Goal: Book appointment/travel/reservation

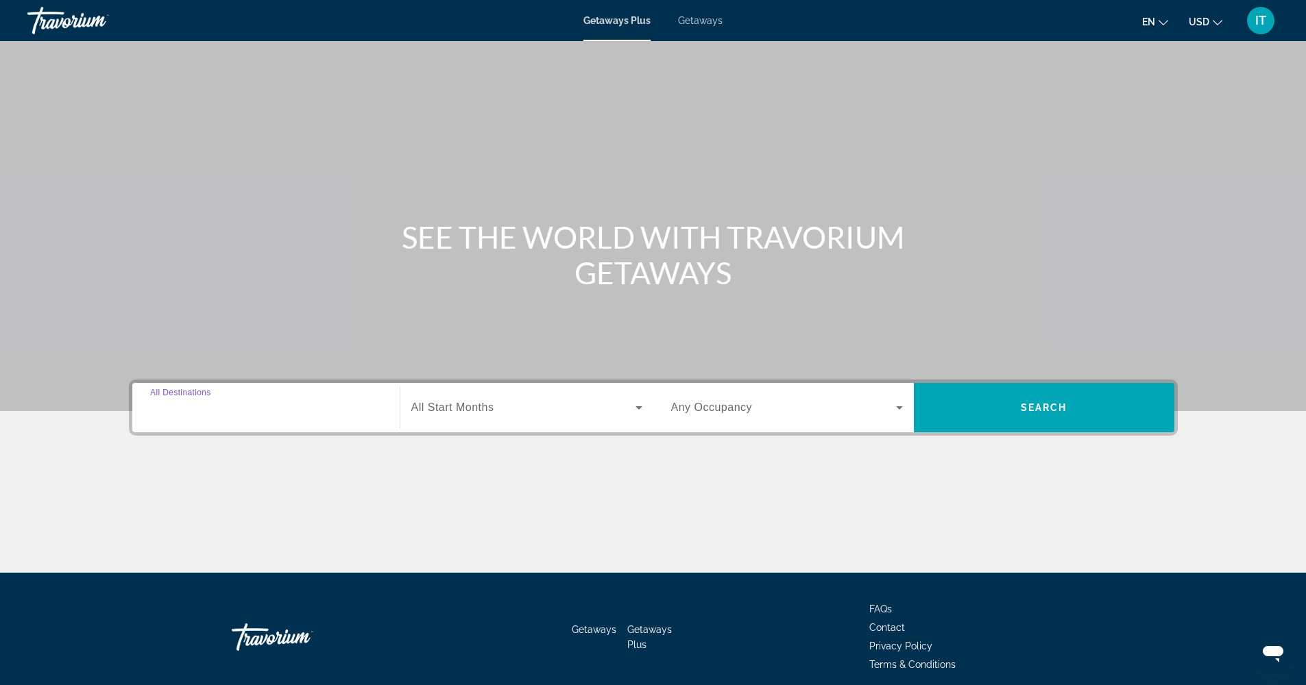
click at [337, 414] on input "Destination All Destinations" at bounding box center [266, 408] width 232 height 16
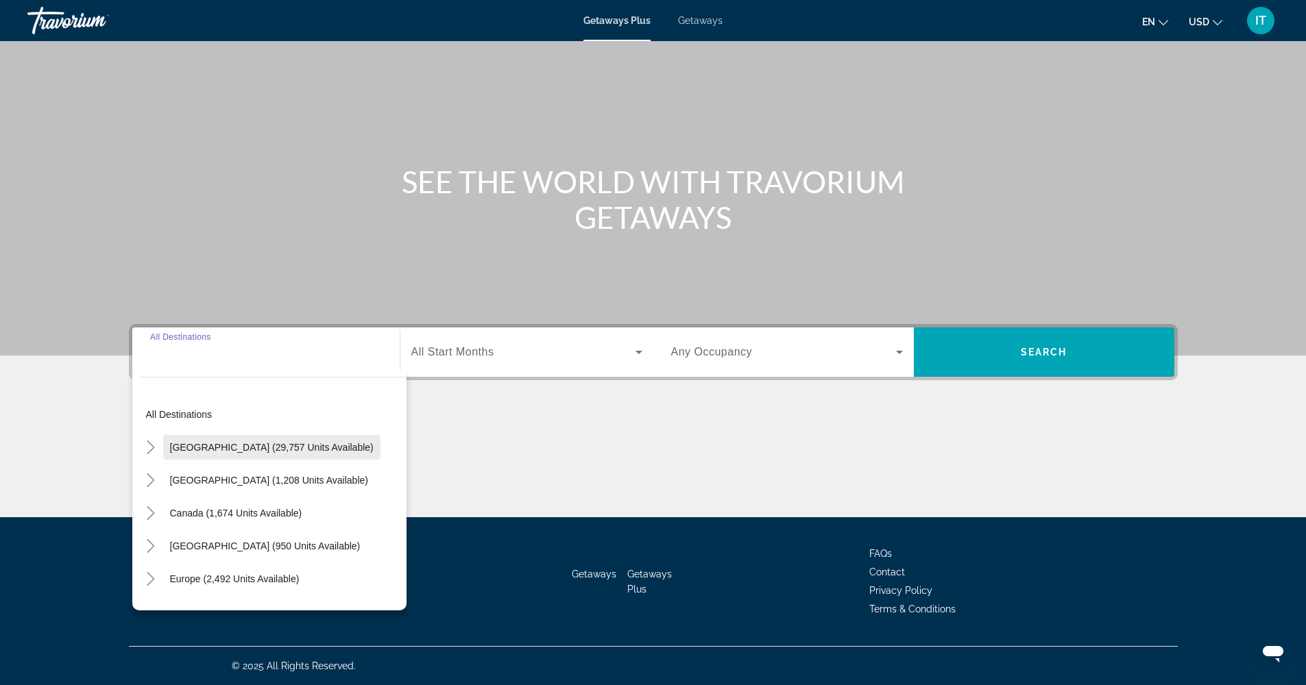
click at [276, 452] on span "[GEOGRAPHIC_DATA] (29,757 units available)" at bounding box center [272, 447] width 204 height 11
type input "**********"
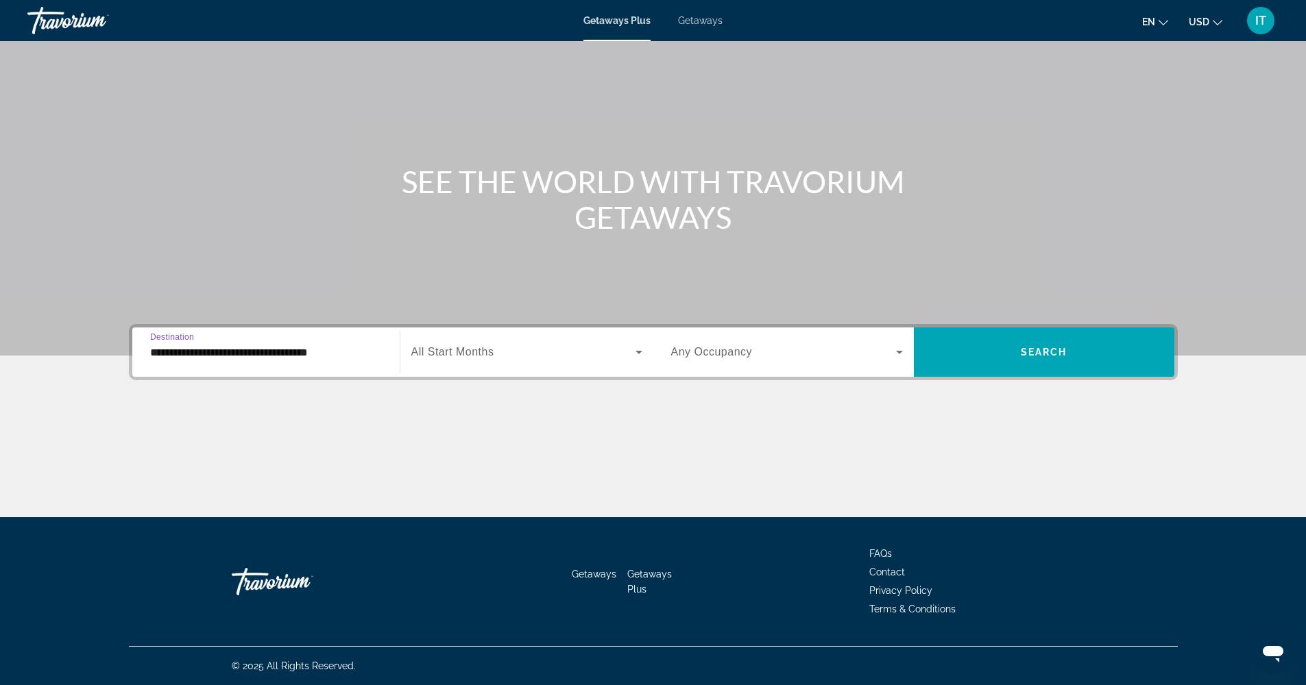
click at [480, 356] on span "All Start Months" at bounding box center [452, 352] width 83 height 12
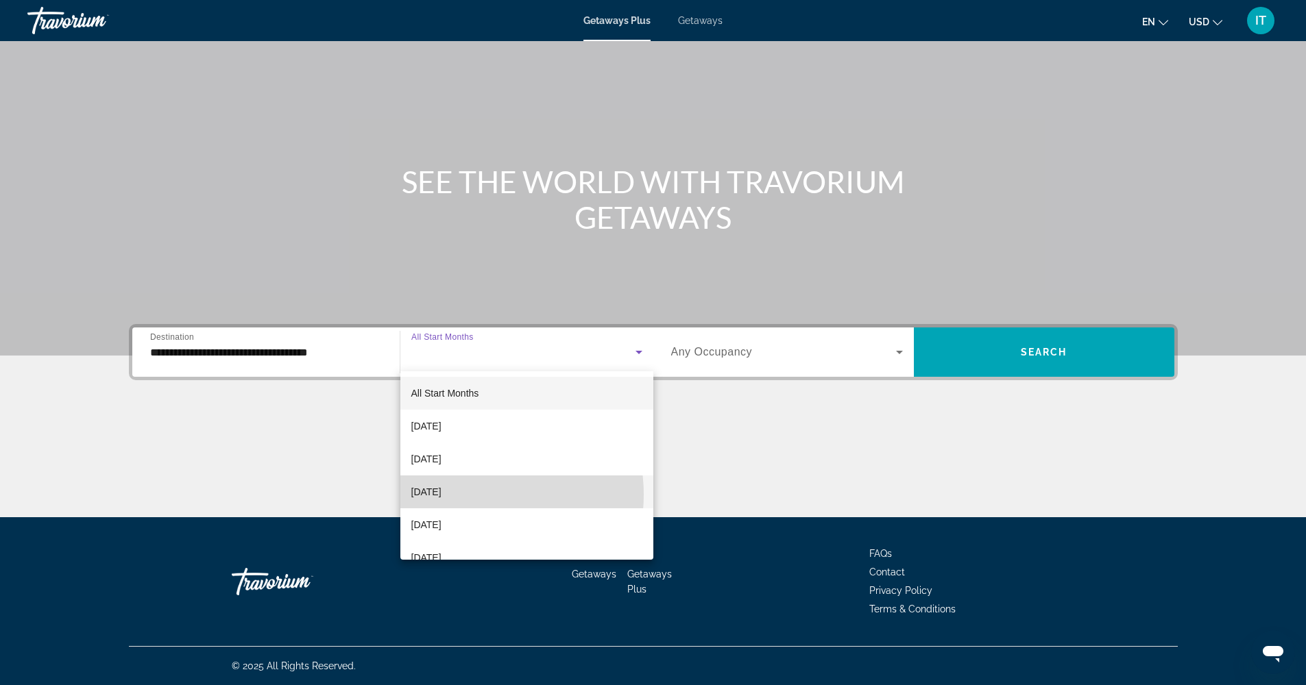
click at [441, 495] on span "[DATE]" at bounding box center [426, 492] width 30 height 16
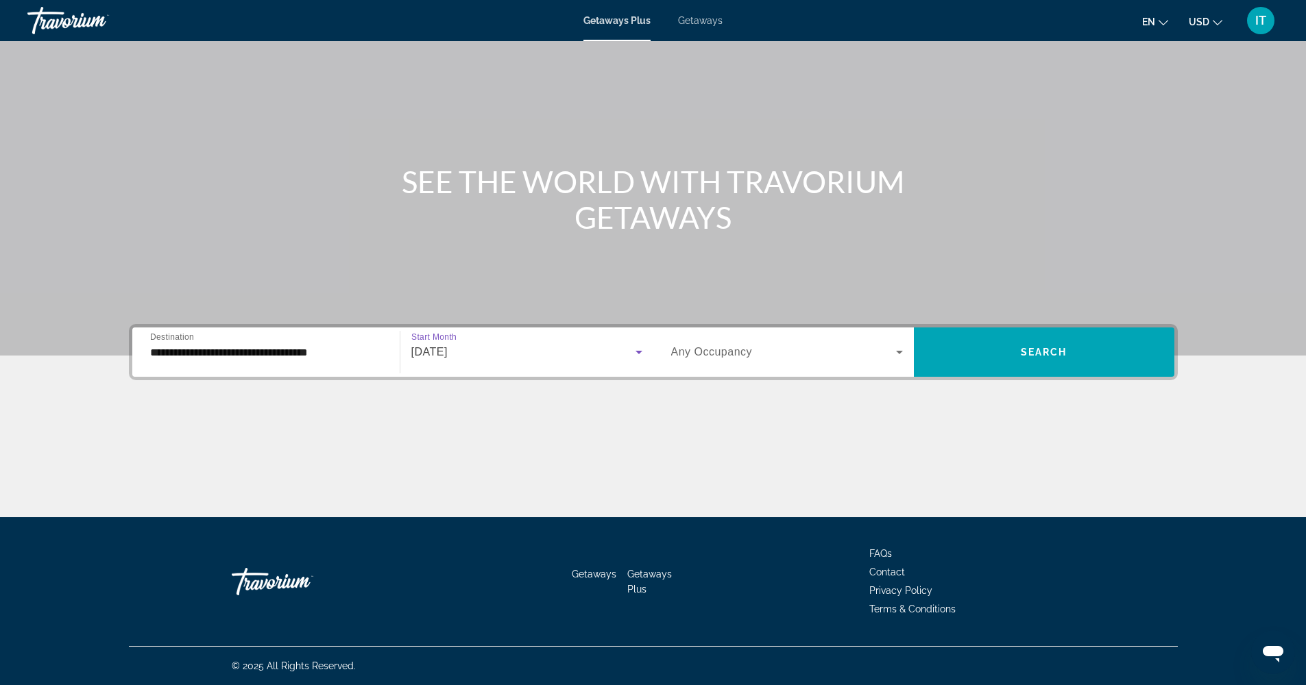
click at [786, 367] on div "Search widget" at bounding box center [787, 352] width 232 height 38
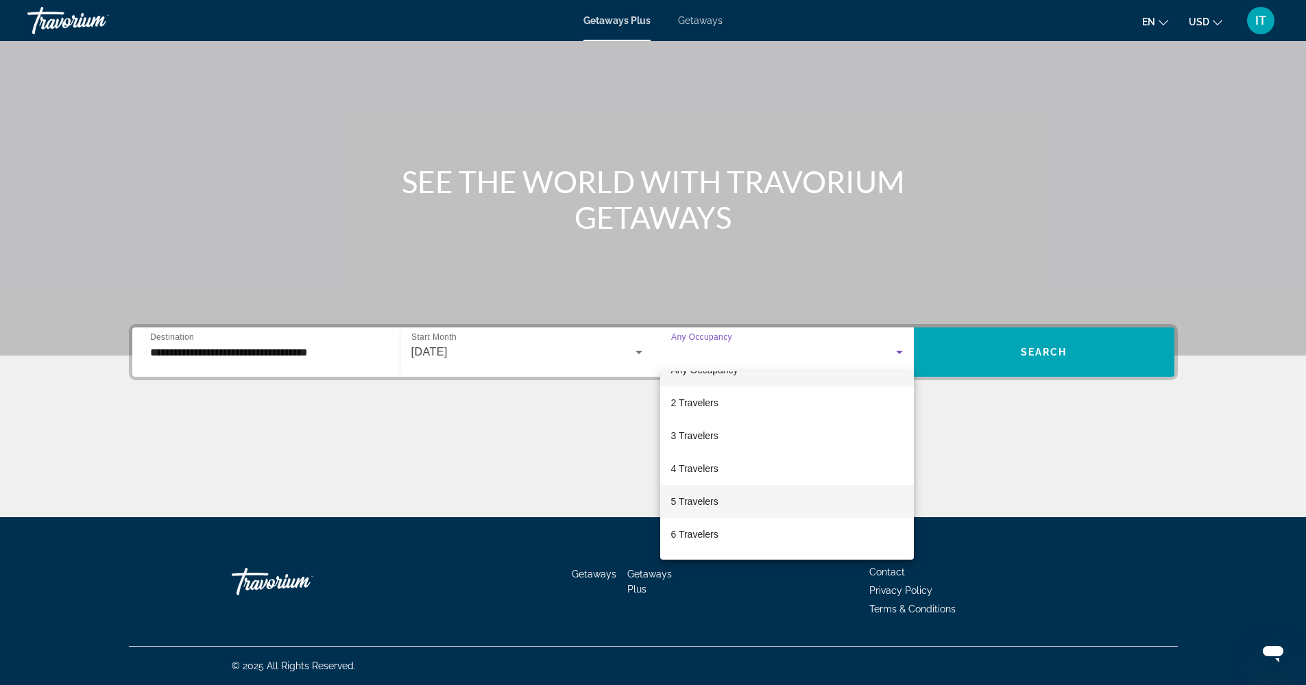
scroll to position [86, 0]
click at [707, 500] on span "7 Travelers" at bounding box center [694, 504] width 47 height 16
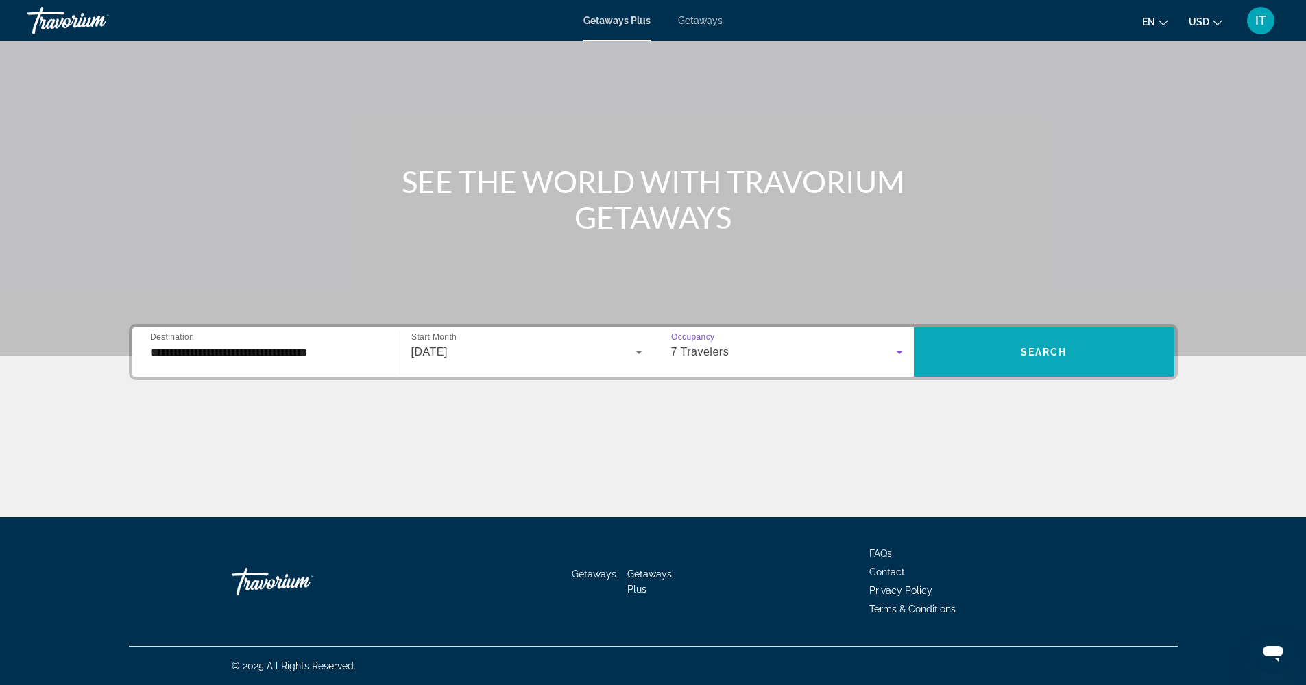
click at [1067, 352] on span "Search" at bounding box center [1044, 352] width 47 height 11
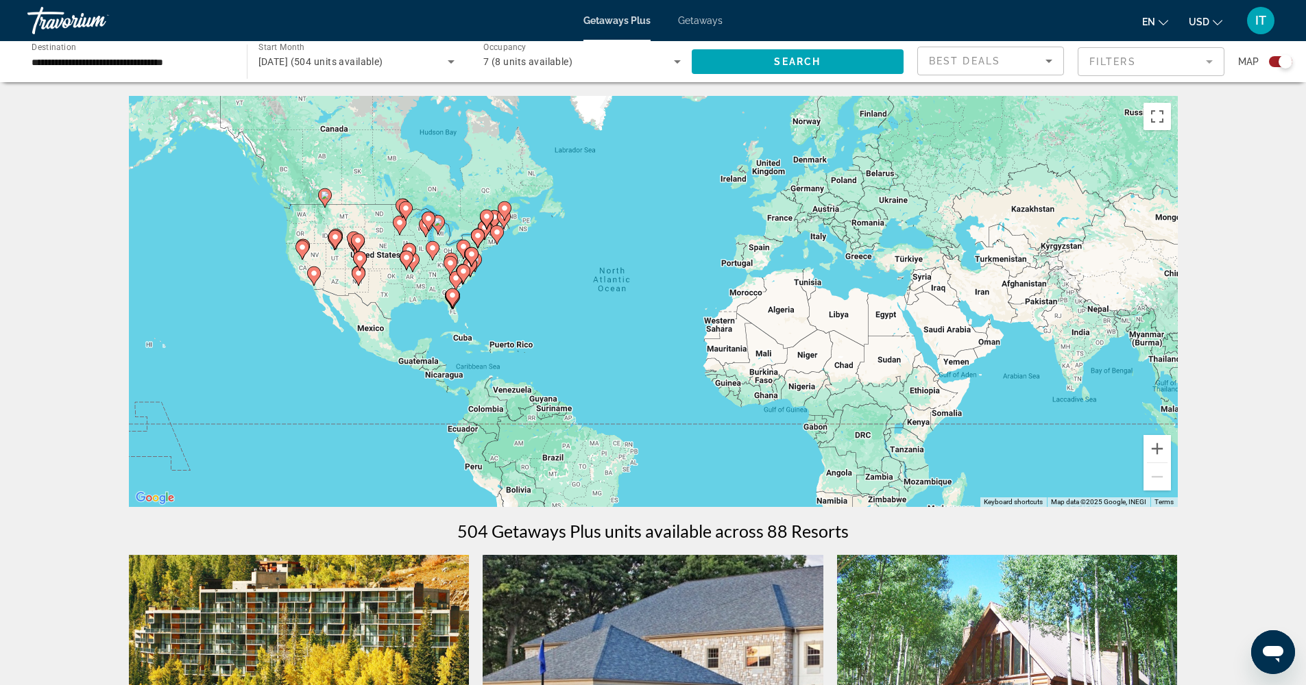
click at [426, 232] on icon "Main content" at bounding box center [425, 228] width 12 height 18
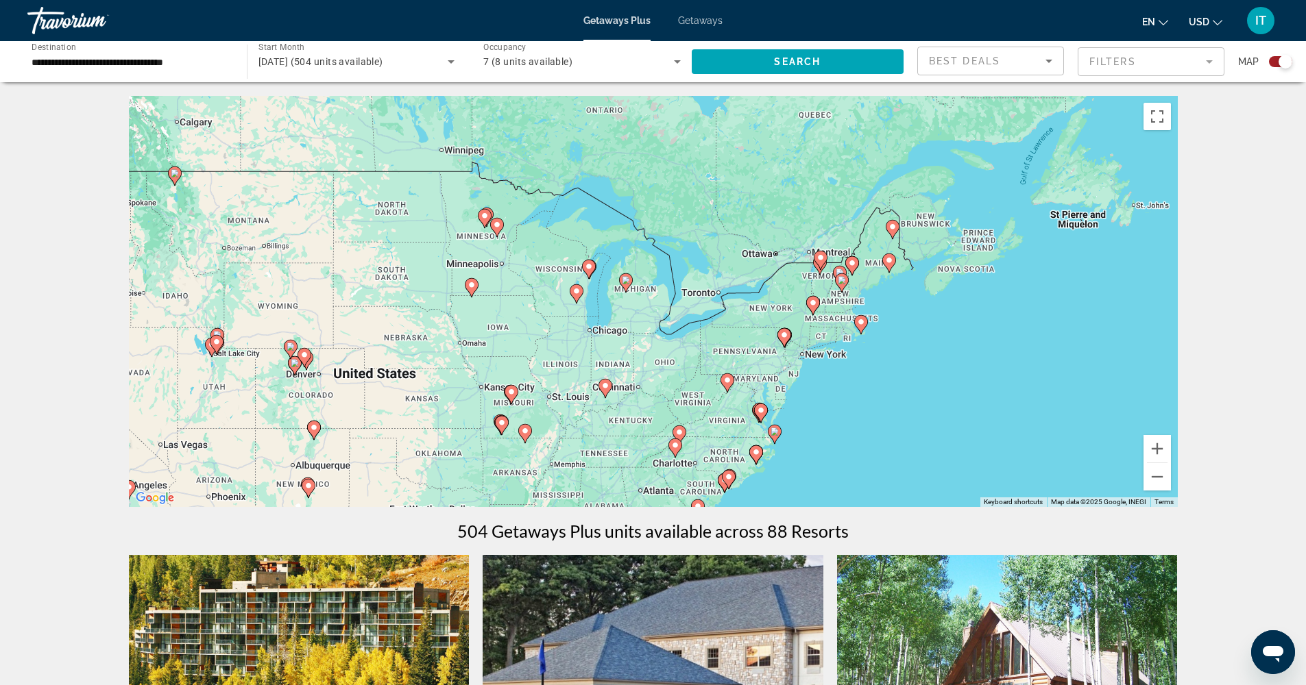
drag, startPoint x: 669, startPoint y: 339, endPoint x: 583, endPoint y: 343, distance: 86.5
click at [583, 343] on div "To activate drag with keyboard, press Alt + Enter. Once in keyboard drag state,…" at bounding box center [653, 301] width 1049 height 411
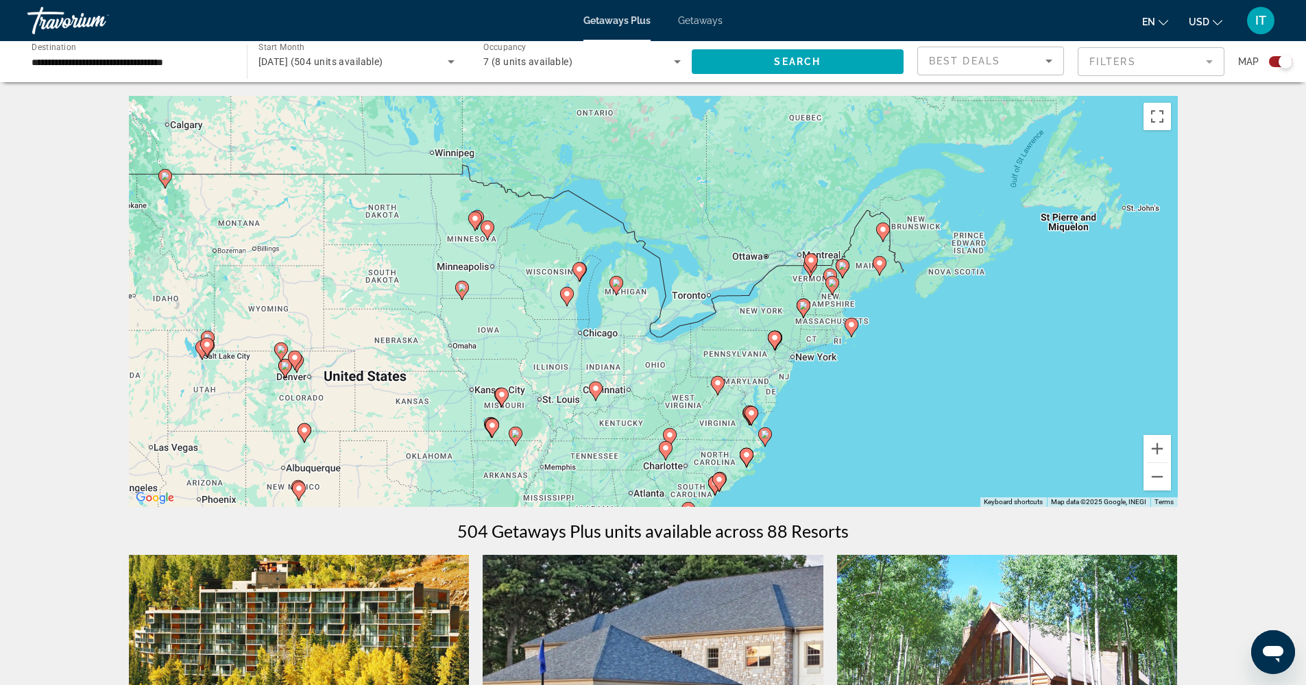
click at [576, 331] on div "To activate drag with keyboard, press Alt + Enter. Once in keyboard drag state,…" at bounding box center [653, 301] width 1049 height 411
click at [576, 330] on div "To activate drag with keyboard, press Alt + Enter. Once in keyboard drag state,…" at bounding box center [653, 301] width 1049 height 411
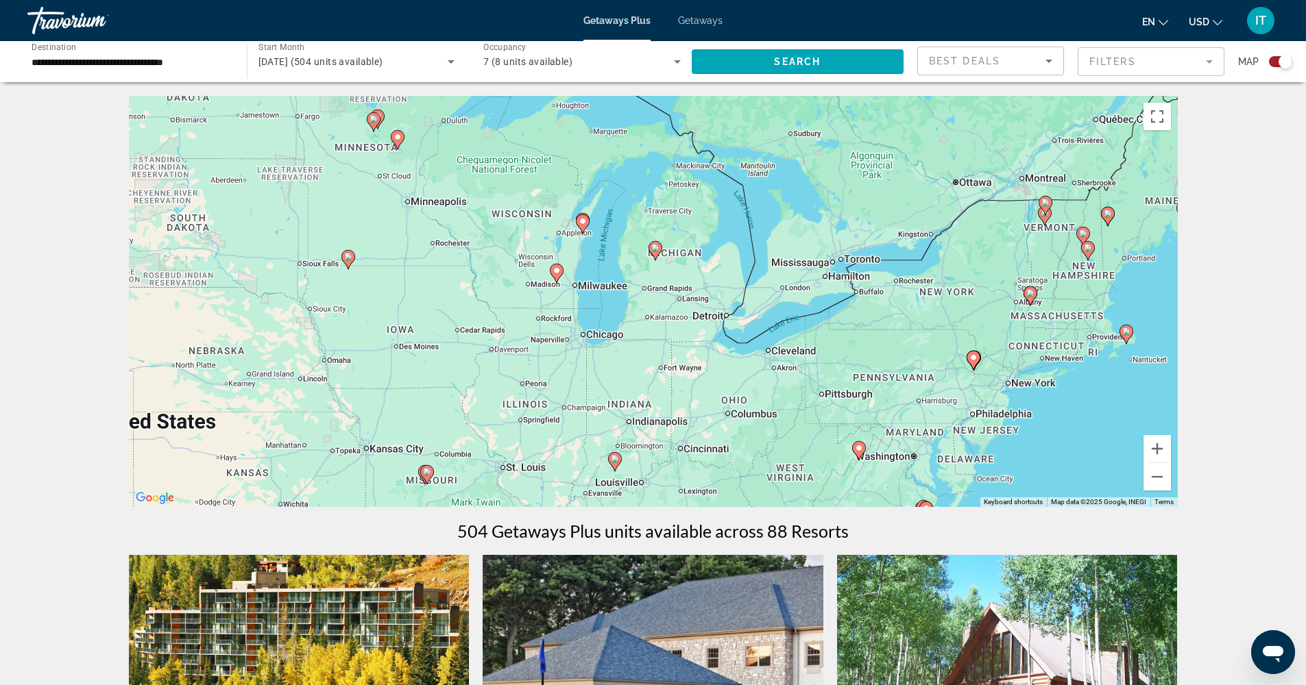
click at [576, 330] on div "To activate drag with keyboard, press Alt + Enter. Once in keyboard drag state,…" at bounding box center [653, 301] width 1049 height 411
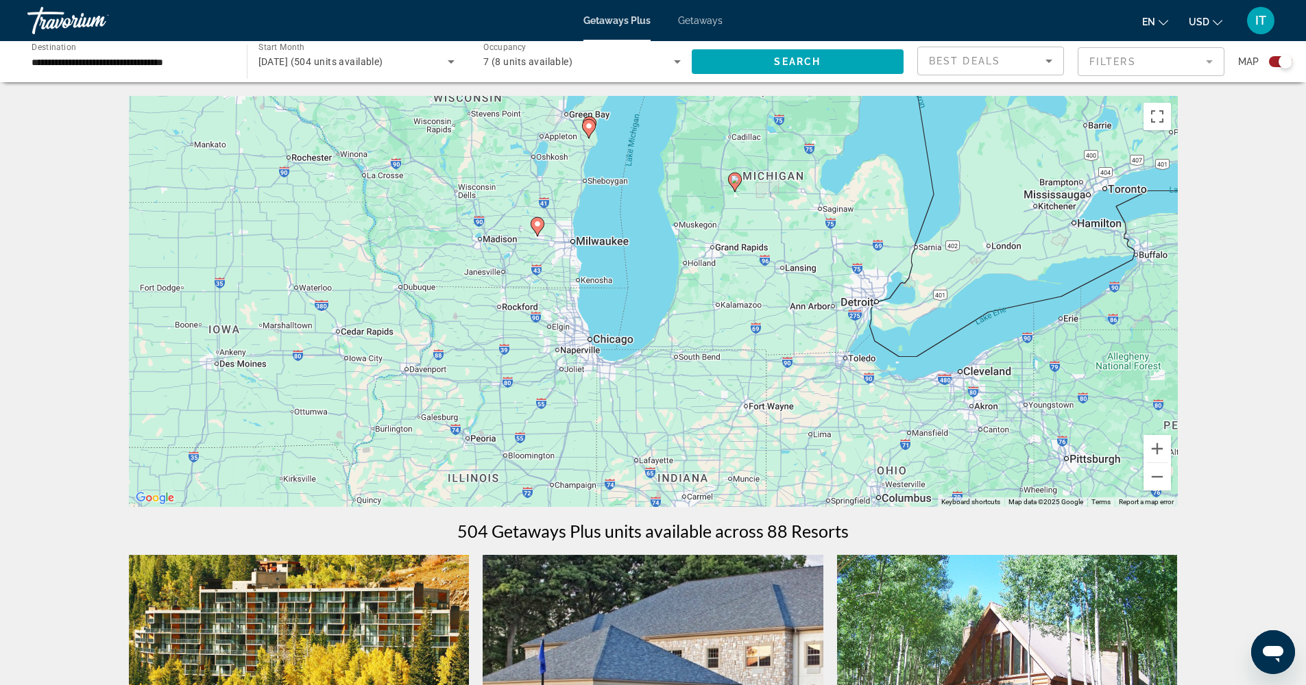
click at [576, 330] on div "To activate drag with keyboard, press Alt + Enter. Once in keyboard drag state,…" at bounding box center [653, 301] width 1049 height 411
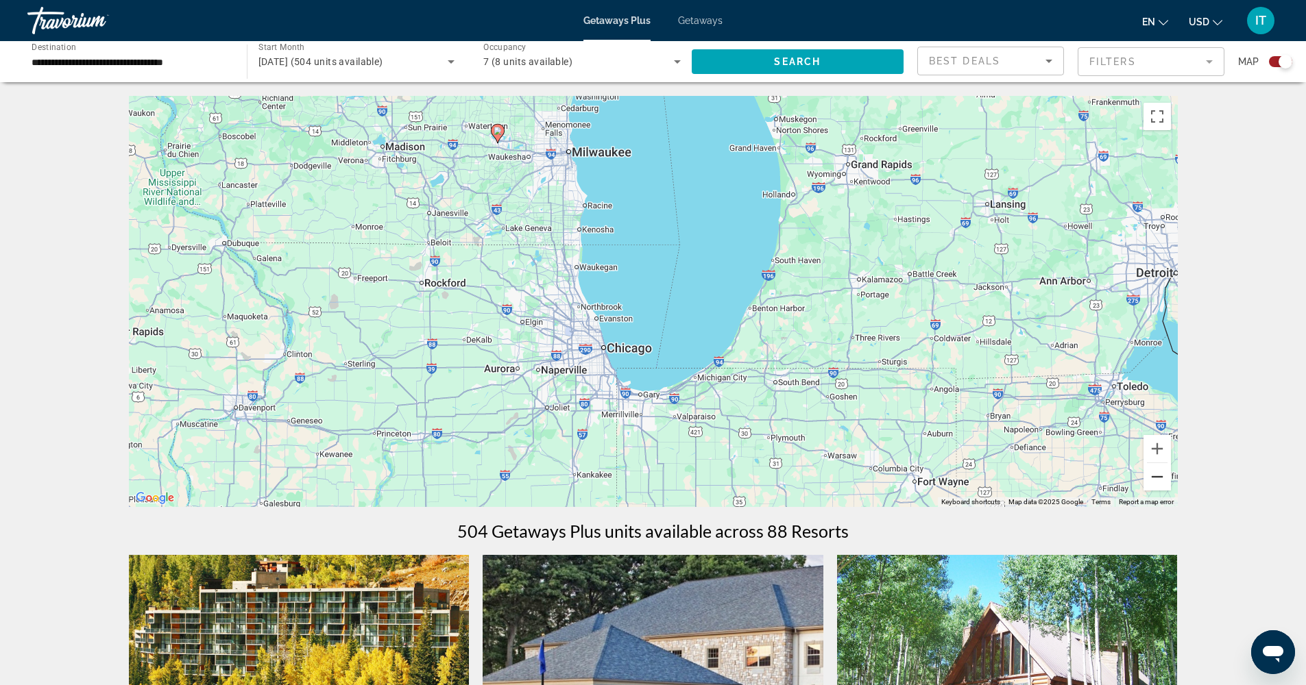
click at [1161, 483] on button "Zoom out" at bounding box center [1156, 476] width 27 height 27
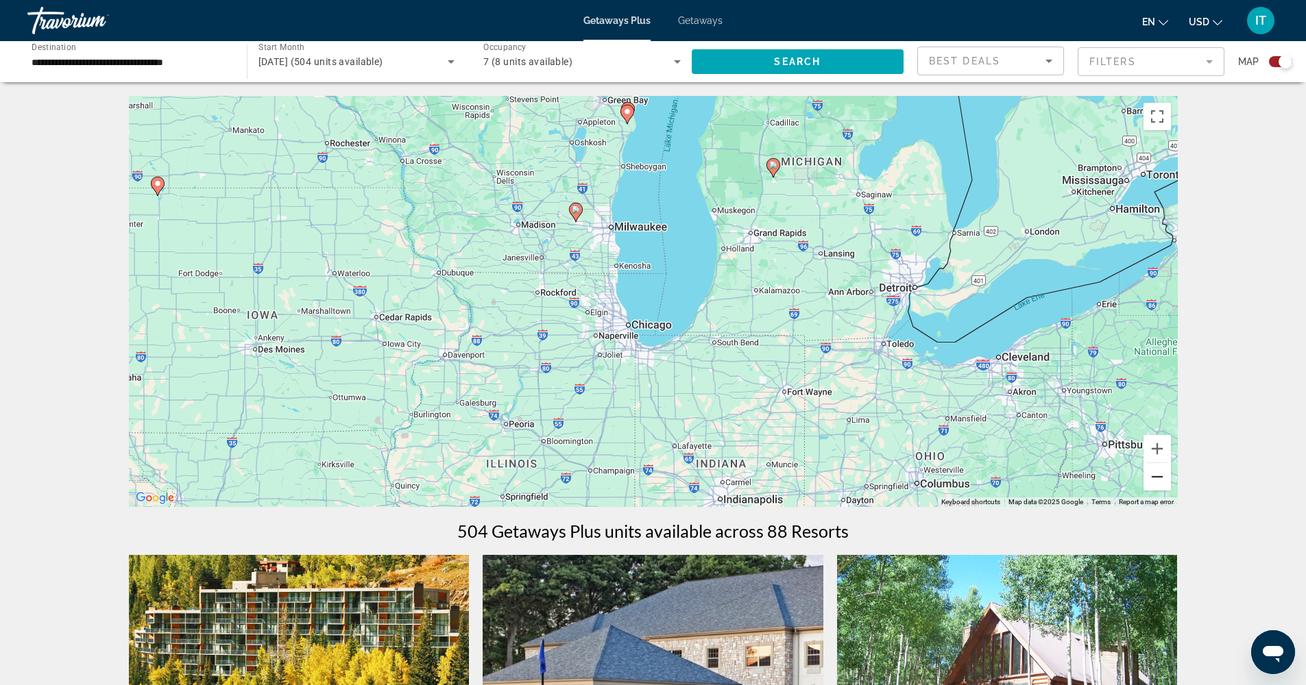
click at [1161, 483] on button "Zoom out" at bounding box center [1156, 476] width 27 height 27
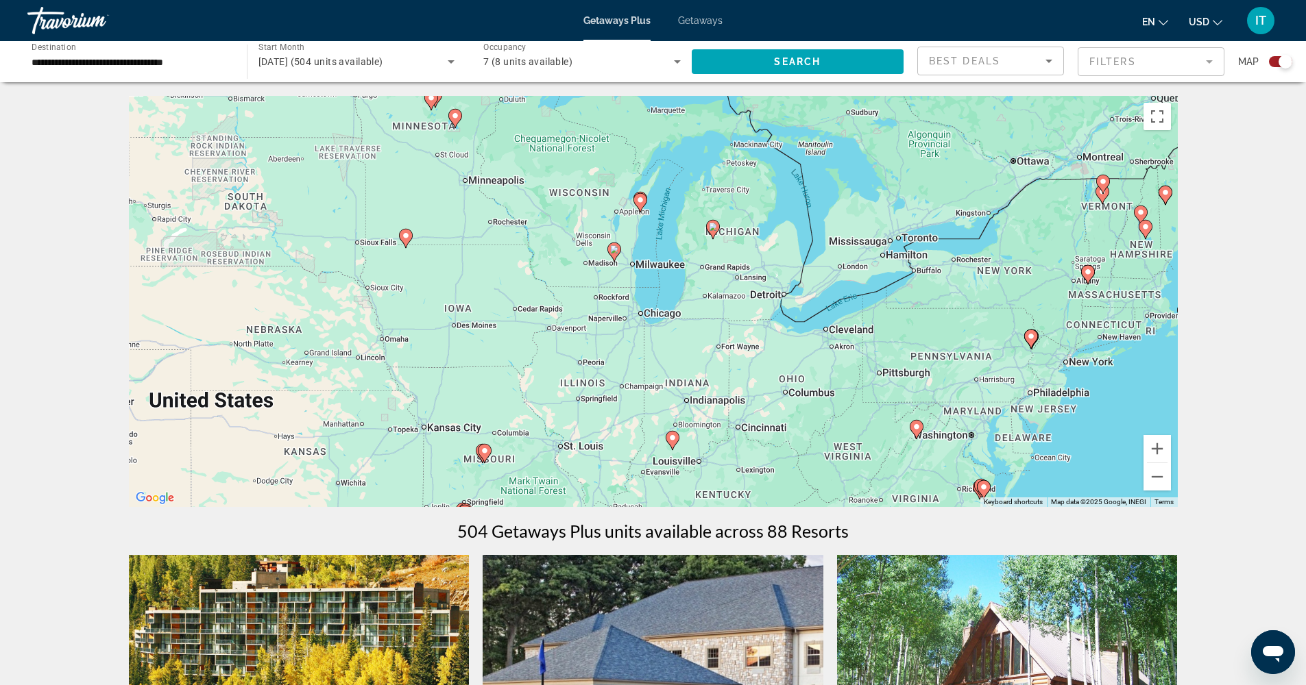
click at [674, 443] on icon "Main content" at bounding box center [672, 441] width 12 height 18
type input "**********"
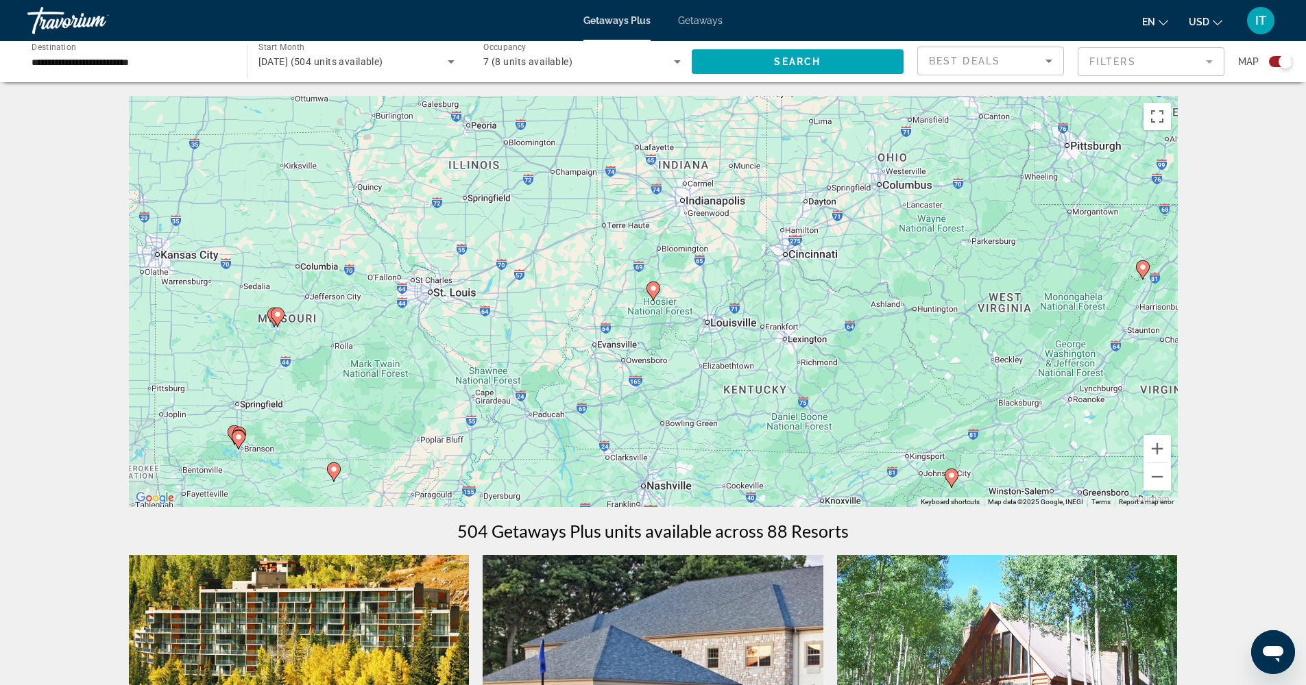
click at [655, 291] on image "Main content" at bounding box center [653, 288] width 8 height 8
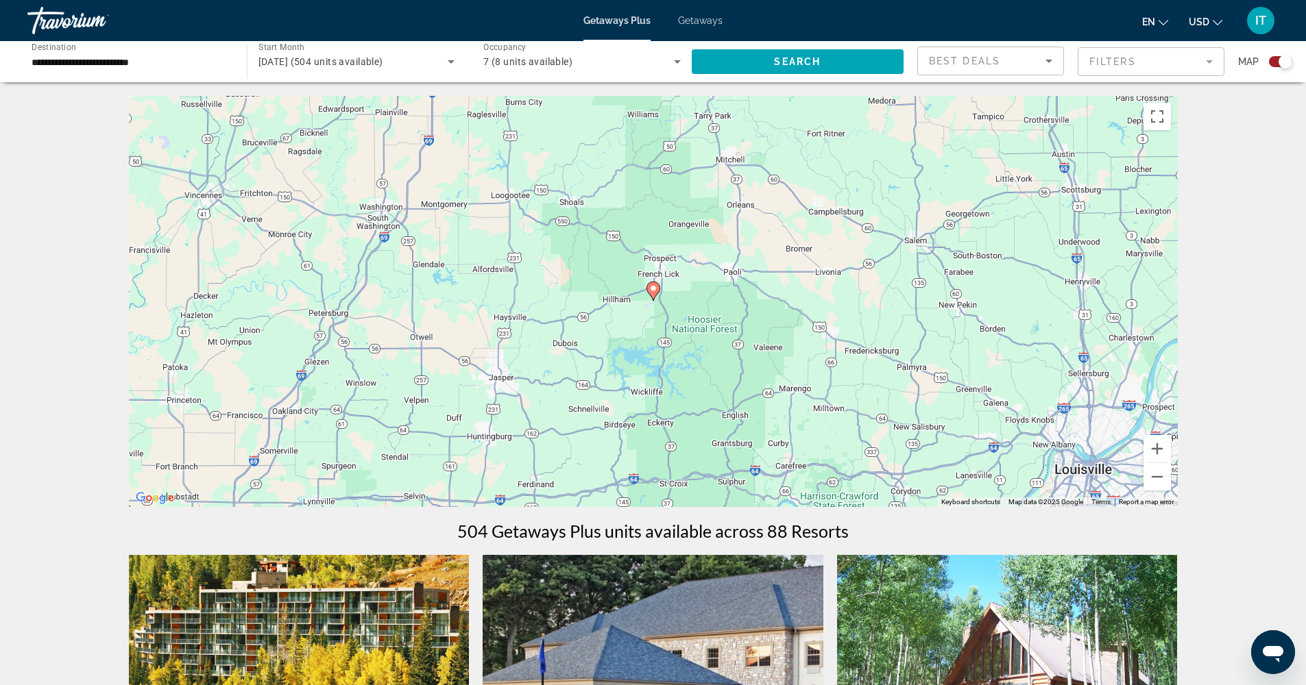
click at [655, 290] on image "Main content" at bounding box center [653, 288] width 8 height 8
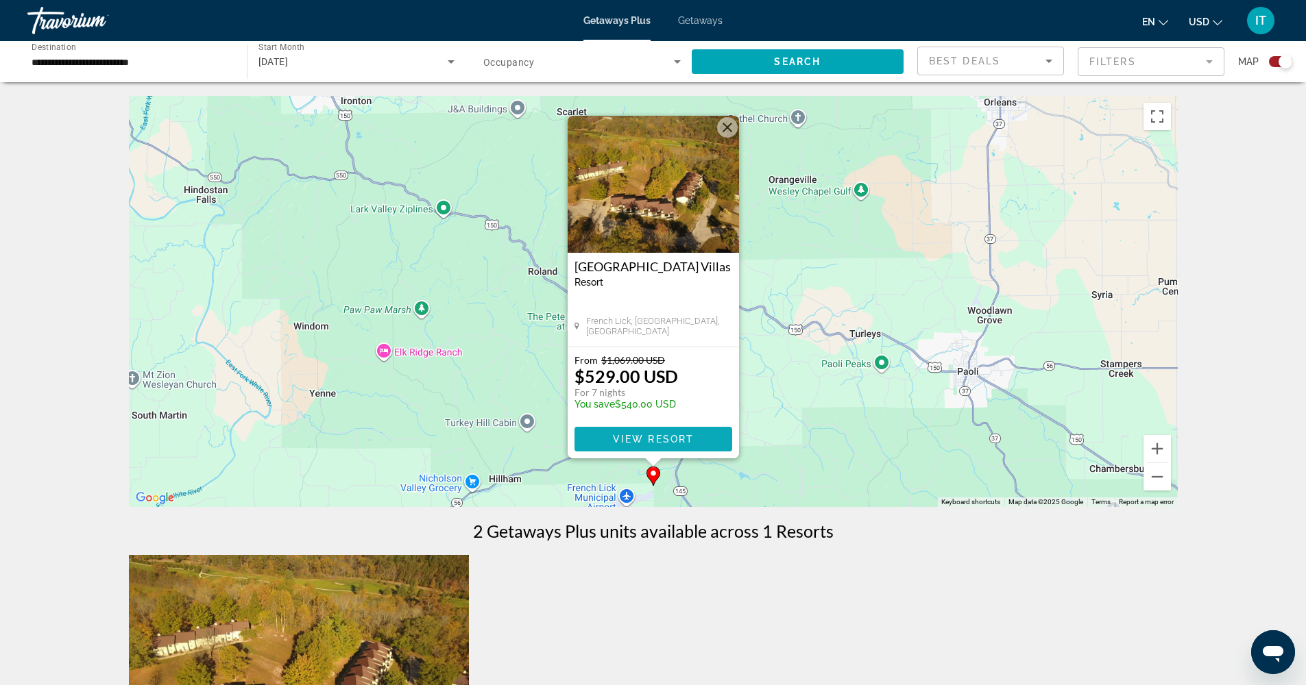
click at [674, 436] on span "View Resort" at bounding box center [652, 439] width 81 height 11
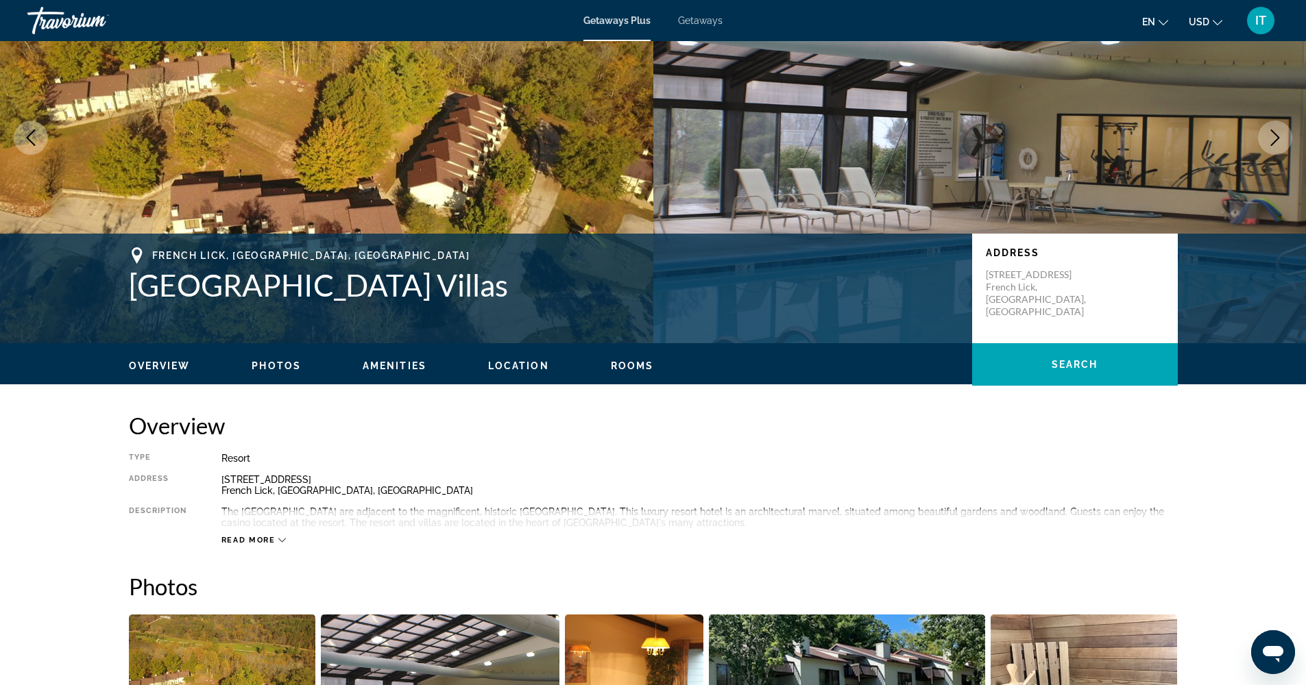
scroll to position [25, 0]
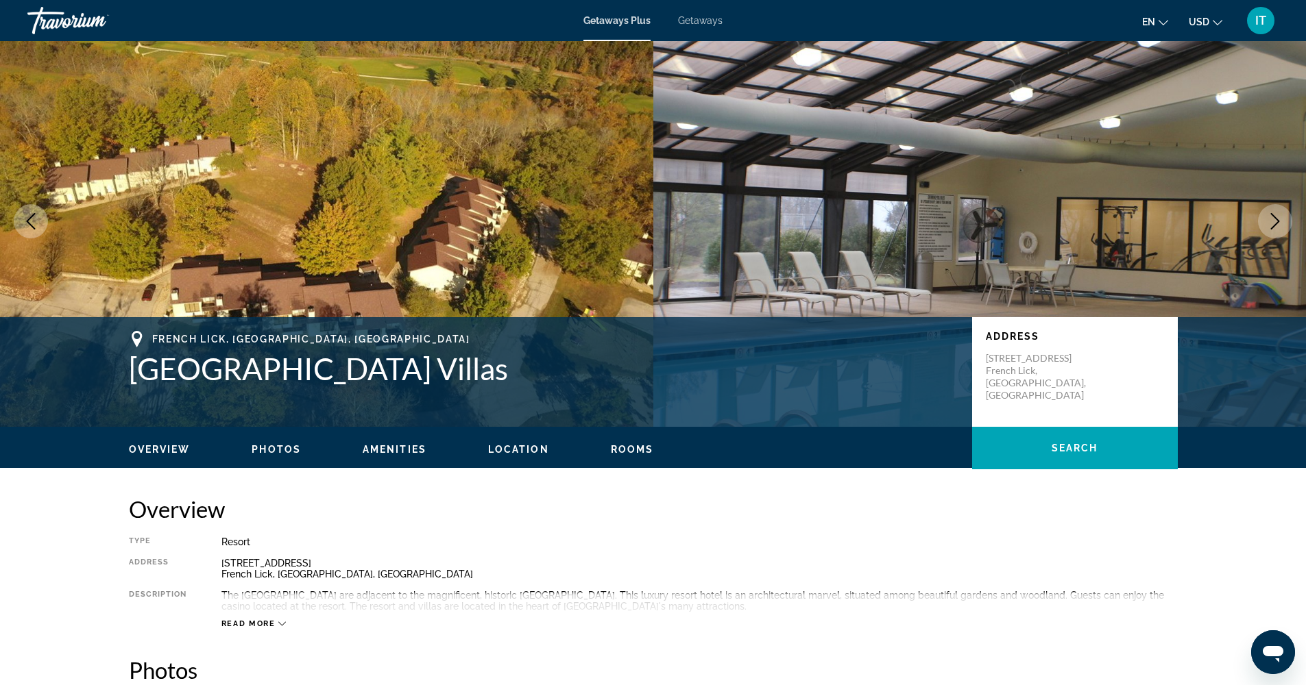
click at [634, 450] on span "Rooms" at bounding box center [632, 449] width 43 height 11
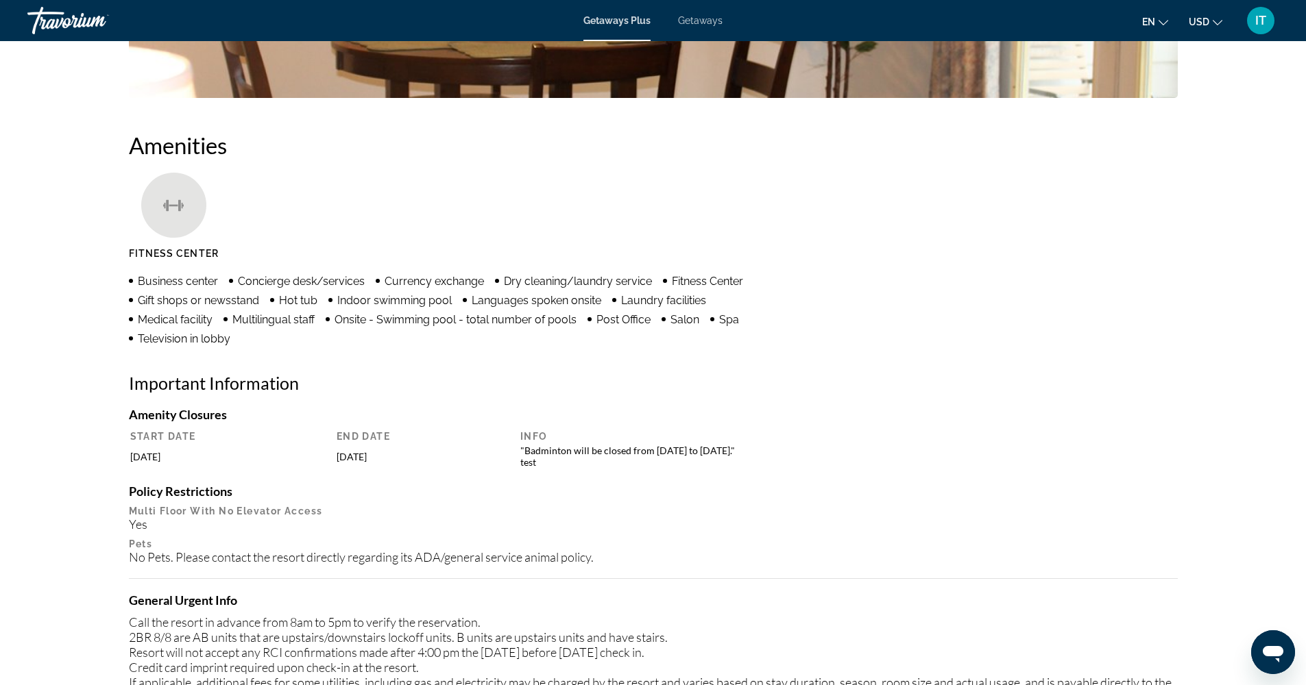
scroll to position [0, 0]
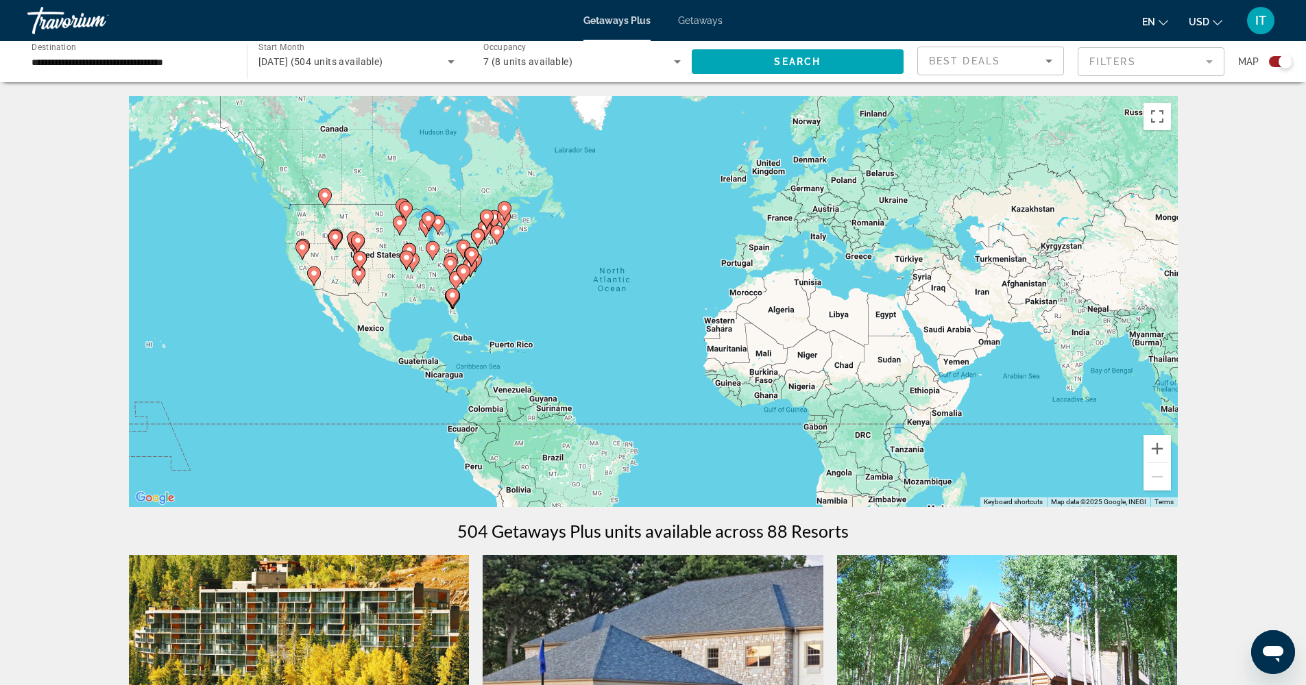
click at [486, 282] on div "To activate drag with keyboard, press Alt + Enter. Once in keyboard drag state,…" at bounding box center [653, 301] width 1049 height 411
click at [480, 278] on div "To activate drag with keyboard, press Alt + Enter. Once in keyboard drag state,…" at bounding box center [653, 301] width 1049 height 411
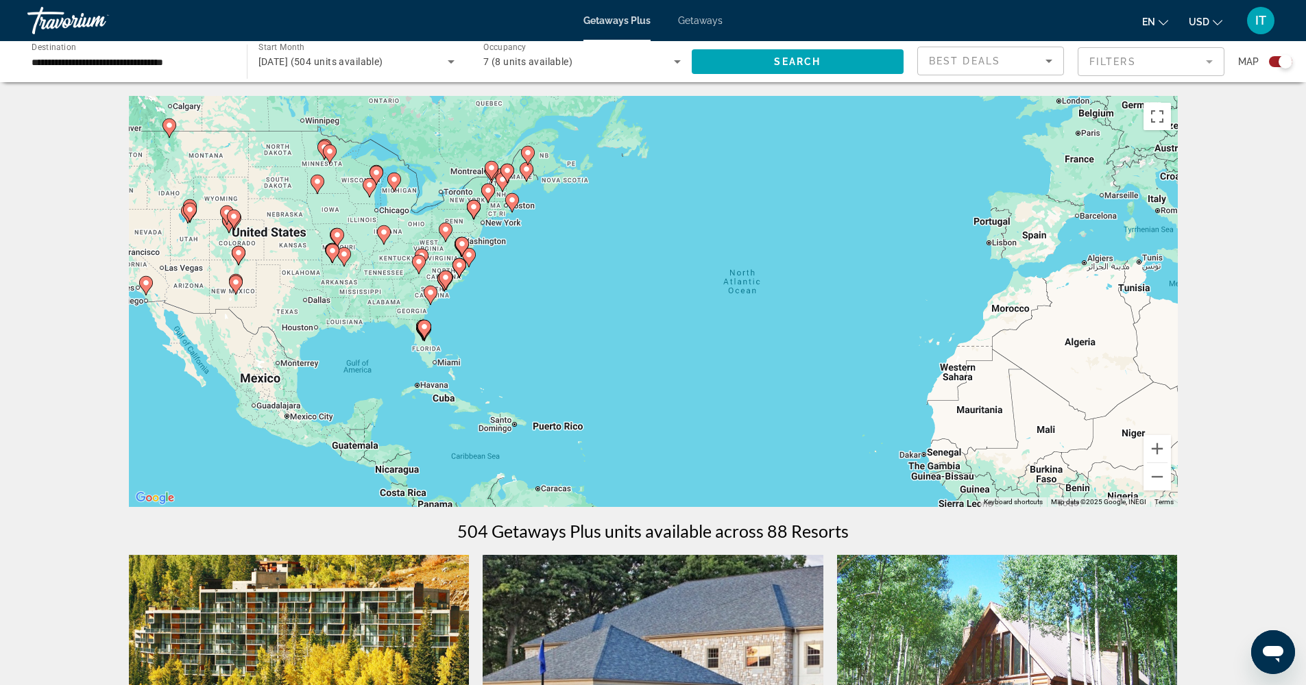
click at [480, 278] on div "To activate drag with keyboard, press Alt + Enter. Once in keyboard drag state,…" at bounding box center [653, 301] width 1049 height 411
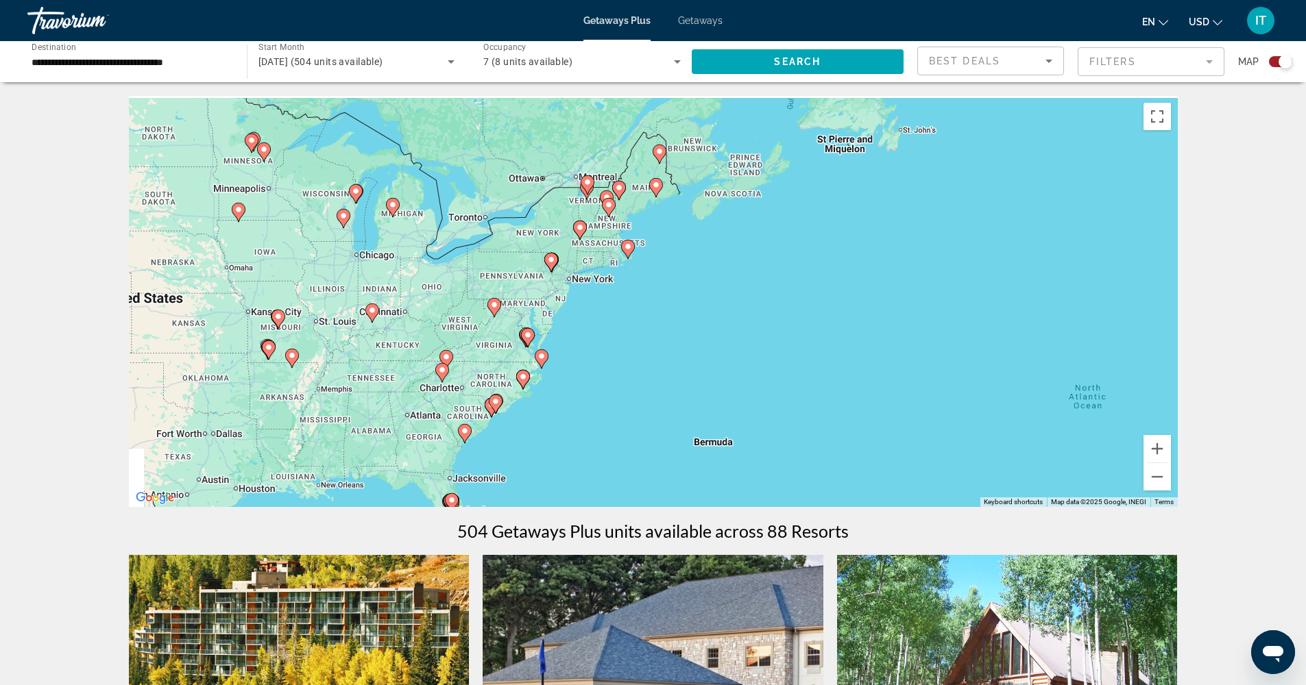
drag, startPoint x: 480, startPoint y: 278, endPoint x: 572, endPoint y: 397, distance: 150.5
click at [572, 397] on div "To activate drag with keyboard, press Alt + Enter. Once in keyboard drag state,…" at bounding box center [653, 301] width 1049 height 411
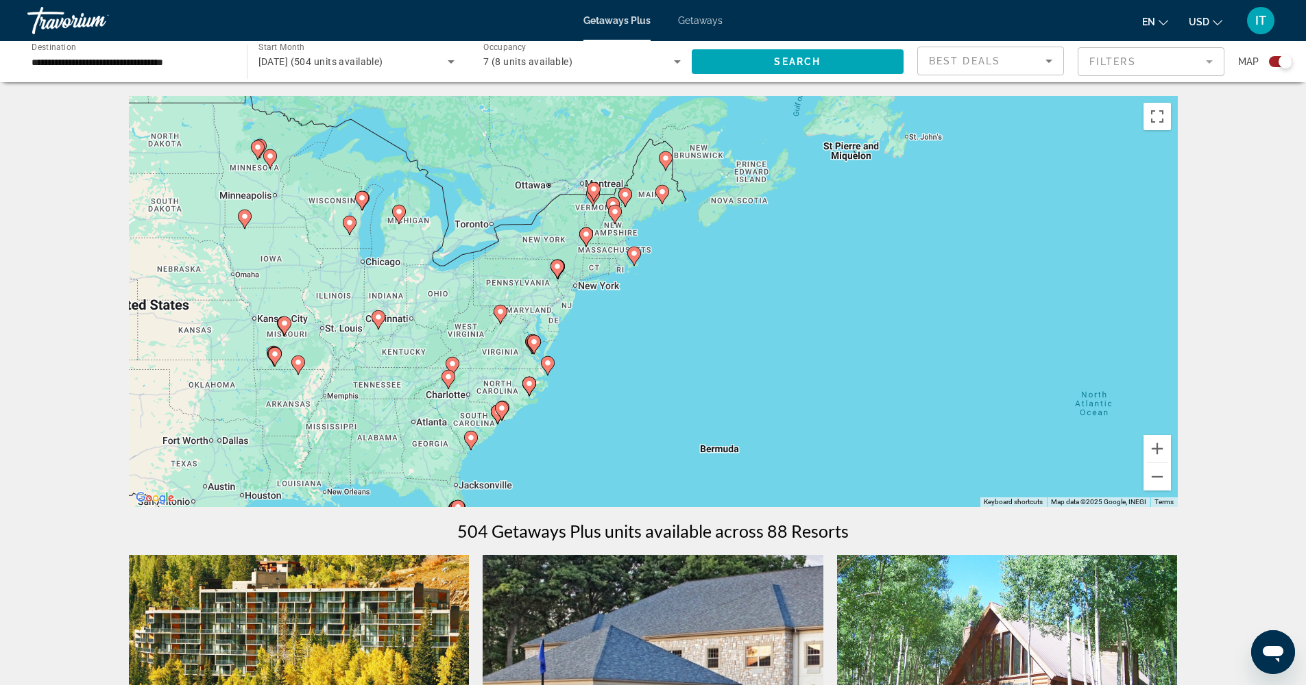
click at [415, 289] on div "To activate drag with keyboard, press Alt + Enter. Once in keyboard drag state,…" at bounding box center [653, 301] width 1049 height 411
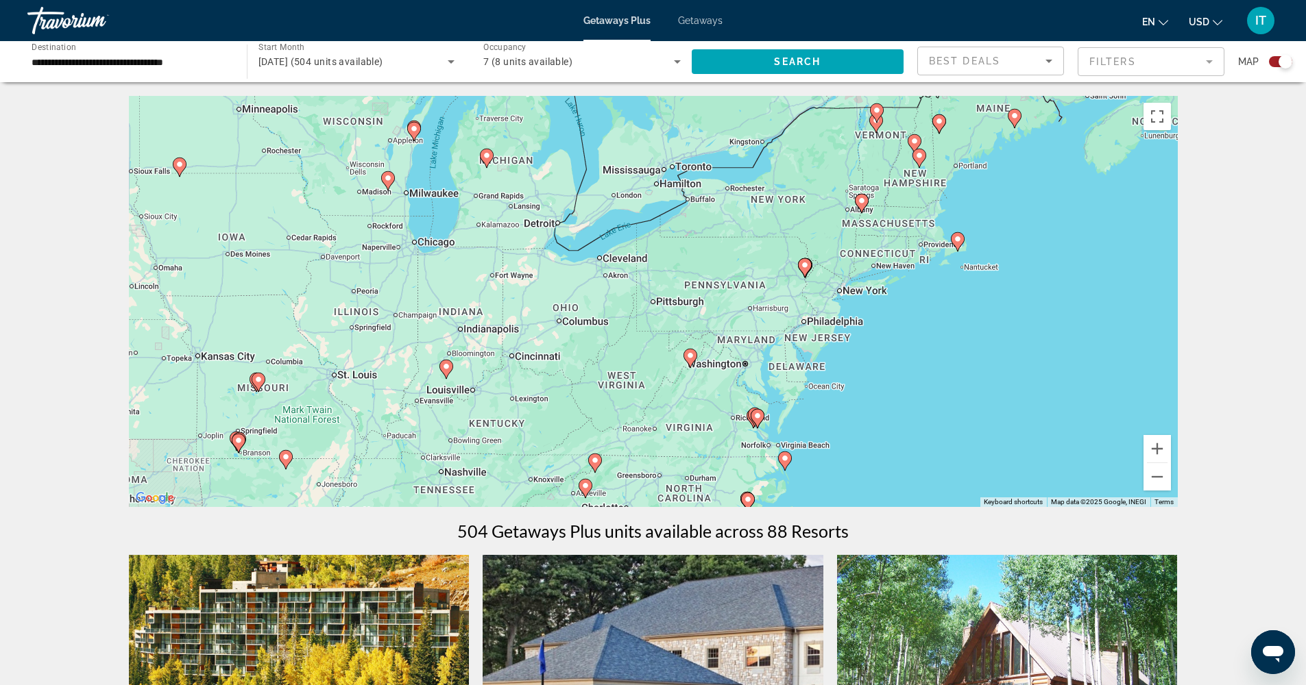
drag, startPoint x: 415, startPoint y: 289, endPoint x: 521, endPoint y: 298, distance: 106.6
click at [521, 298] on div "To activate drag with keyboard, press Alt + Enter. Once in keyboard drag state,…" at bounding box center [653, 301] width 1049 height 411
click at [483, 350] on div "To activate drag with keyboard, press Alt + Enter. Once in keyboard drag state,…" at bounding box center [653, 301] width 1049 height 411
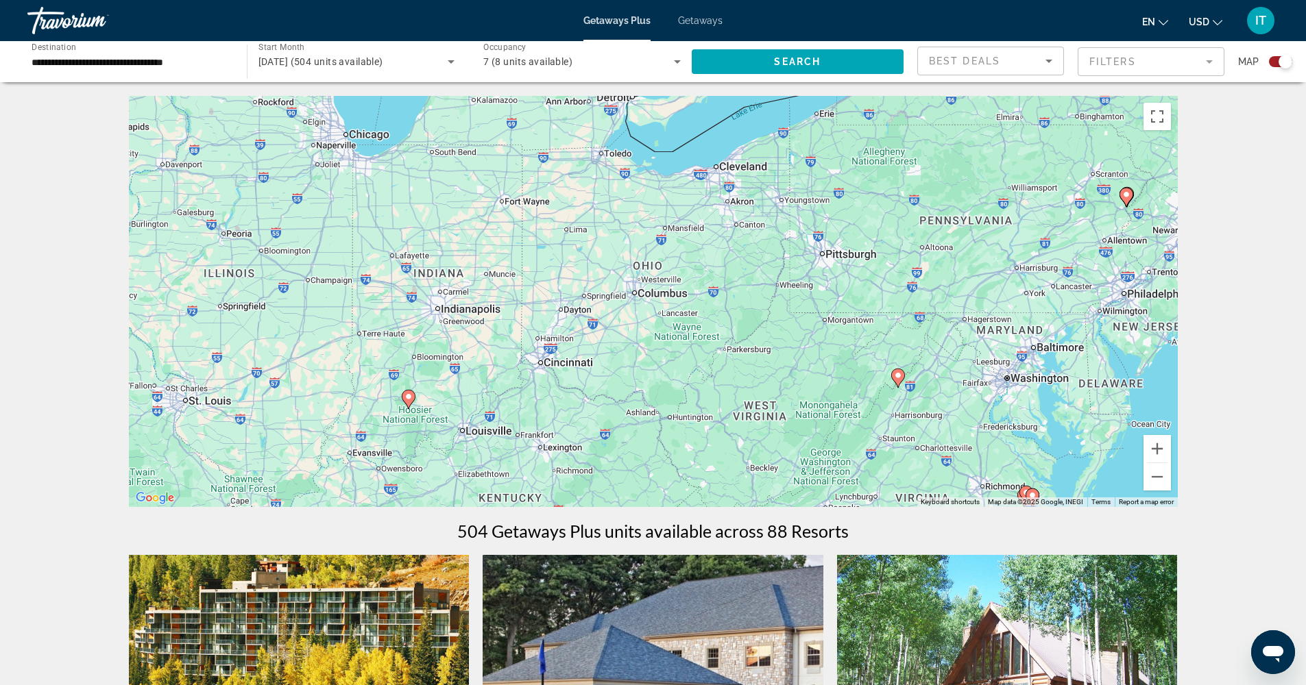
click at [432, 422] on div "To activate drag with keyboard, press Alt + Enter. Once in keyboard drag state,…" at bounding box center [653, 301] width 1049 height 411
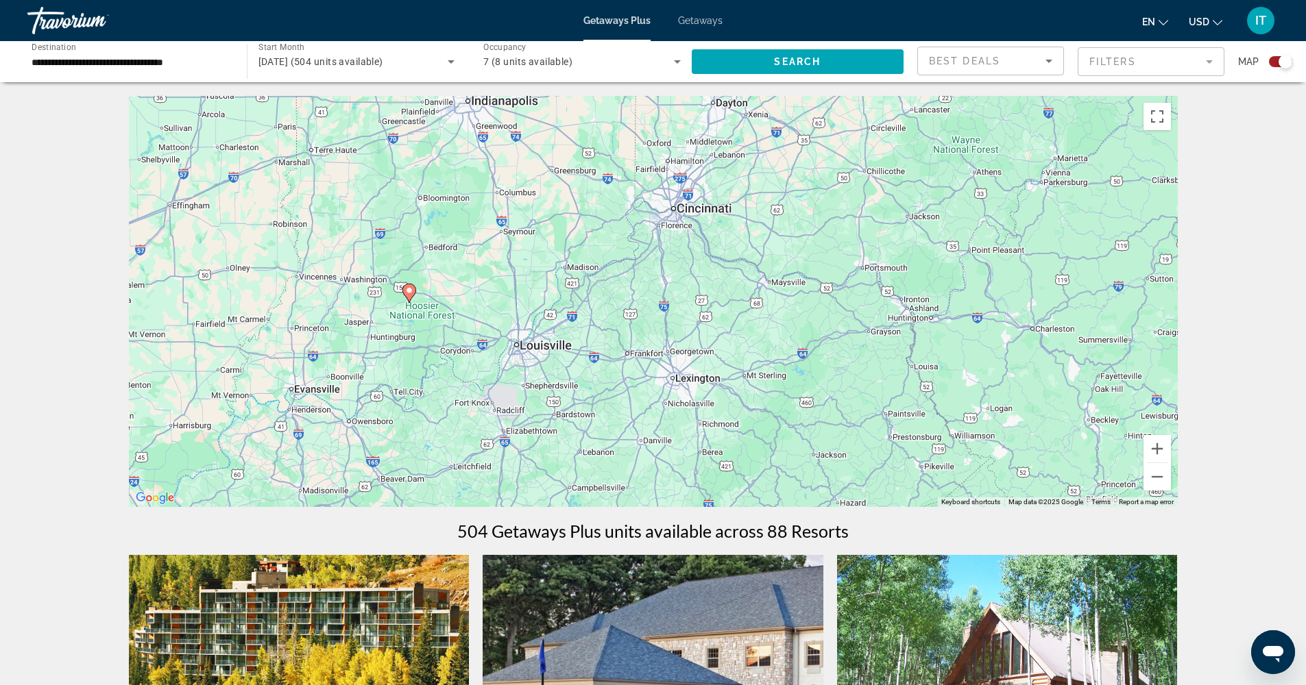
drag, startPoint x: 432, startPoint y: 422, endPoint x: 456, endPoint y: 327, distance: 98.2
click at [456, 327] on div "To activate drag with keyboard, press Alt + Enter. Once in keyboard drag state,…" at bounding box center [653, 301] width 1049 height 411
click at [433, 308] on div "To activate drag with keyboard, press Alt + Enter. Once in keyboard drag state,…" at bounding box center [653, 301] width 1049 height 411
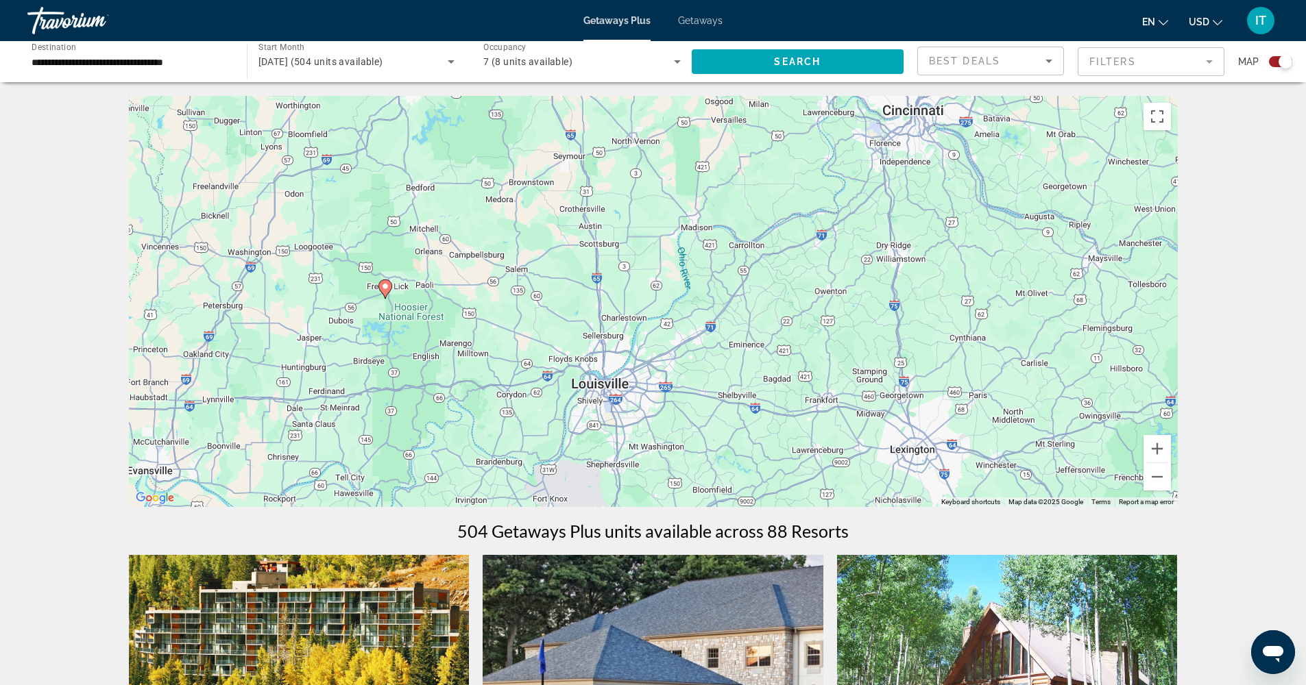
click at [415, 329] on div "To activate drag with keyboard, press Alt + Enter. Once in keyboard drag state,…" at bounding box center [653, 301] width 1049 height 411
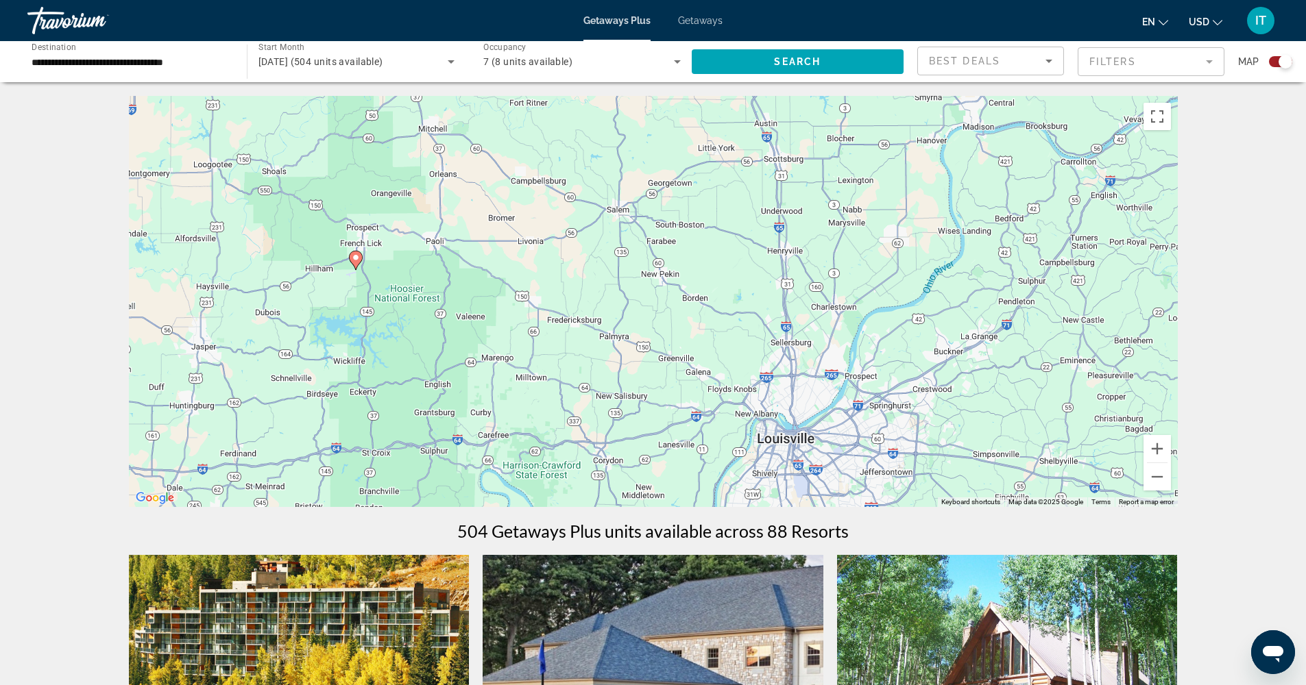
click at [415, 329] on div "To activate drag with keyboard, press Alt + Enter. Once in keyboard drag state,…" at bounding box center [653, 301] width 1049 height 411
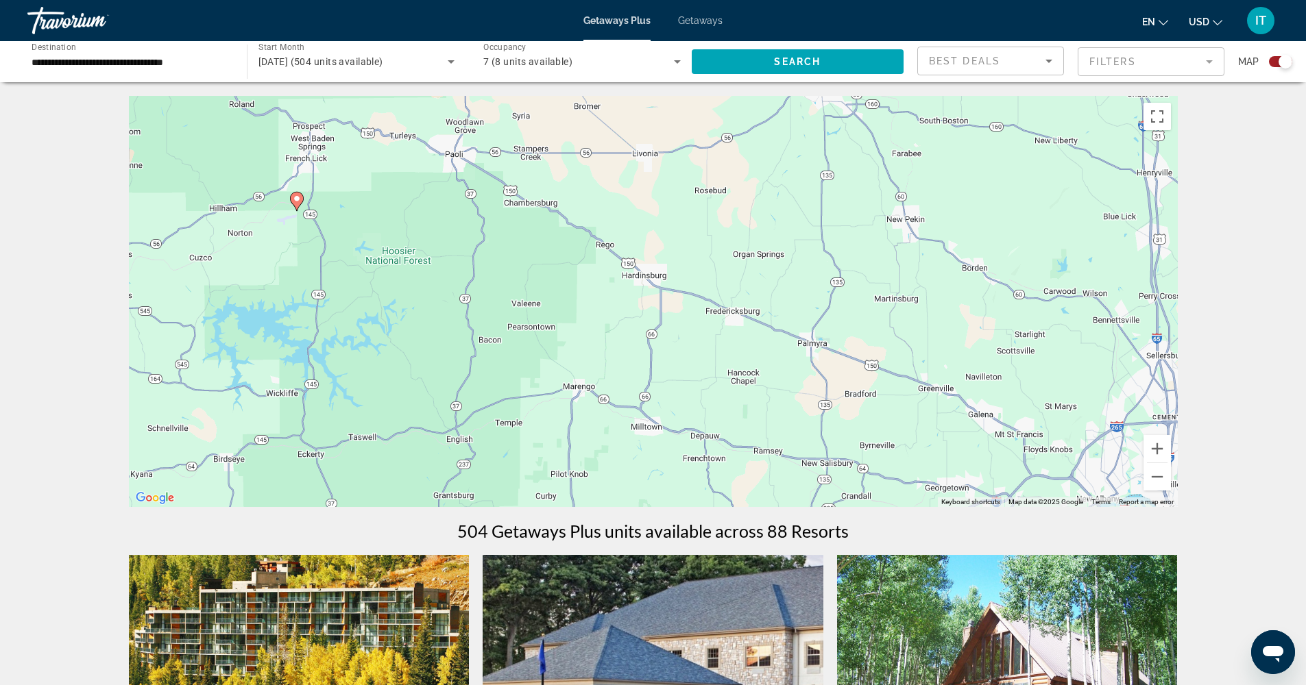
click at [415, 329] on div "To activate drag with keyboard, press Alt + Enter. Once in keyboard drag state,…" at bounding box center [653, 301] width 1049 height 411
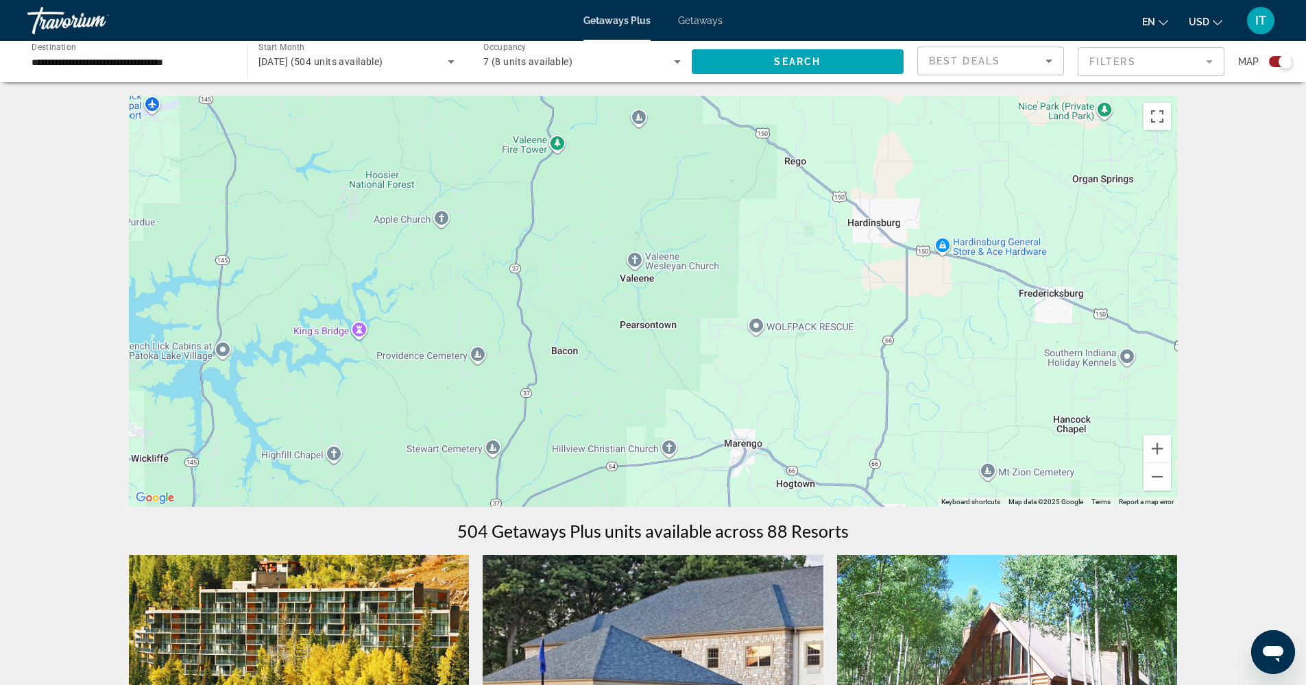
click at [363, 332] on div "To activate drag with keyboard, press Alt + Enter. Once in keyboard drag state,…" at bounding box center [653, 301] width 1049 height 411
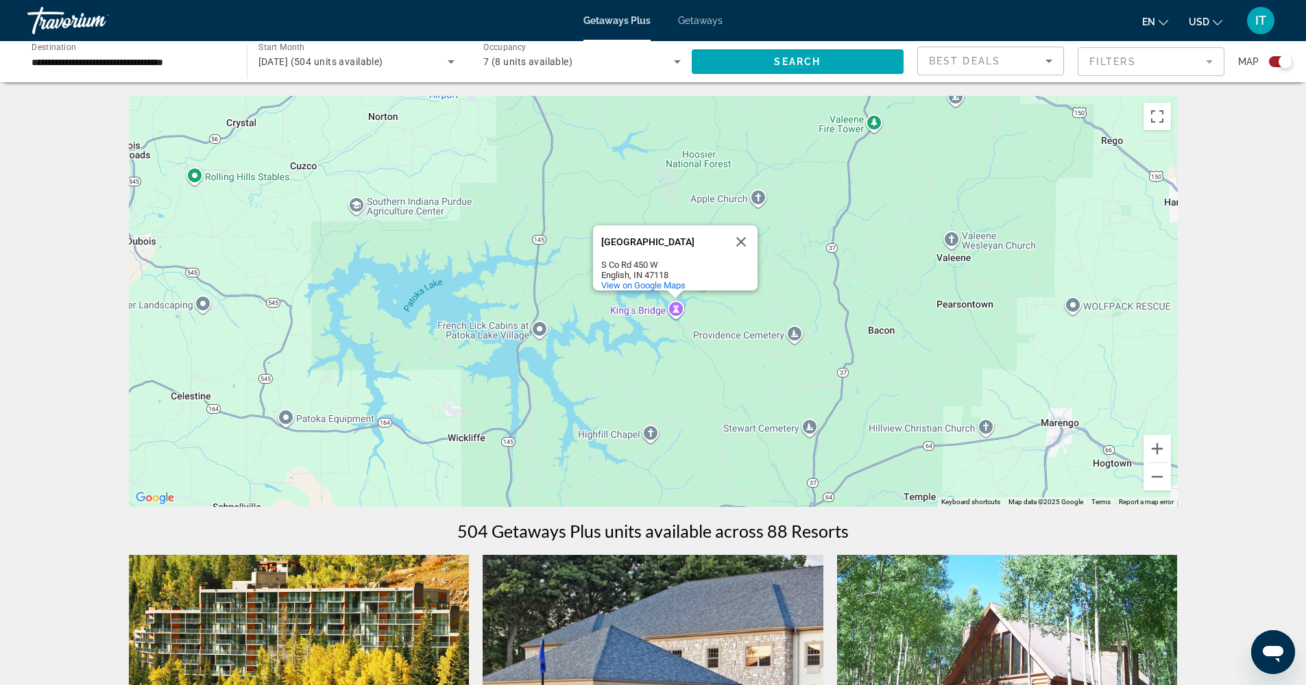
drag, startPoint x: 410, startPoint y: 335, endPoint x: 728, endPoint y: 315, distance: 318.7
click at [728, 315] on div "To activate drag with keyboard, press Alt + Enter. Once in keyboard drag state,…" at bounding box center [653, 301] width 1049 height 411
click at [542, 333] on div "To activate drag with keyboard, press Alt + Enter. Once in keyboard drag state,…" at bounding box center [653, 301] width 1049 height 411
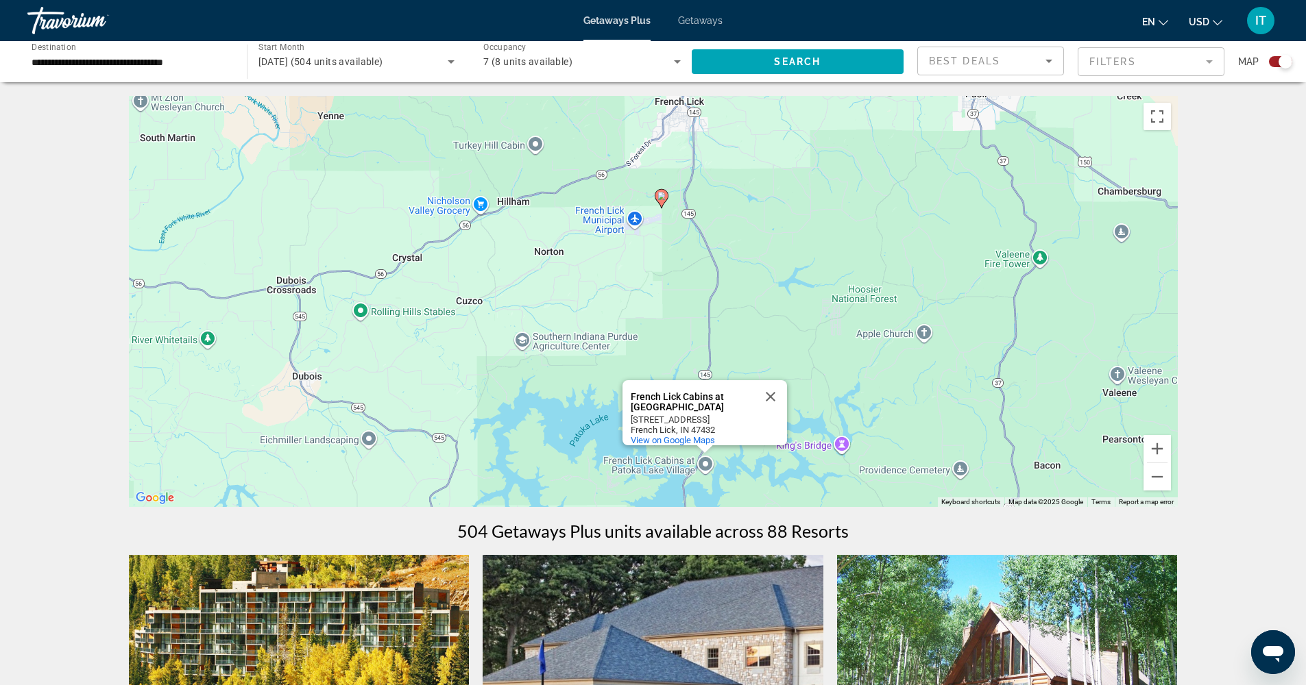
drag, startPoint x: 513, startPoint y: 358, endPoint x: 681, endPoint y: 495, distance: 216.2
click at [681, 495] on div "To activate drag with keyboard, press Alt + Enter. Once in keyboard drag state,…" at bounding box center [653, 301] width 1049 height 411
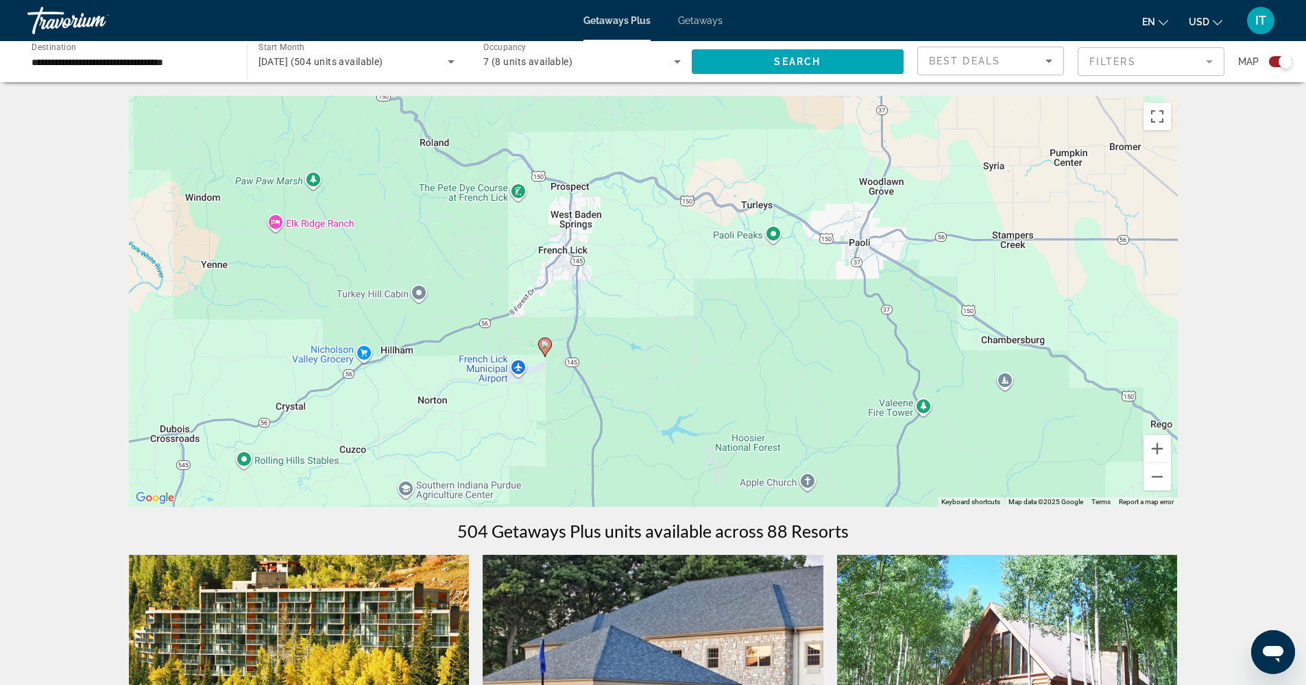
drag, startPoint x: 602, startPoint y: 273, endPoint x: 487, endPoint y: 425, distance: 190.7
click at [487, 425] on div "To activate drag with keyboard, press Alt + Enter. Once in keyboard drag state,…" at bounding box center [653, 301] width 1049 height 411
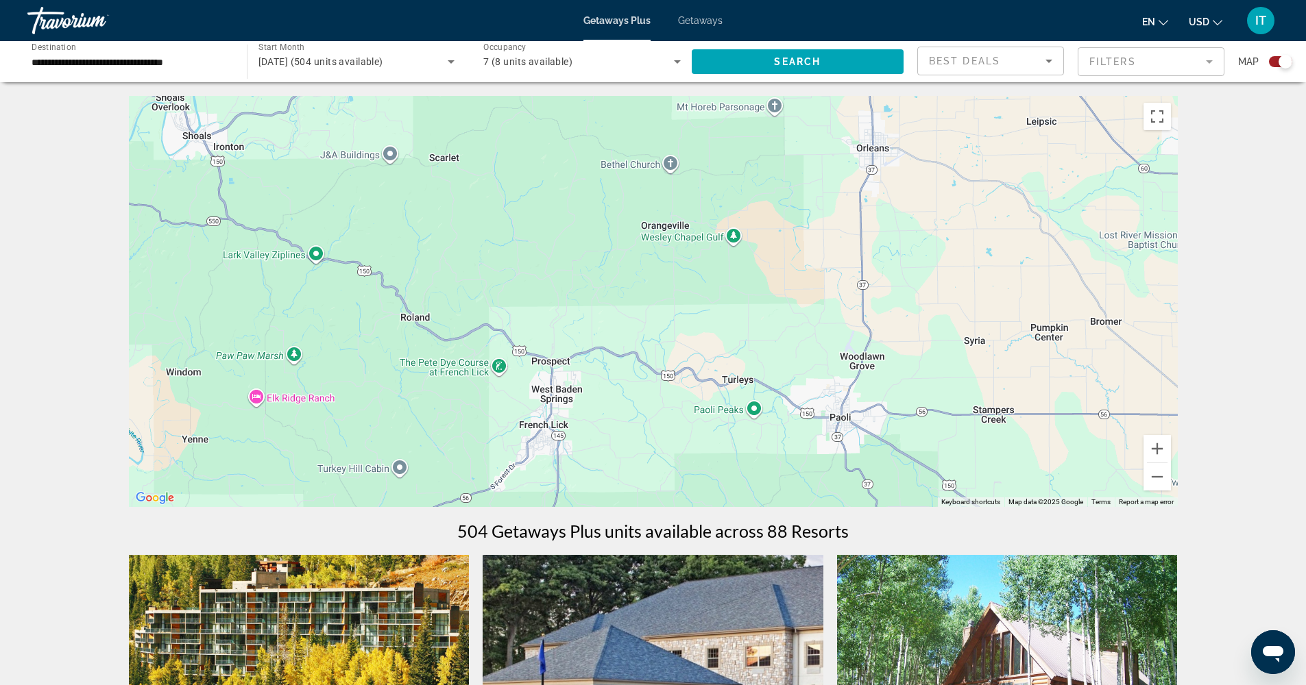
drag, startPoint x: 668, startPoint y: 338, endPoint x: 648, endPoint y: 512, distance: 175.2
click at [1154, 476] on button "Zoom out" at bounding box center [1156, 476] width 27 height 27
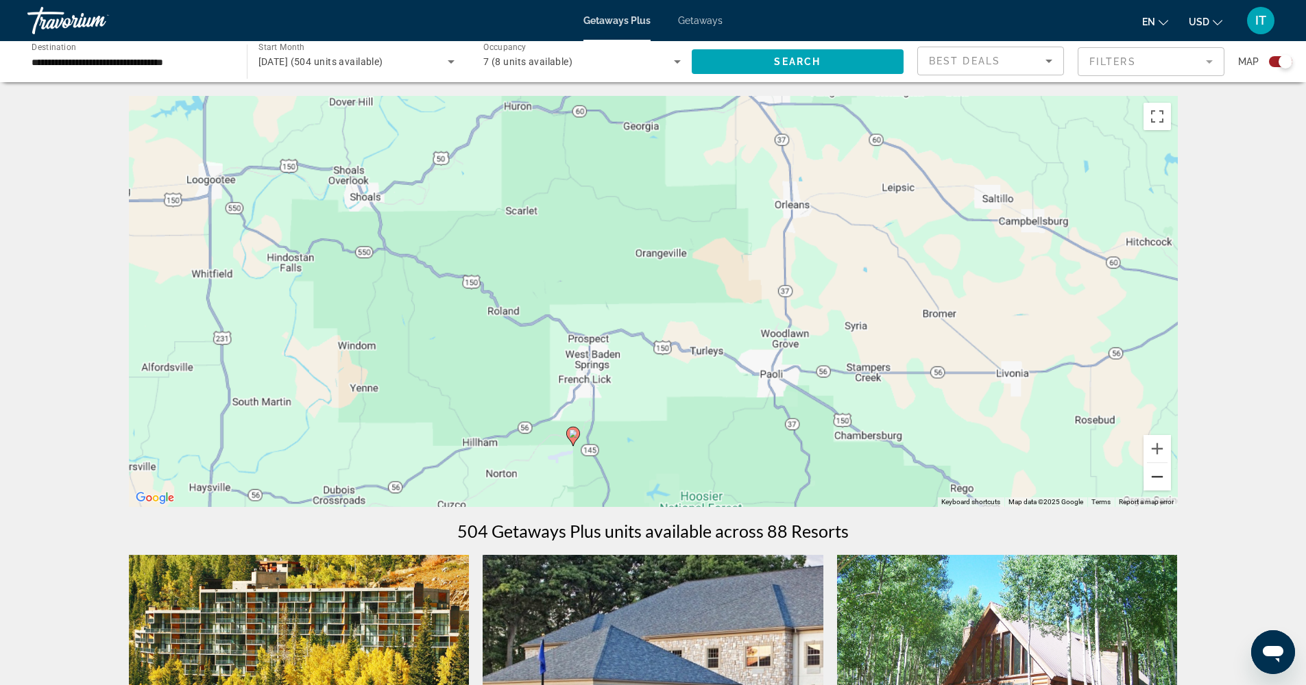
click at [1154, 476] on button "Zoom out" at bounding box center [1156, 476] width 27 height 27
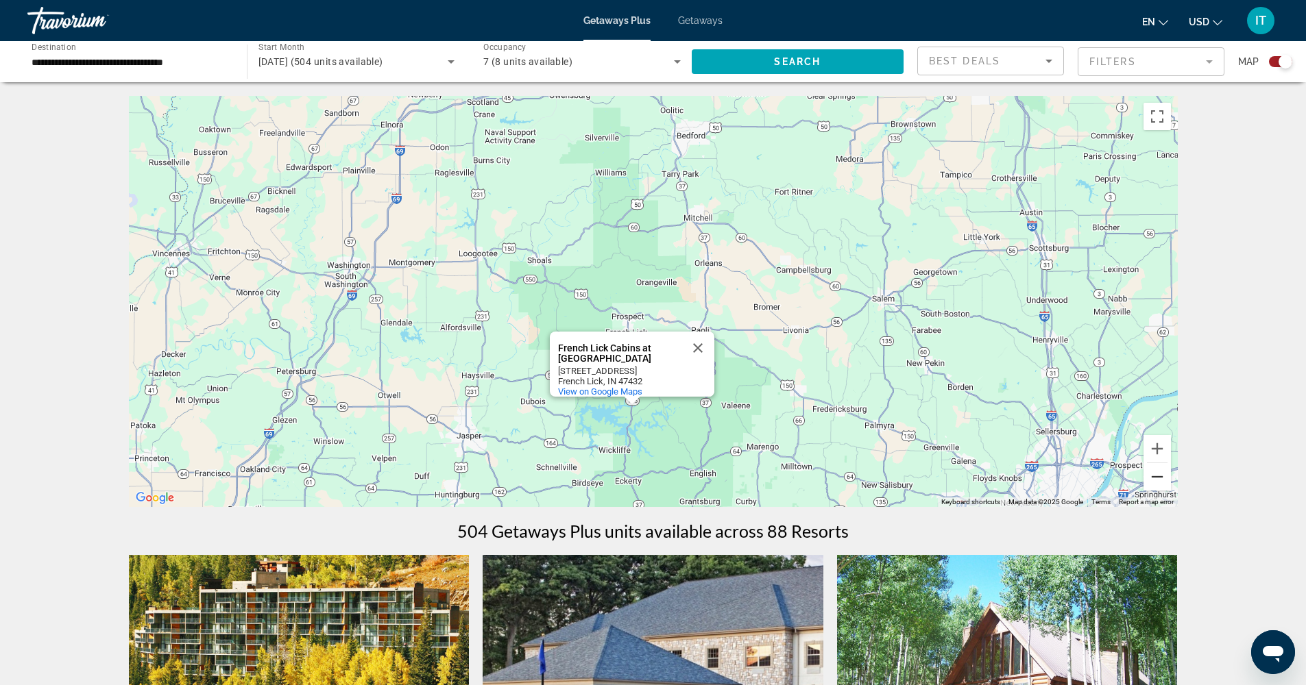
click at [1154, 476] on button "Zoom out" at bounding box center [1156, 476] width 27 height 27
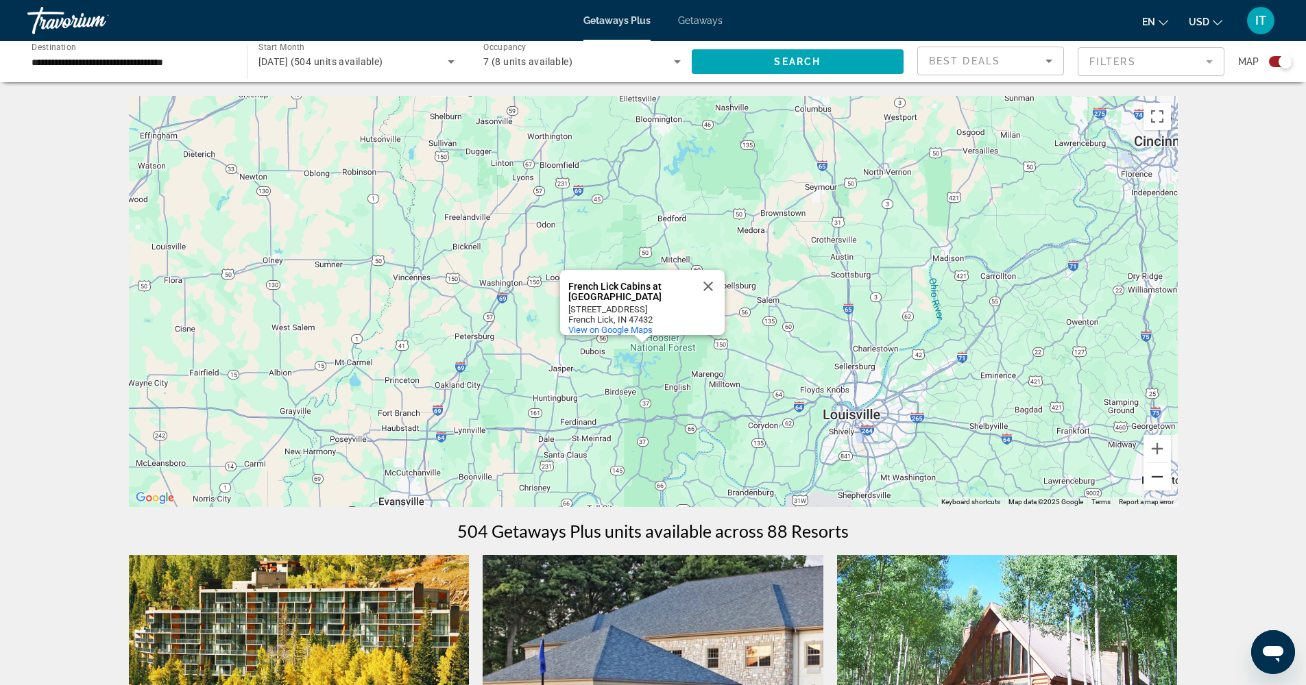
click at [1154, 476] on button "Zoom out" at bounding box center [1156, 476] width 27 height 27
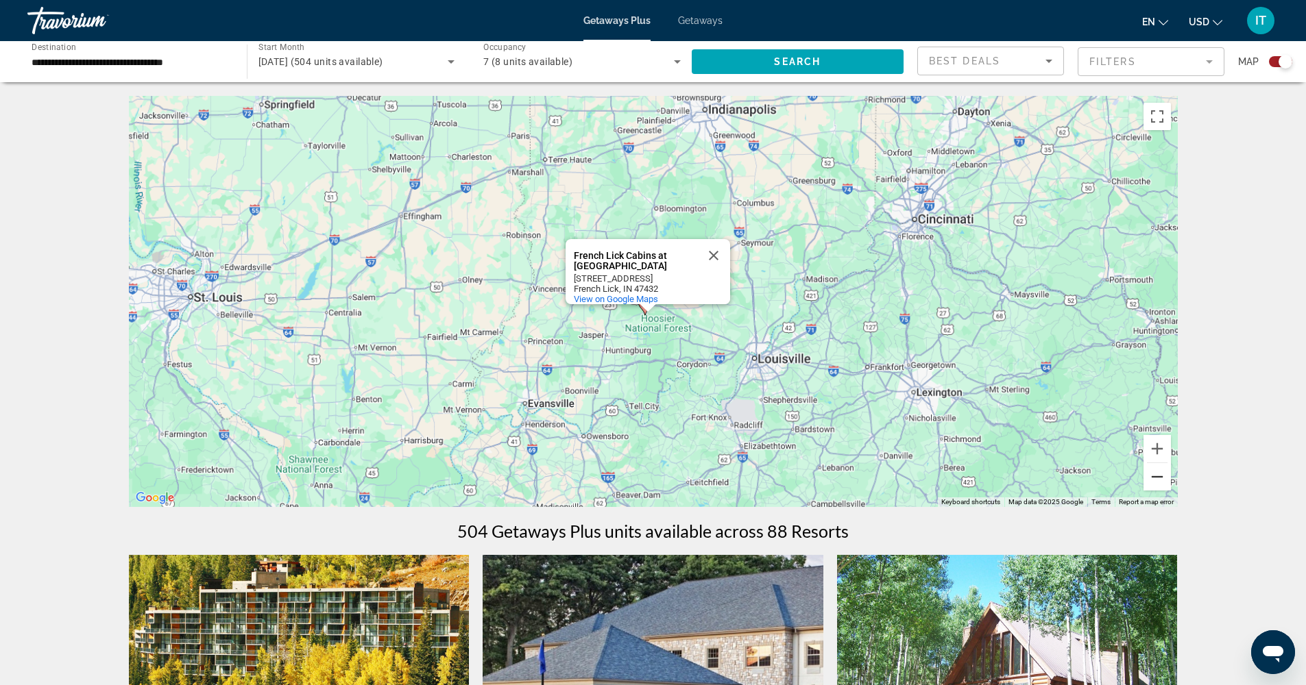
click at [1154, 476] on button "Zoom out" at bounding box center [1156, 476] width 27 height 27
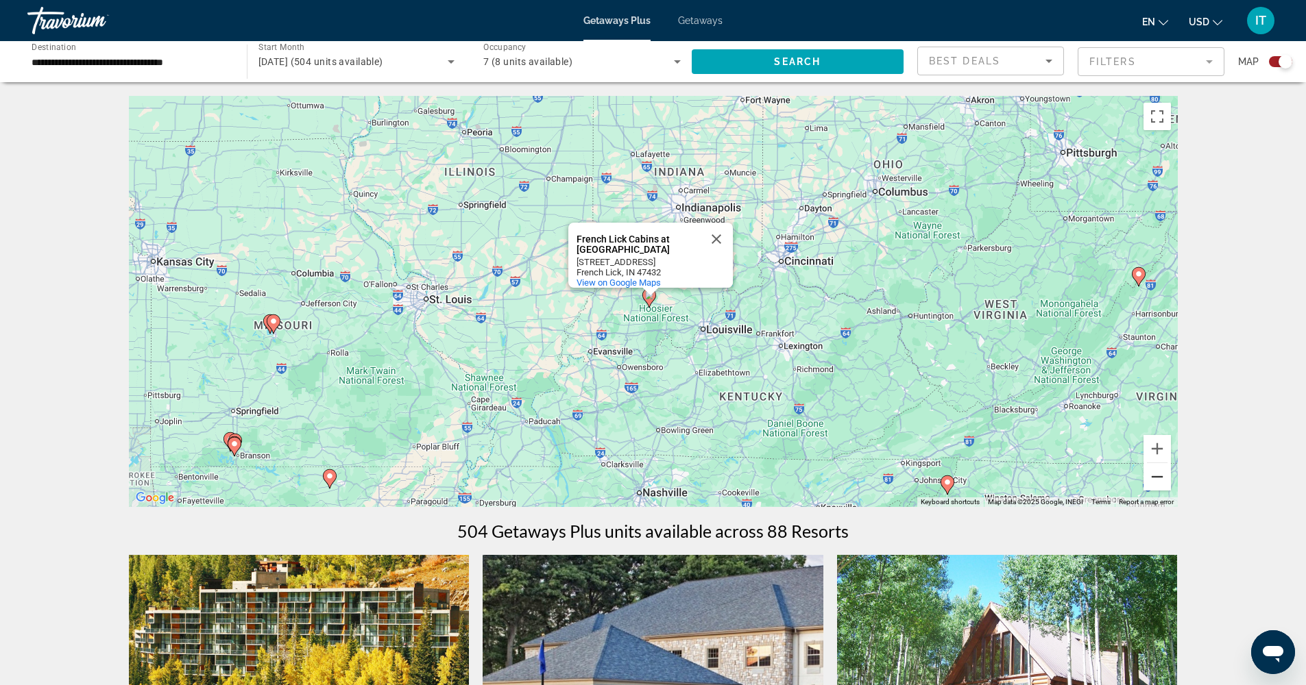
click at [1154, 476] on button "Zoom out" at bounding box center [1156, 476] width 27 height 27
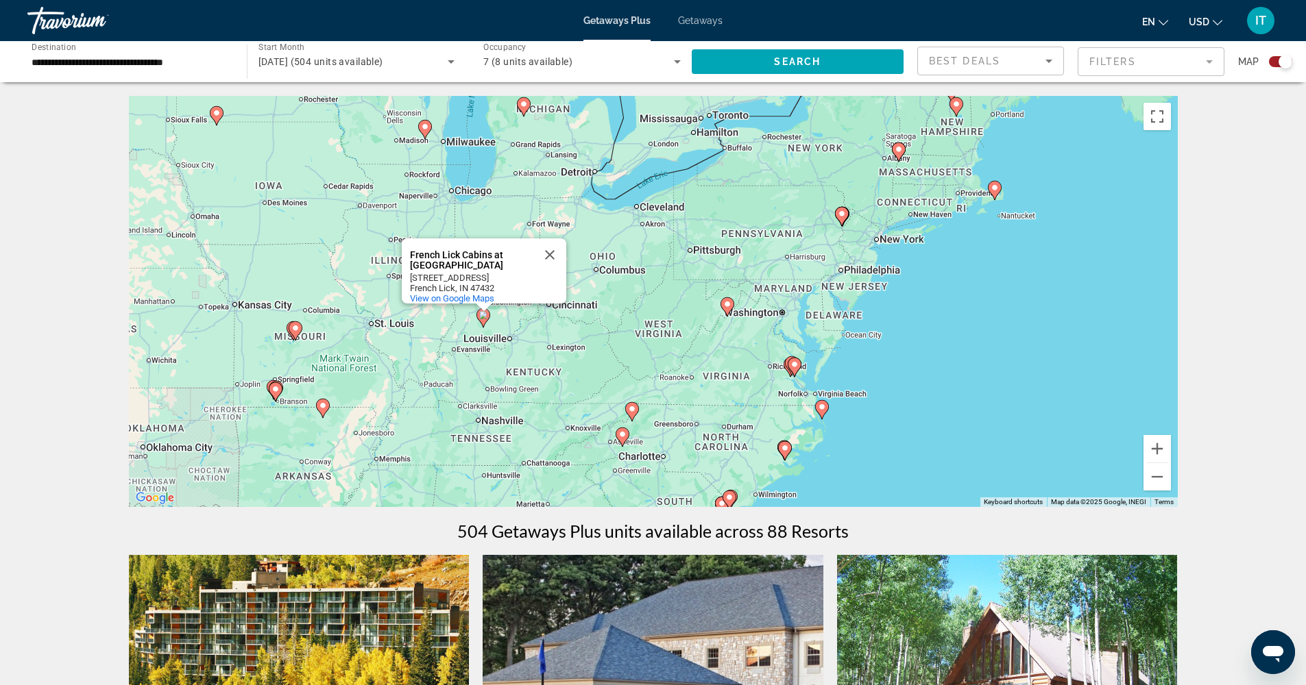
drag, startPoint x: 932, startPoint y: 307, endPoint x: 759, endPoint y: 331, distance: 175.1
click at [759, 332] on div "To activate drag with keyboard, press Alt + Enter. Once in keyboard drag state,…" at bounding box center [653, 301] width 1049 height 411
click at [785, 328] on div "To activate drag with keyboard, press Alt + Enter. Once in keyboard drag state,…" at bounding box center [653, 301] width 1049 height 411
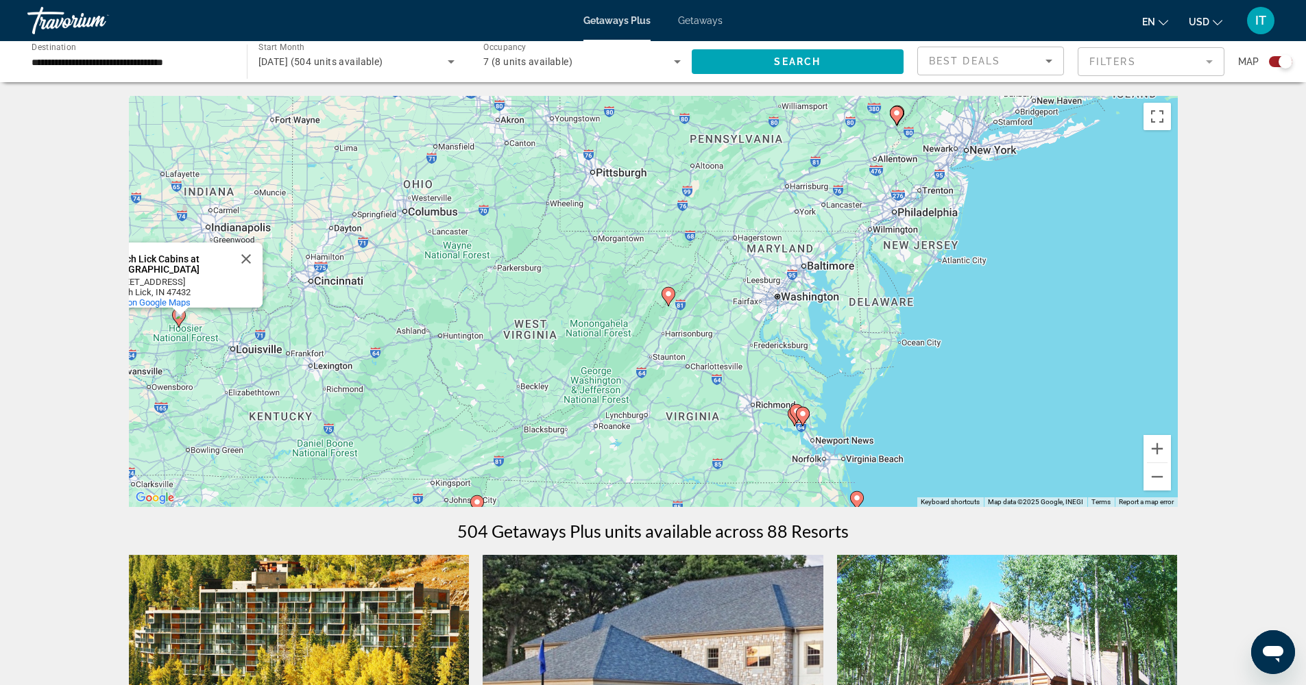
click at [785, 328] on div "To activate drag with keyboard, press Alt + Enter. Once in keyboard drag state,…" at bounding box center [653, 301] width 1049 height 411
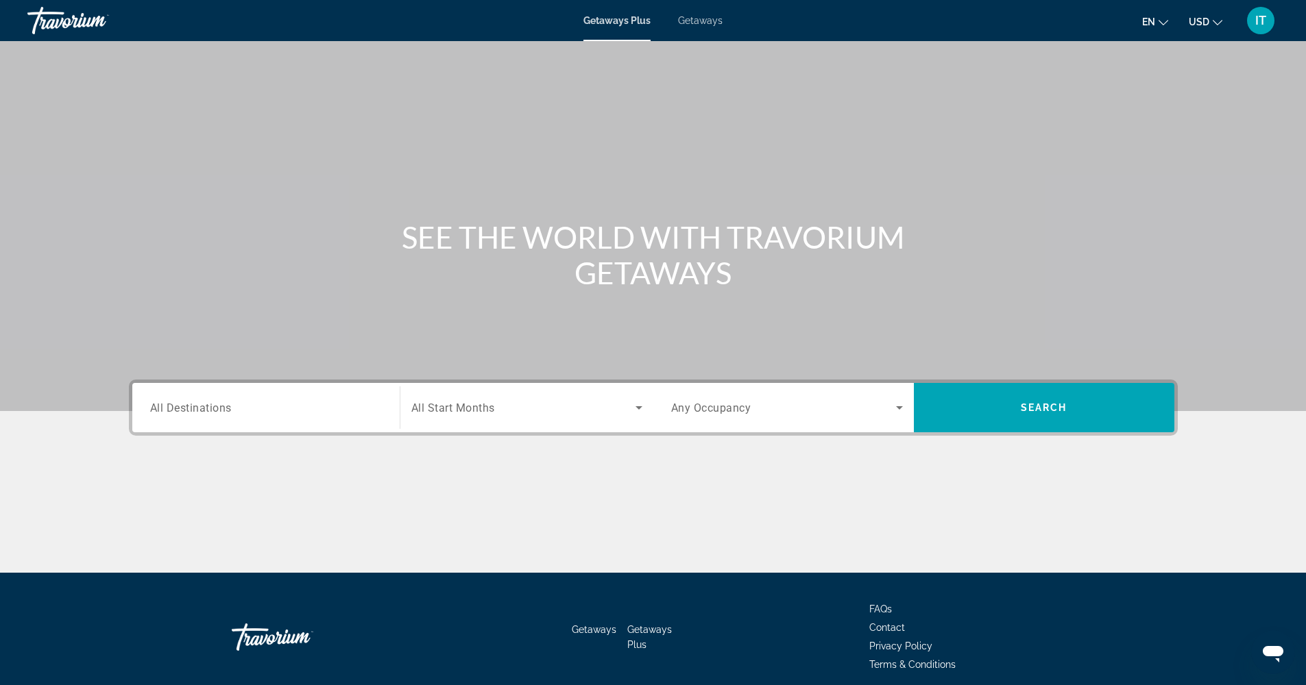
click at [705, 25] on span "Getaways" at bounding box center [700, 20] width 45 height 11
click at [1052, 419] on span "Search widget" at bounding box center [1044, 407] width 260 height 33
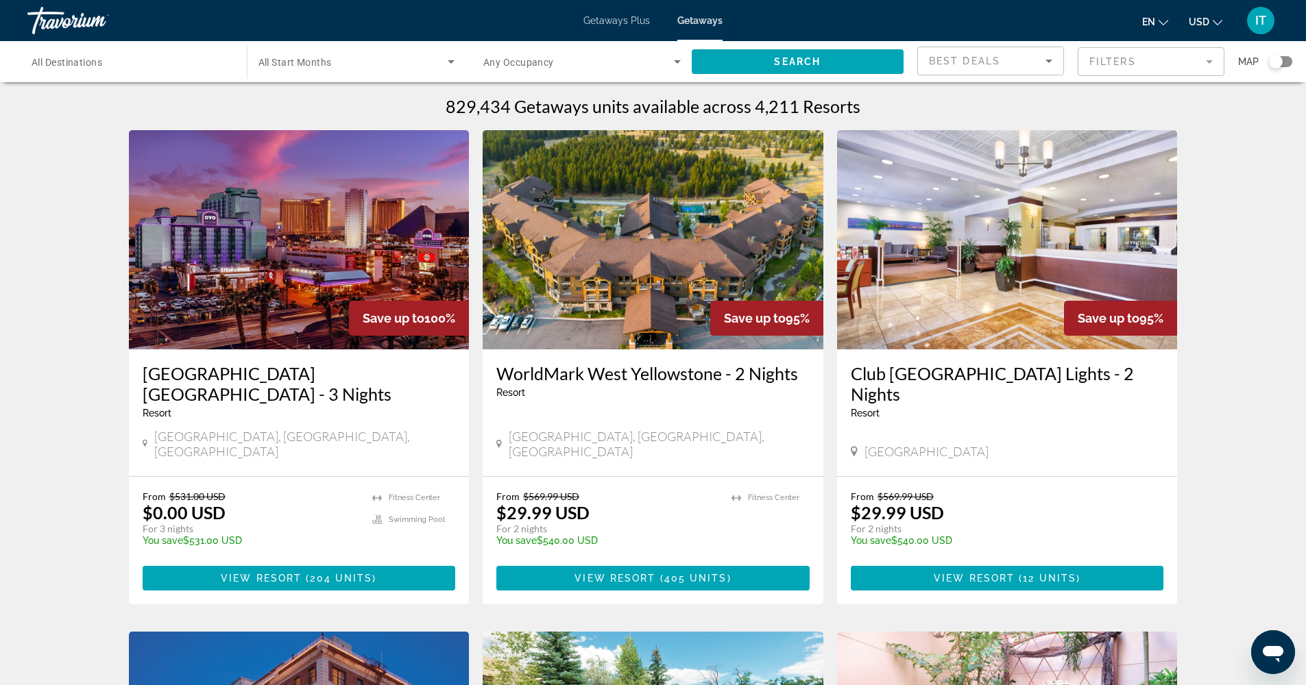
click at [1276, 59] on div "Search widget" at bounding box center [1276, 62] width 14 height 14
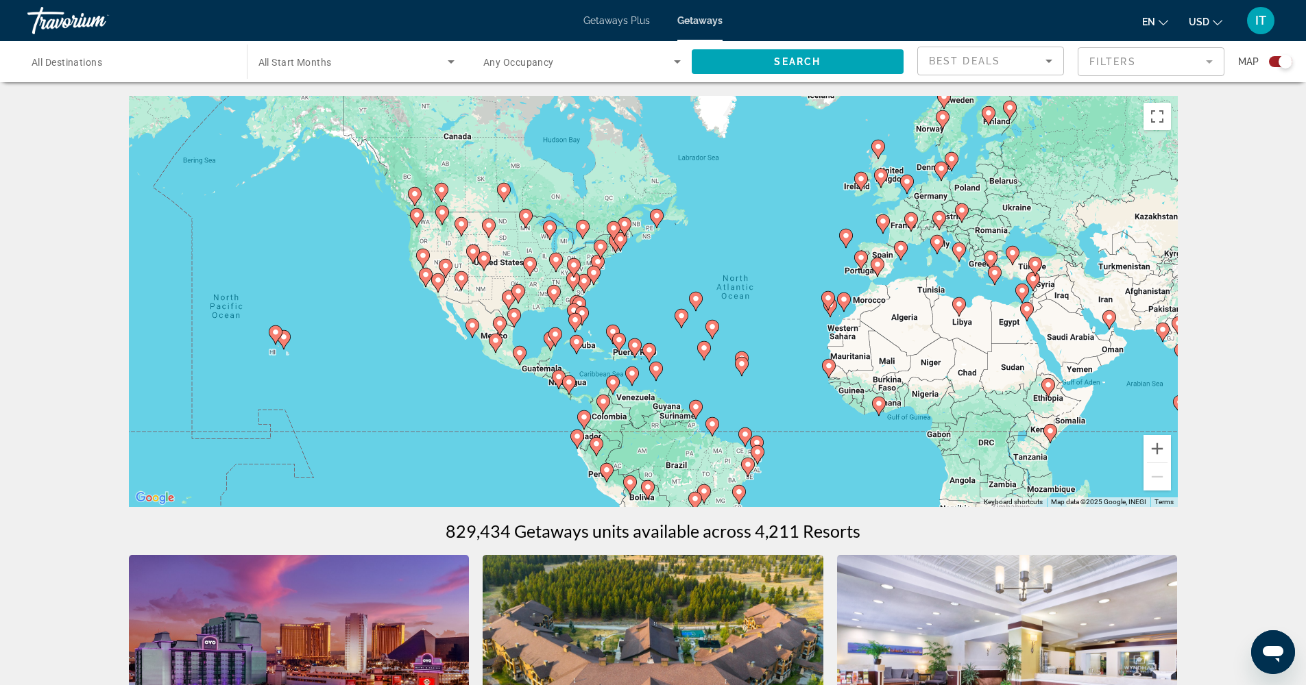
drag, startPoint x: 510, startPoint y: 279, endPoint x: 635, endPoint y: 287, distance: 125.7
click at [635, 287] on div "To activate drag with keyboard, press Alt + Enter. Once in keyboard drag state,…" at bounding box center [653, 301] width 1049 height 411
click at [616, 277] on div "To activate drag with keyboard, press Alt + Enter. Once in keyboard drag state,…" at bounding box center [653, 301] width 1049 height 411
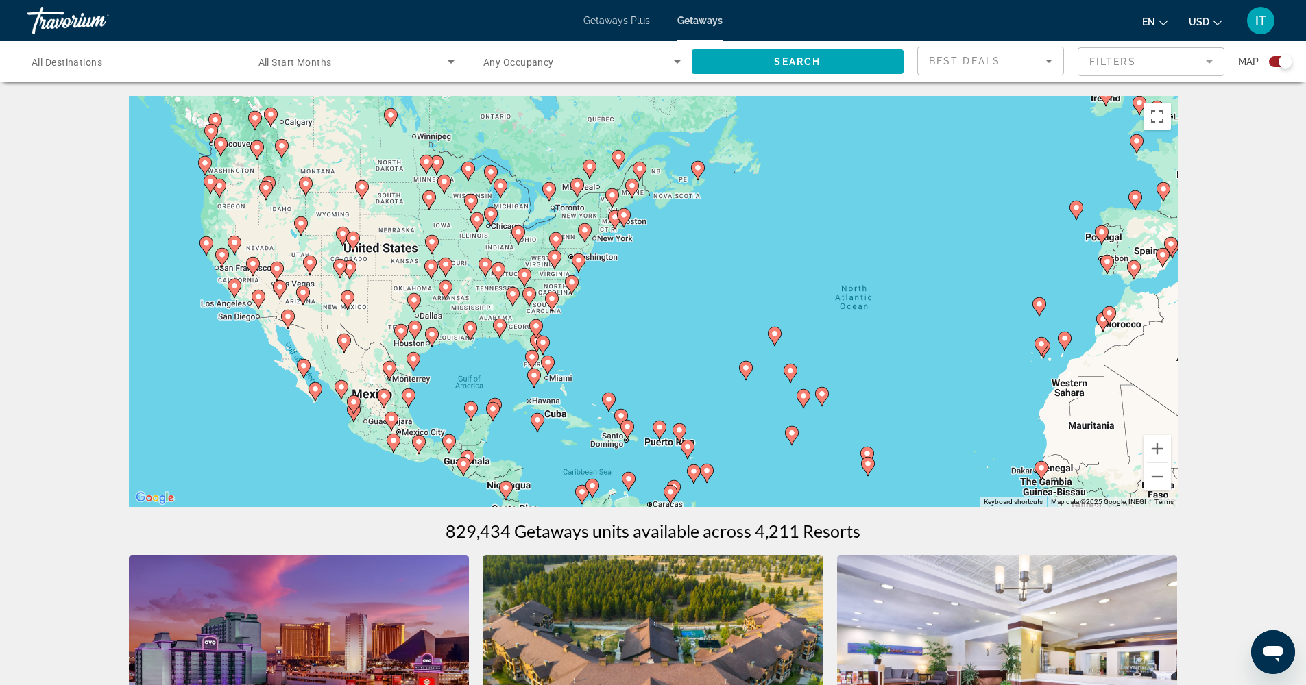
click at [611, 281] on div "To activate drag with keyboard, press Alt + Enter. Once in keyboard drag state,…" at bounding box center [653, 301] width 1049 height 411
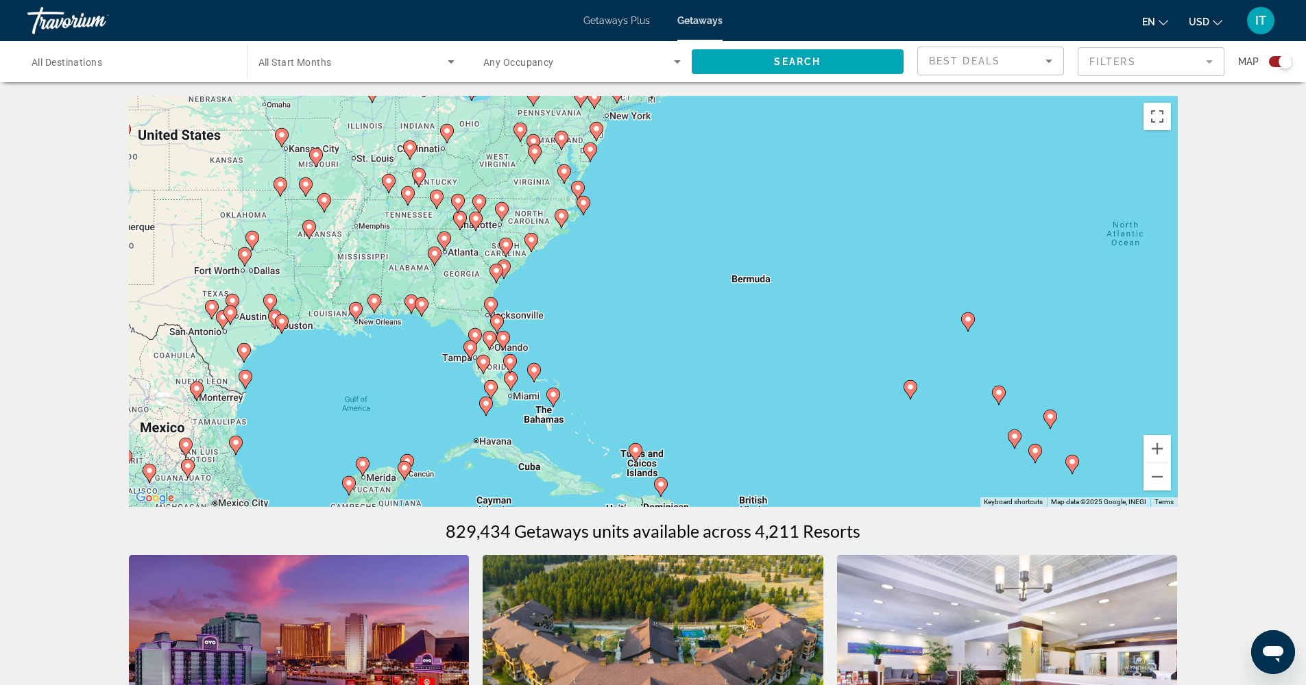
drag, startPoint x: 564, startPoint y: 387, endPoint x: 597, endPoint y: 304, distance: 88.6
click at [597, 304] on div "To activate drag with keyboard, press Alt + Enter. Once in keyboard drag state,…" at bounding box center [653, 301] width 1049 height 411
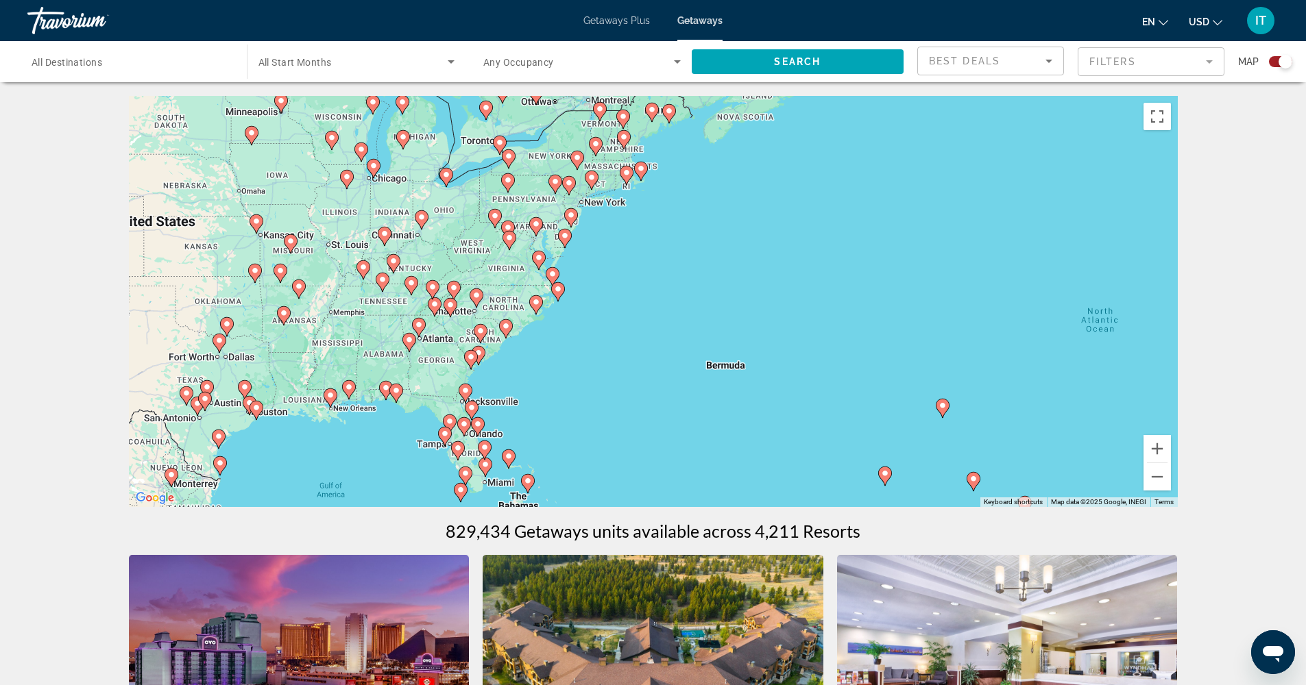
drag, startPoint x: 592, startPoint y: 269, endPoint x: 566, endPoint y: 358, distance: 92.6
click at [566, 358] on div "To activate drag with keyboard, press Alt + Enter. Once in keyboard drag state,…" at bounding box center [653, 301] width 1049 height 411
click at [551, 344] on div "To activate drag with keyboard, press Alt + Enter. Once in keyboard drag state,…" at bounding box center [653, 301] width 1049 height 411
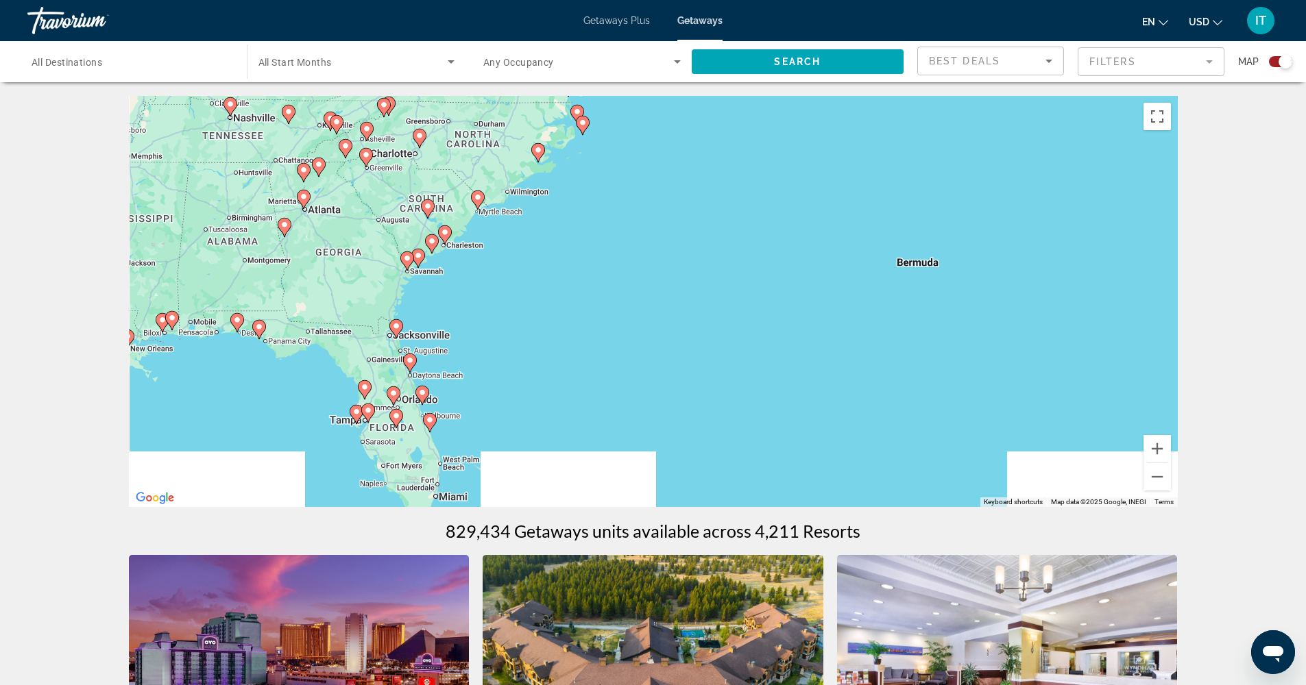
drag, startPoint x: 492, startPoint y: 430, endPoint x: 511, endPoint y: 301, distance: 130.9
click at [511, 301] on div "To activate drag with keyboard, press Alt + Enter. Once in keyboard drag state,…" at bounding box center [653, 301] width 1049 height 411
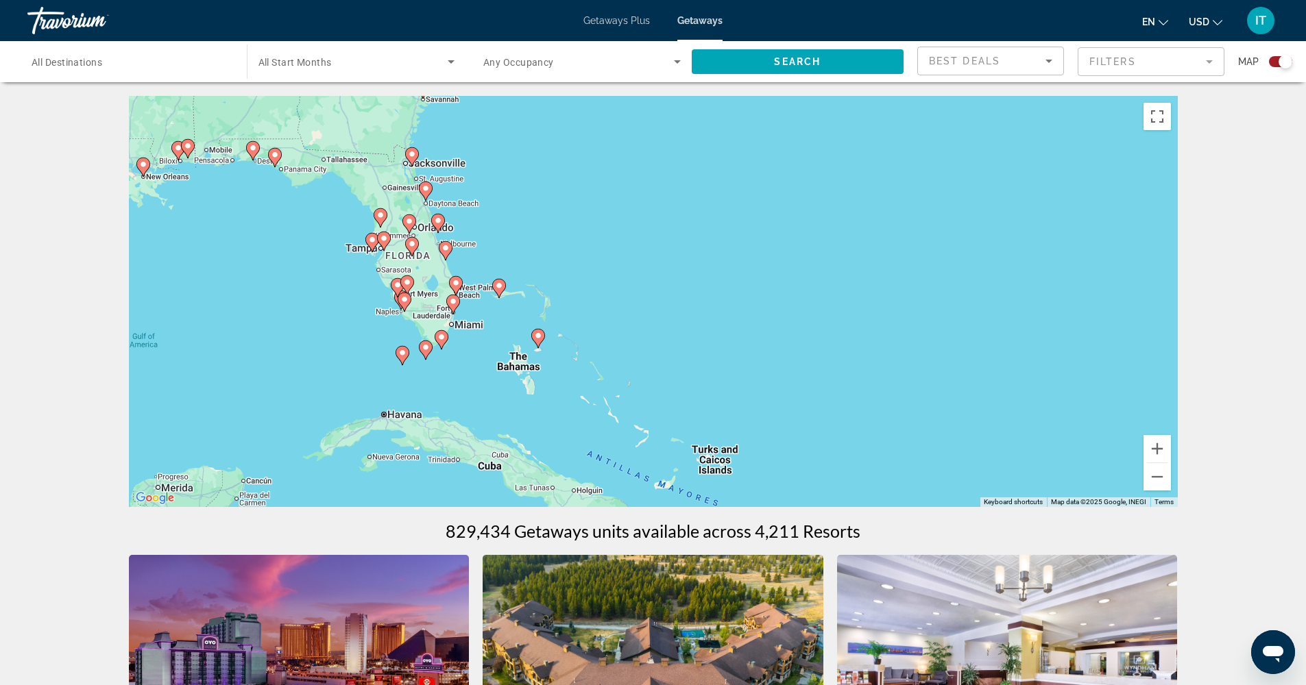
drag, startPoint x: 512, startPoint y: 389, endPoint x: 528, endPoint y: 217, distance: 172.1
click at [528, 217] on div "To activate drag with keyboard, press Alt + Enter. Once in keyboard drag state,…" at bounding box center [653, 301] width 1049 height 411
click at [428, 369] on div "To activate drag with keyboard, press Alt + Enter. Once in keyboard drag state,…" at bounding box center [653, 301] width 1049 height 411
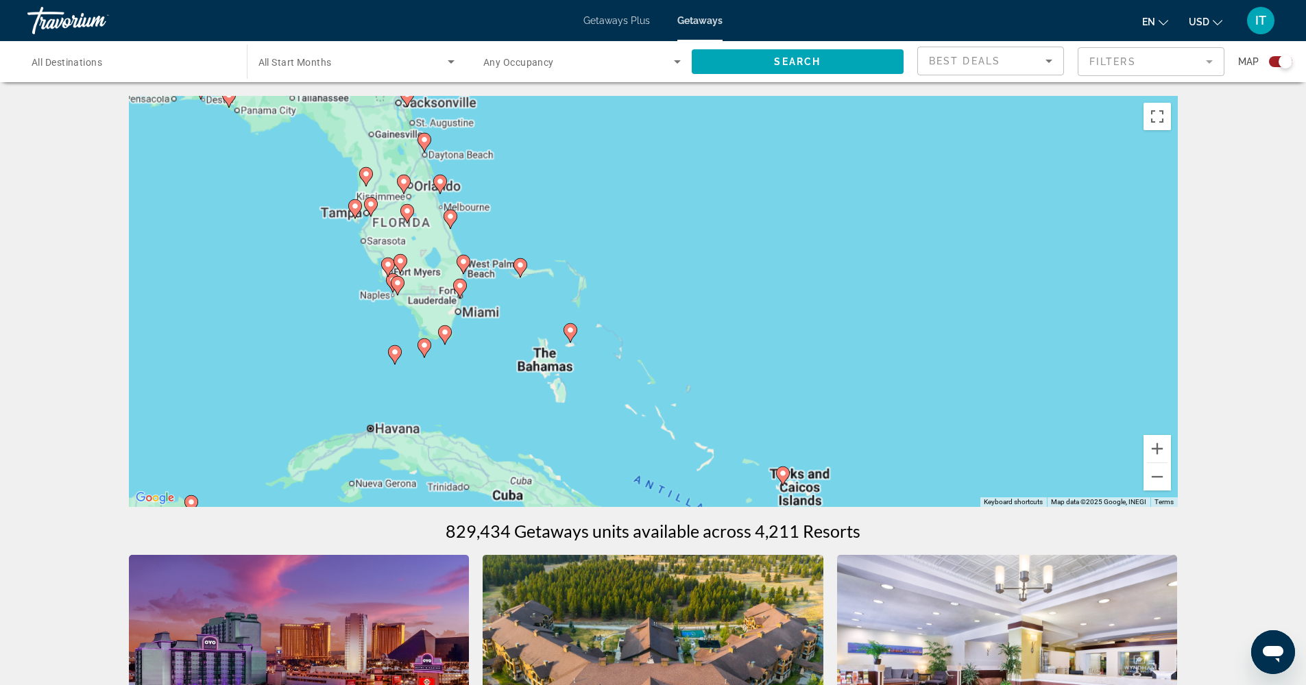
click at [428, 369] on div "To activate drag with keyboard, press Alt + Enter. Once in keyboard drag state,…" at bounding box center [653, 301] width 1049 height 411
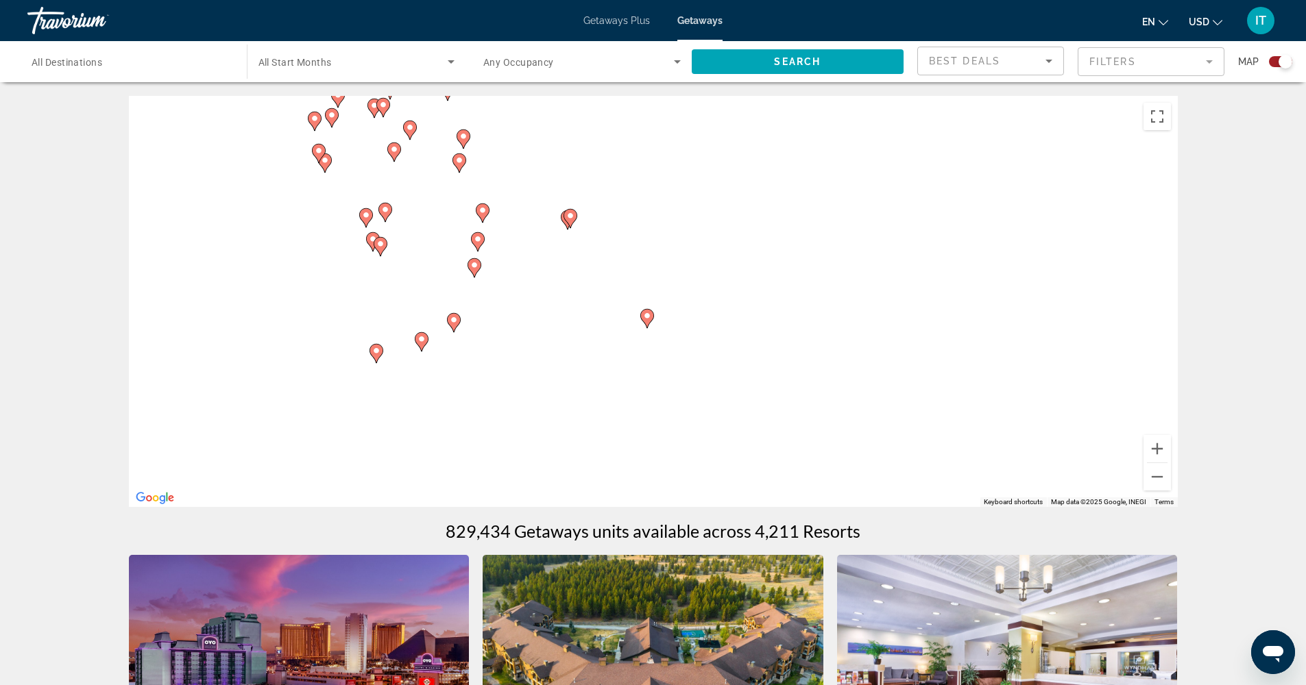
click at [422, 346] on icon "Main content" at bounding box center [421, 342] width 12 height 18
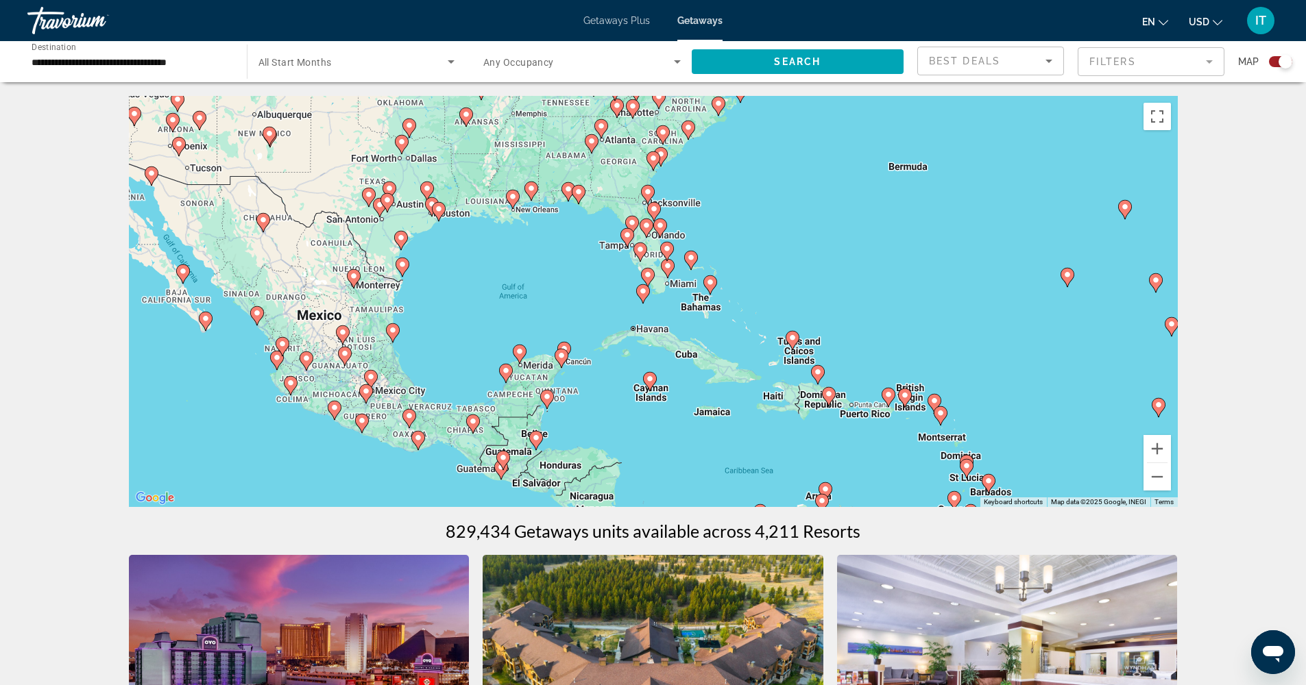
click at [644, 298] on icon "Main content" at bounding box center [642, 294] width 12 height 18
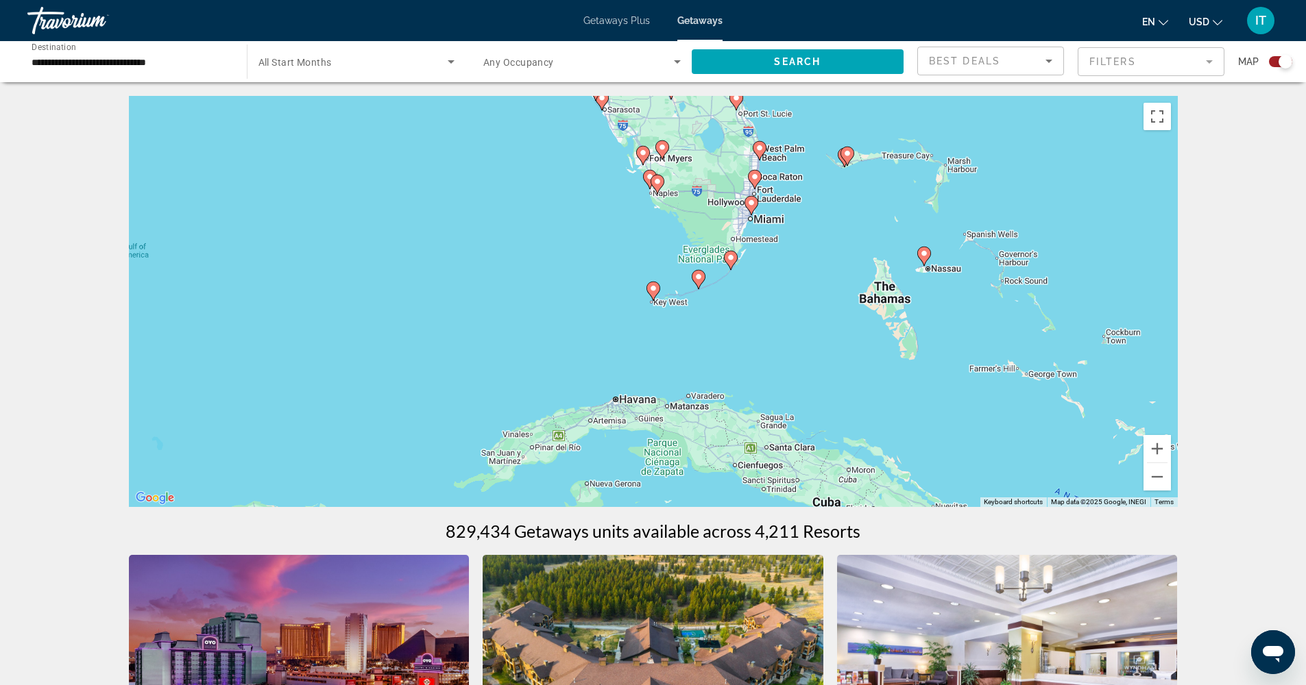
click at [701, 284] on gmp-advanced-marker "Main content" at bounding box center [699, 279] width 14 height 21
type input "**********"
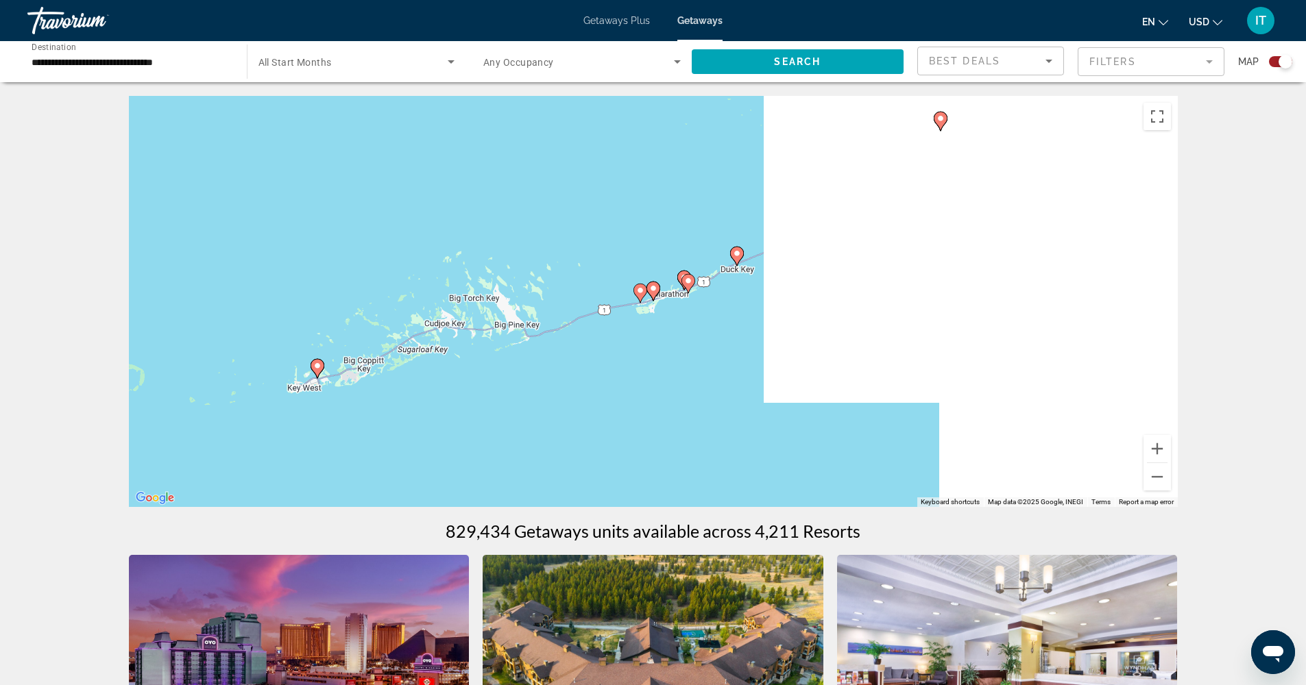
click at [640, 295] on icon "Main content" at bounding box center [639, 293] width 12 height 18
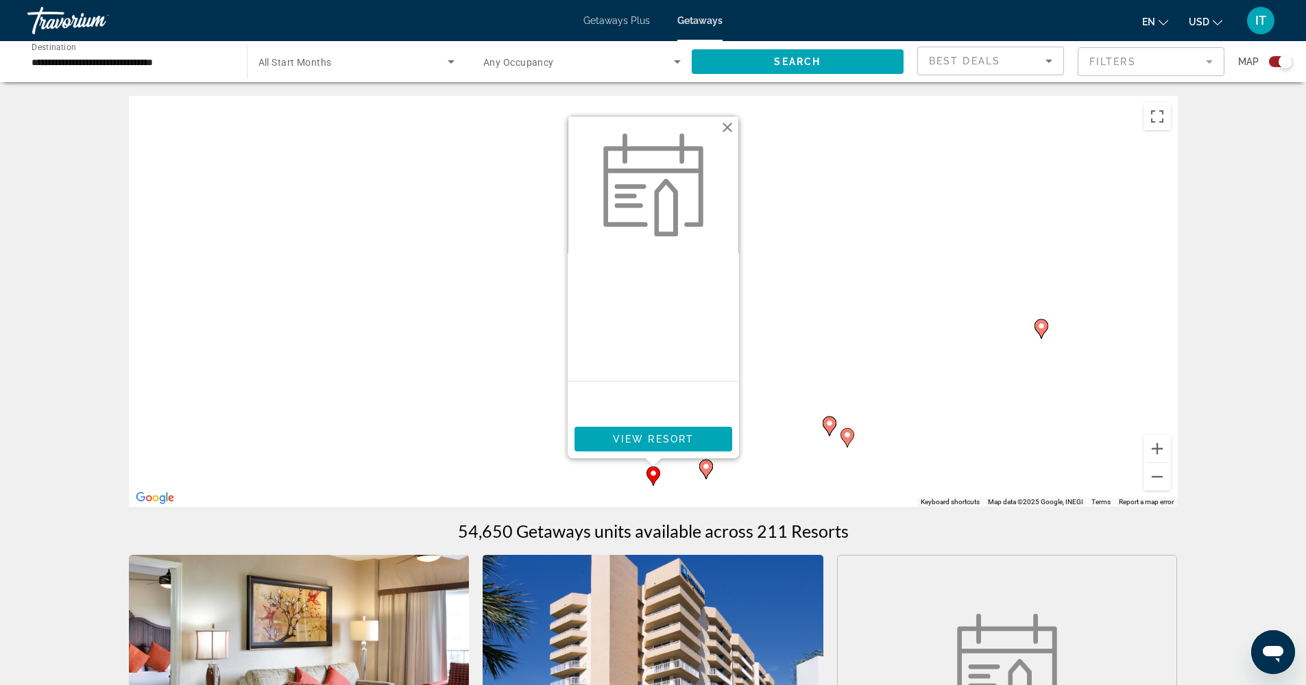
click at [731, 127] on button "Close" at bounding box center [727, 127] width 21 height 21
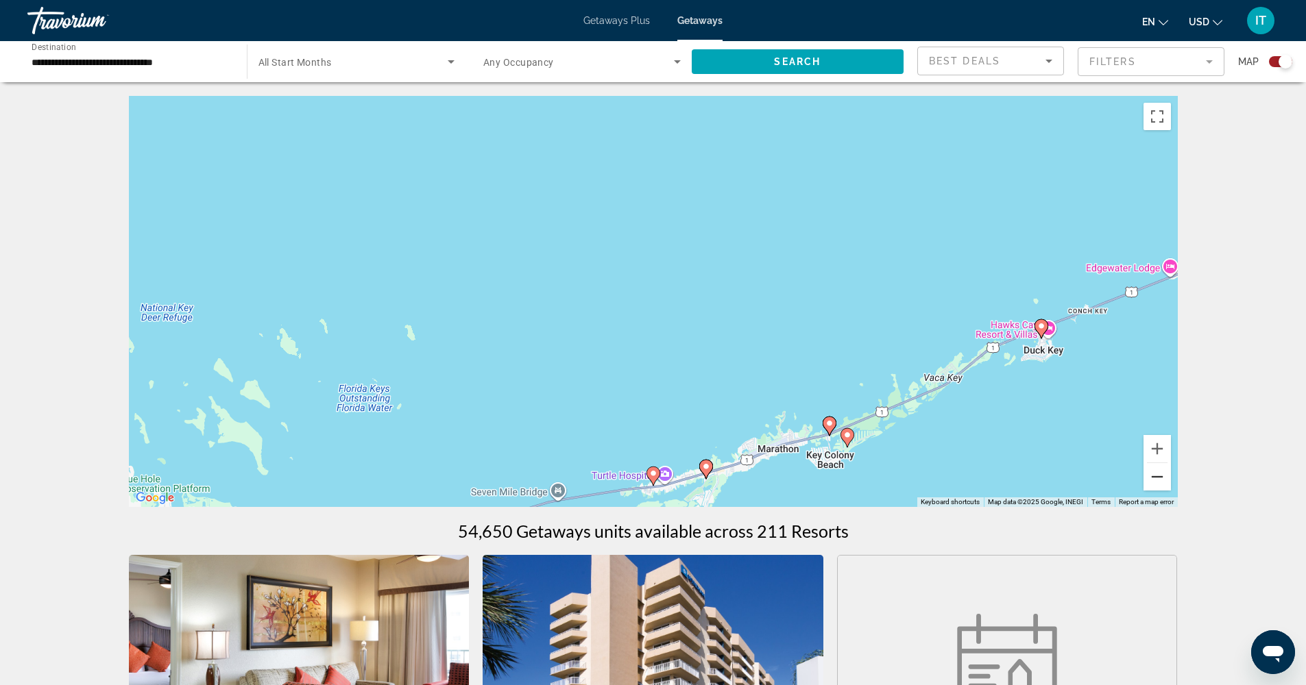
click at [1162, 478] on button "Zoom out" at bounding box center [1156, 476] width 27 height 27
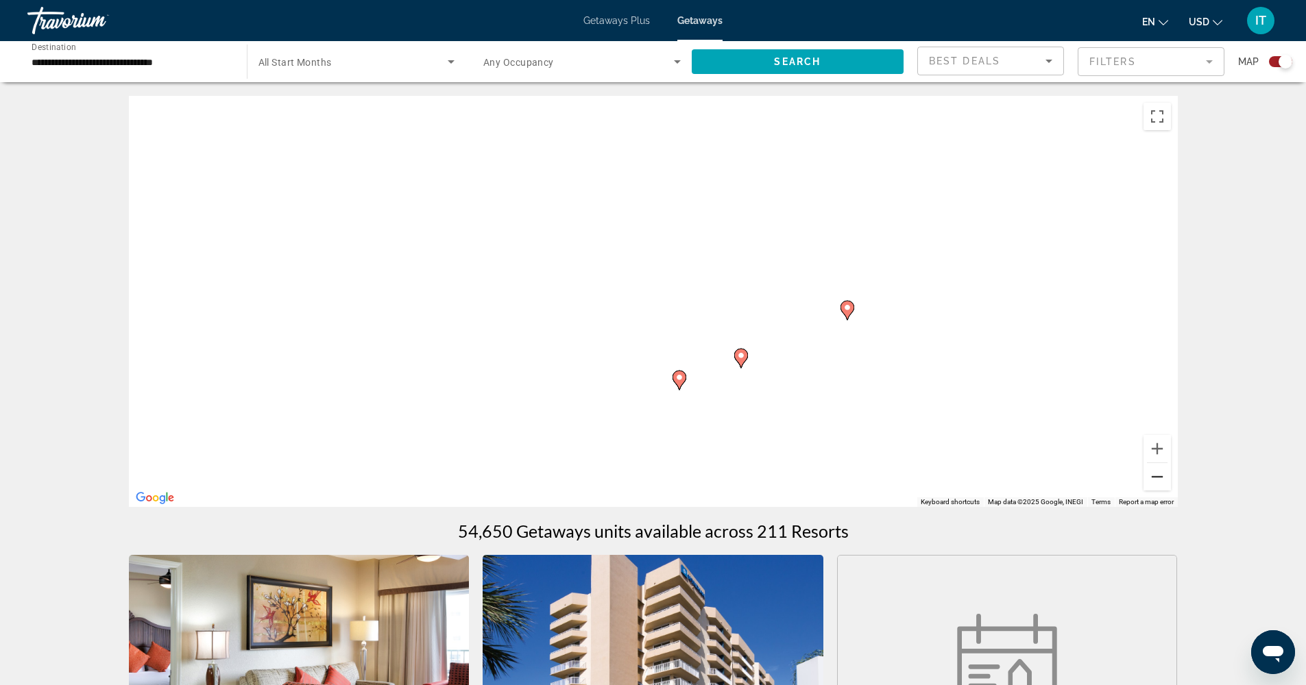
click at [1162, 479] on button "Zoom out" at bounding box center [1156, 476] width 27 height 27
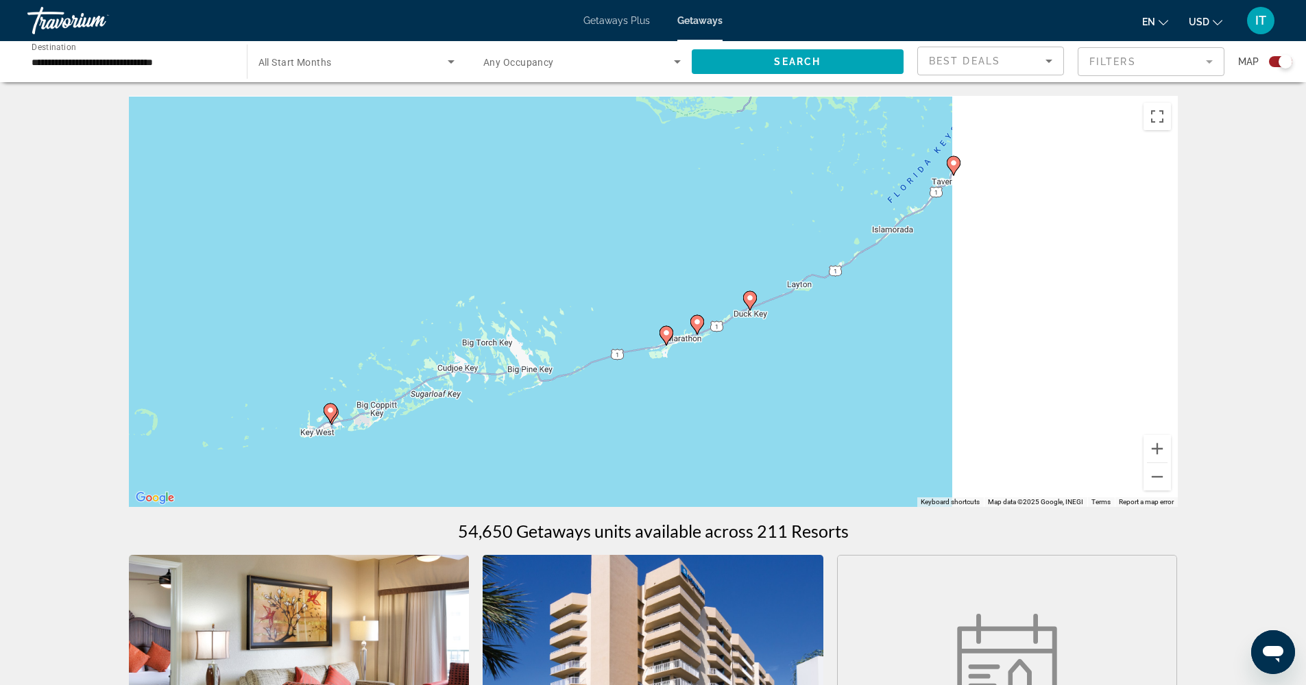
click at [748, 301] on image "Main content" at bounding box center [750, 298] width 8 height 8
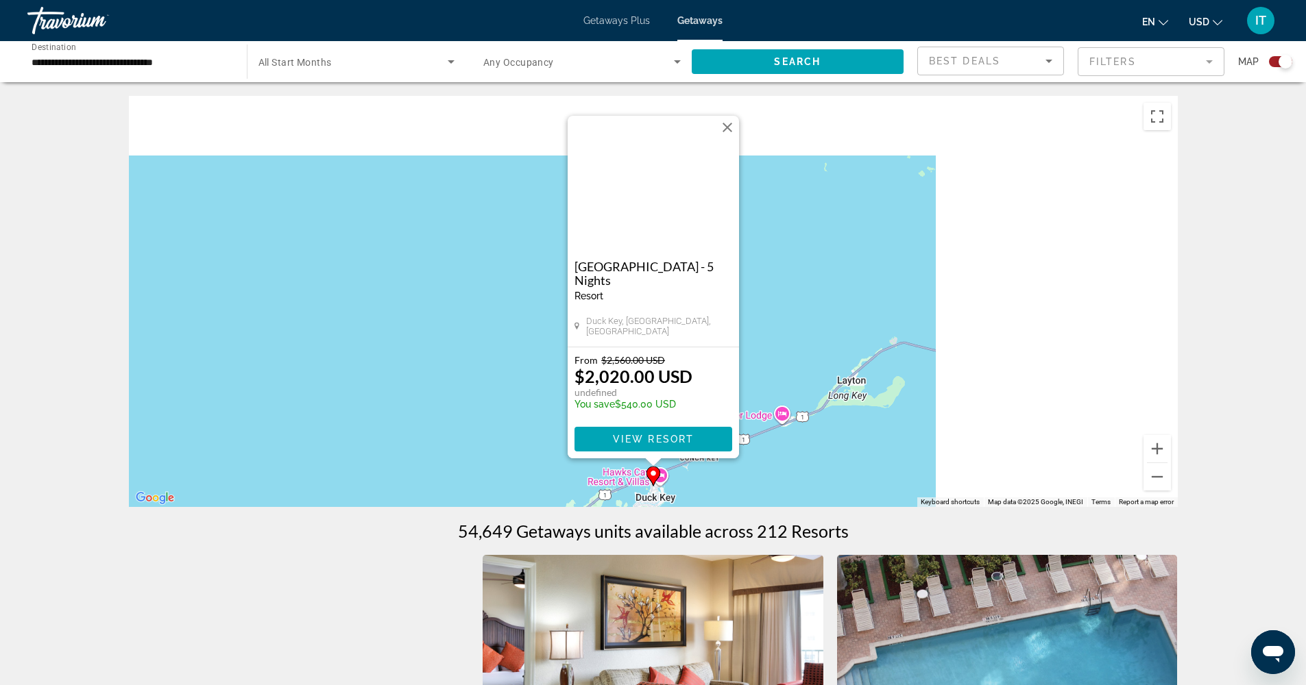
click at [672, 210] on img "Main content" at bounding box center [653, 184] width 171 height 137
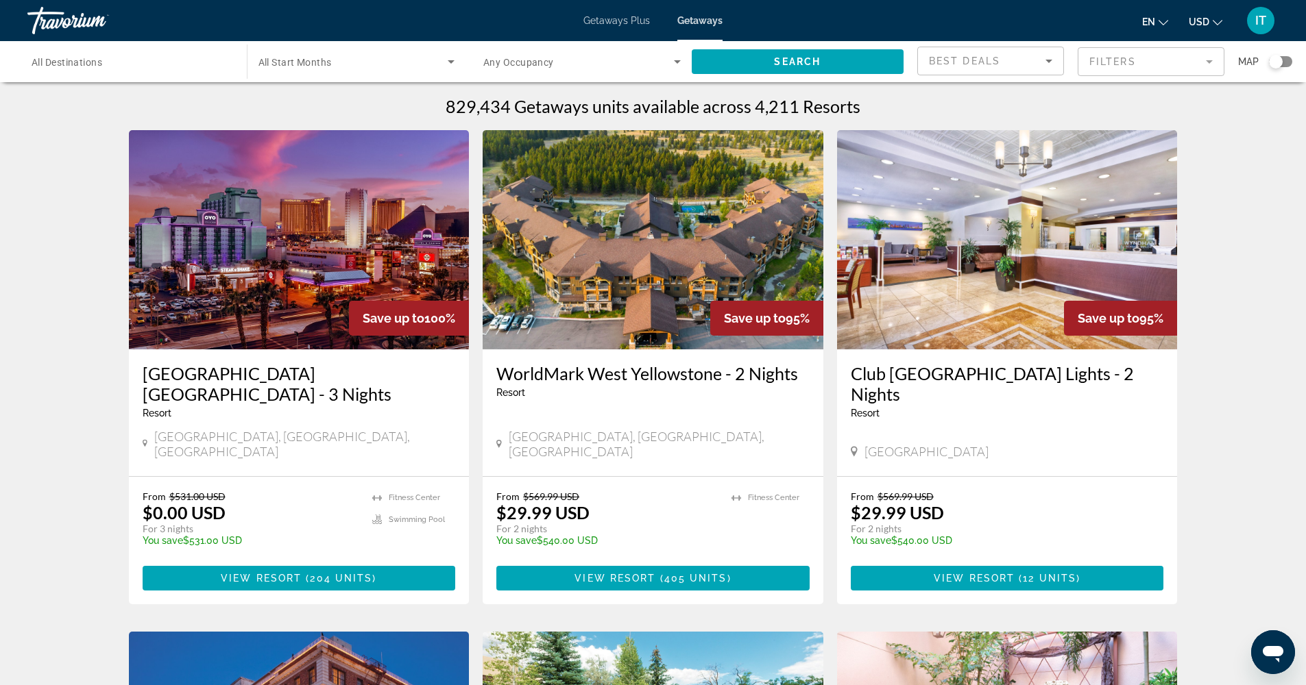
click at [1279, 64] on div "Search widget" at bounding box center [1276, 62] width 14 height 14
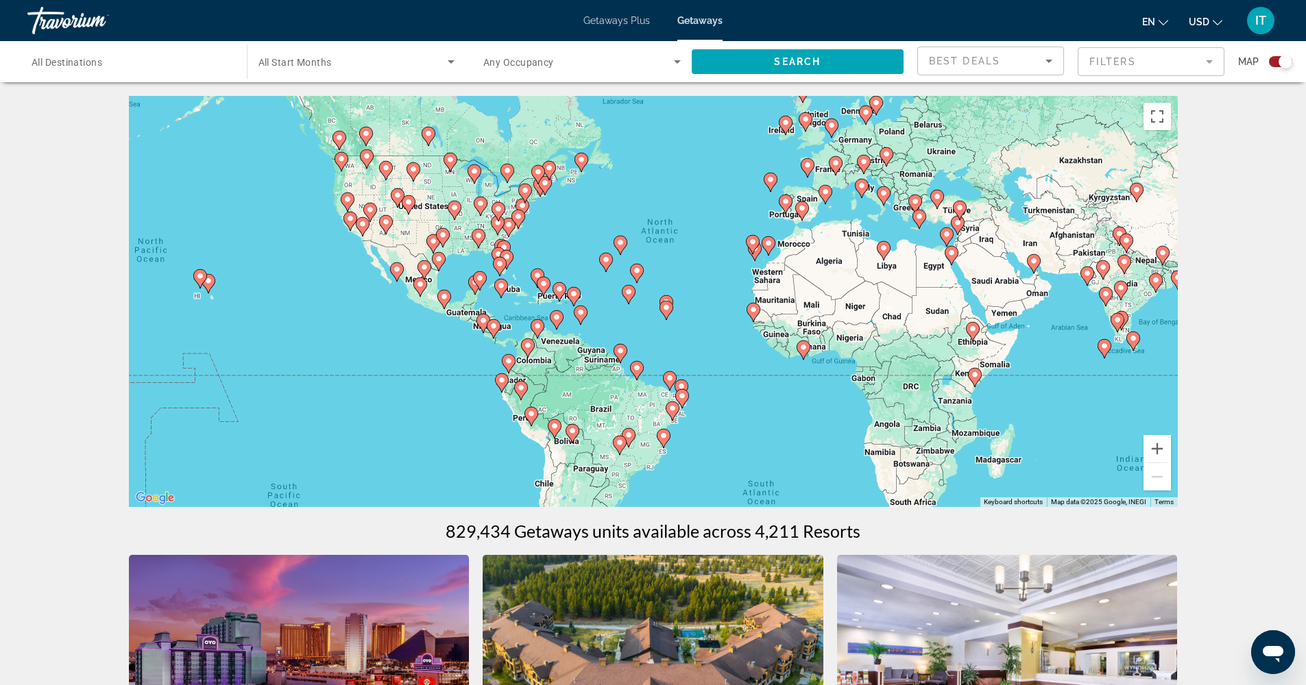
drag, startPoint x: 465, startPoint y: 360, endPoint x: 519, endPoint y: 292, distance: 86.8
click at [519, 292] on div "To activate drag with keyboard, press Alt + Enter. Once in keyboard drag state,…" at bounding box center [653, 301] width 1049 height 411
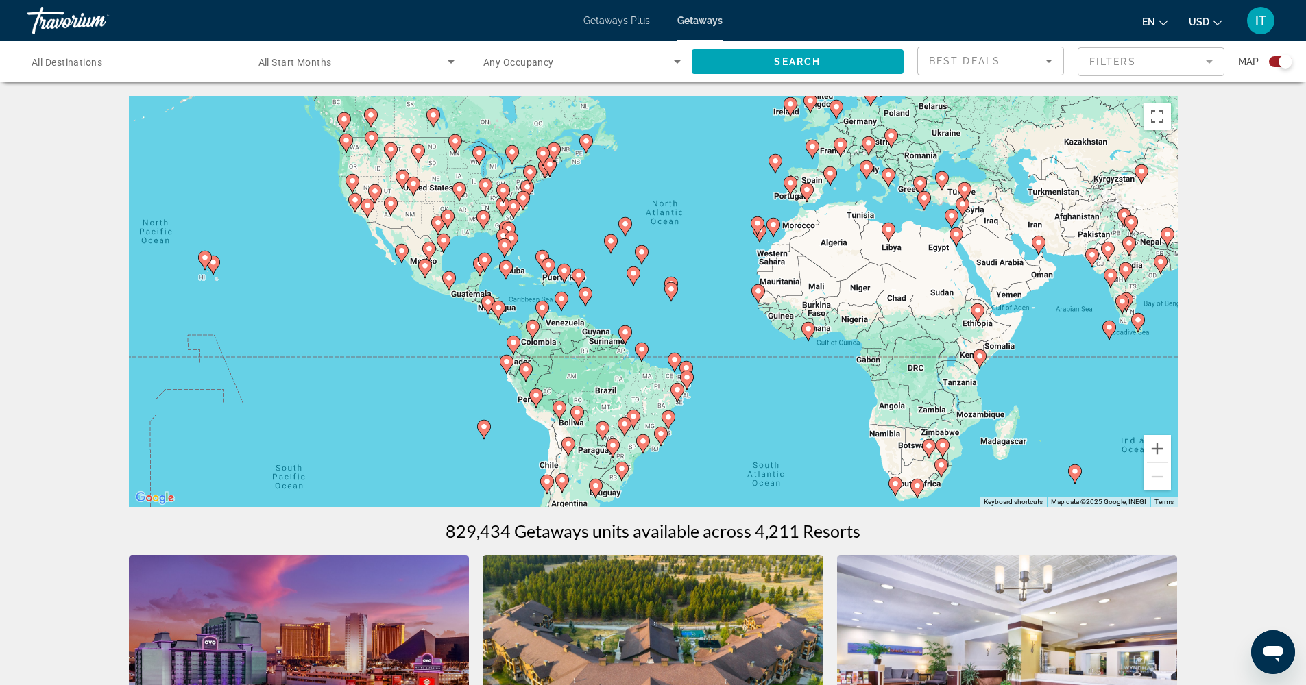
click at [461, 270] on div "To activate drag with keyboard, press Alt + Enter. Once in keyboard drag state,…" at bounding box center [653, 301] width 1049 height 411
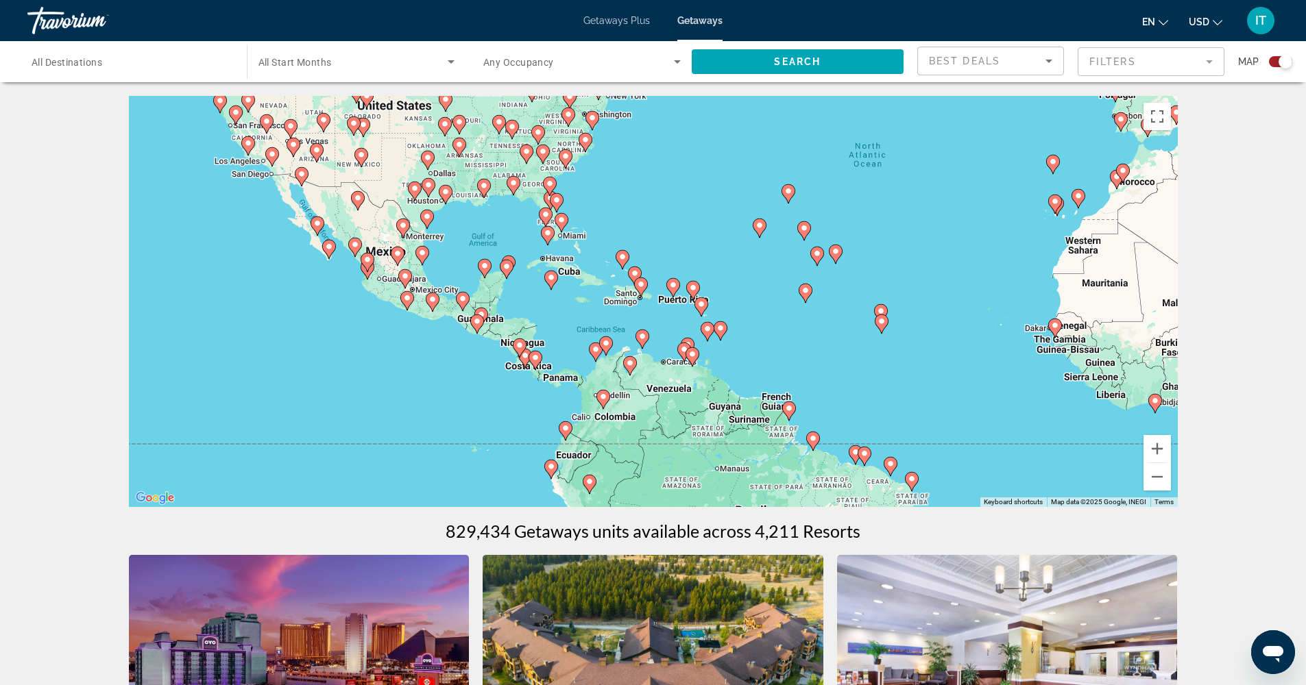
click at [458, 266] on div "To activate drag with keyboard, press Alt + Enter. Once in keyboard drag state,…" at bounding box center [653, 301] width 1049 height 411
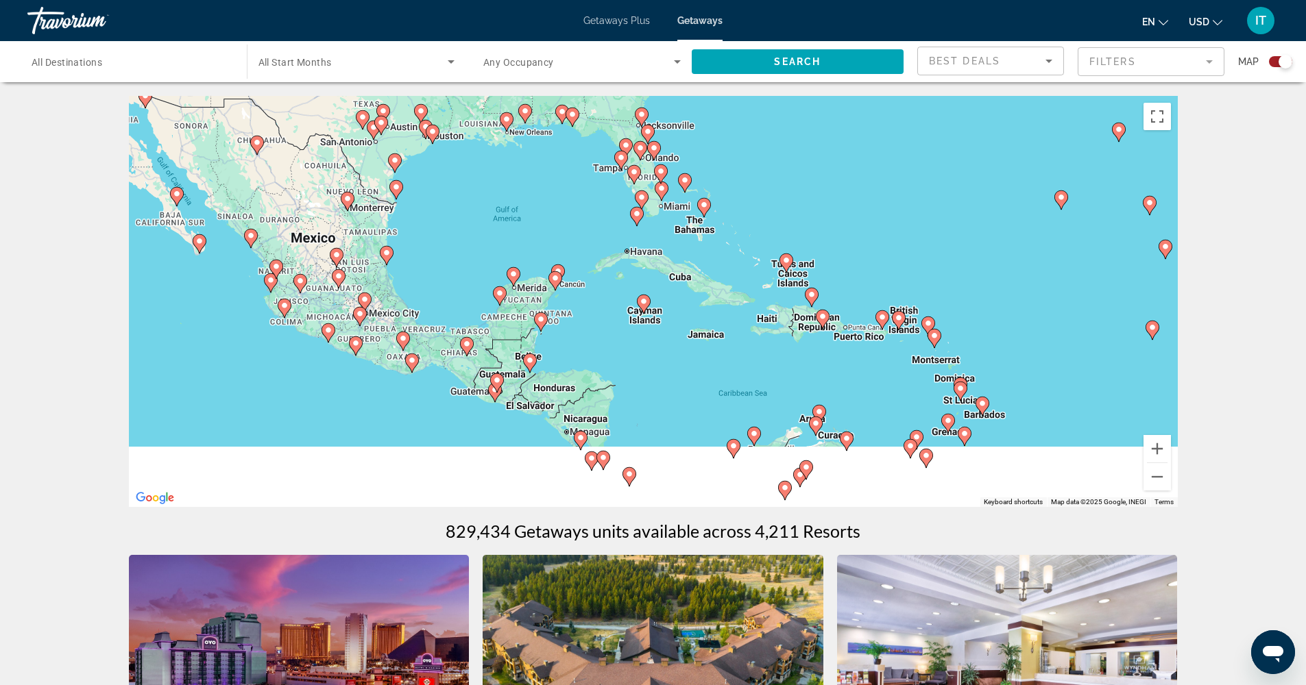
click at [459, 266] on div "To activate drag with keyboard, press Alt + Enter. Once in keyboard drag state,…" at bounding box center [653, 301] width 1049 height 411
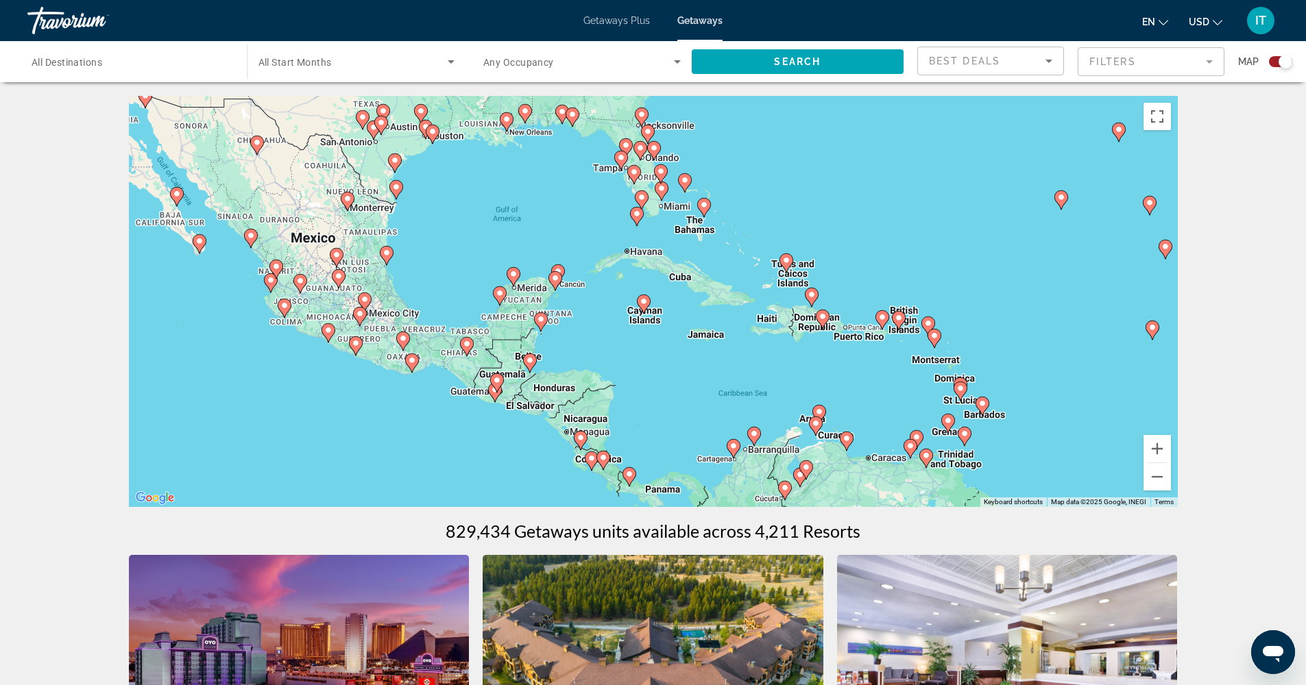
click at [459, 266] on div "To activate drag with keyboard, press Alt + Enter. Once in keyboard drag state,…" at bounding box center [653, 301] width 1049 height 411
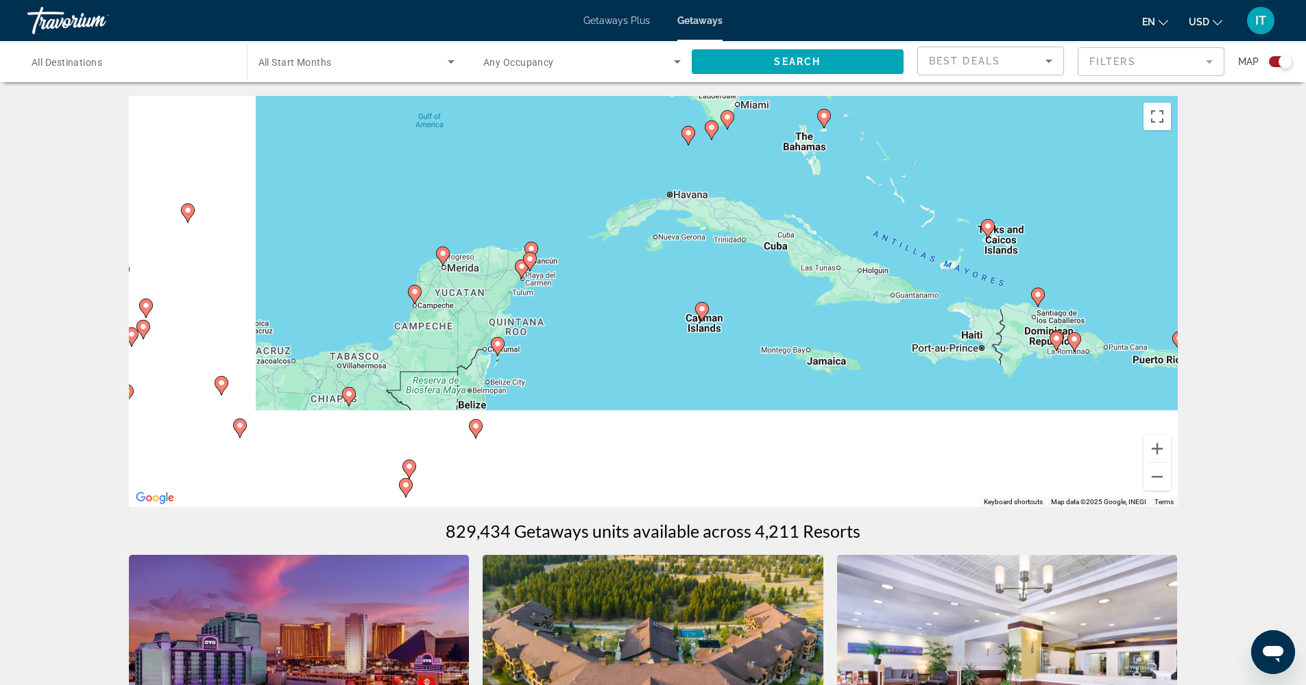
drag, startPoint x: 639, startPoint y: 262, endPoint x: 511, endPoint y: 218, distance: 135.5
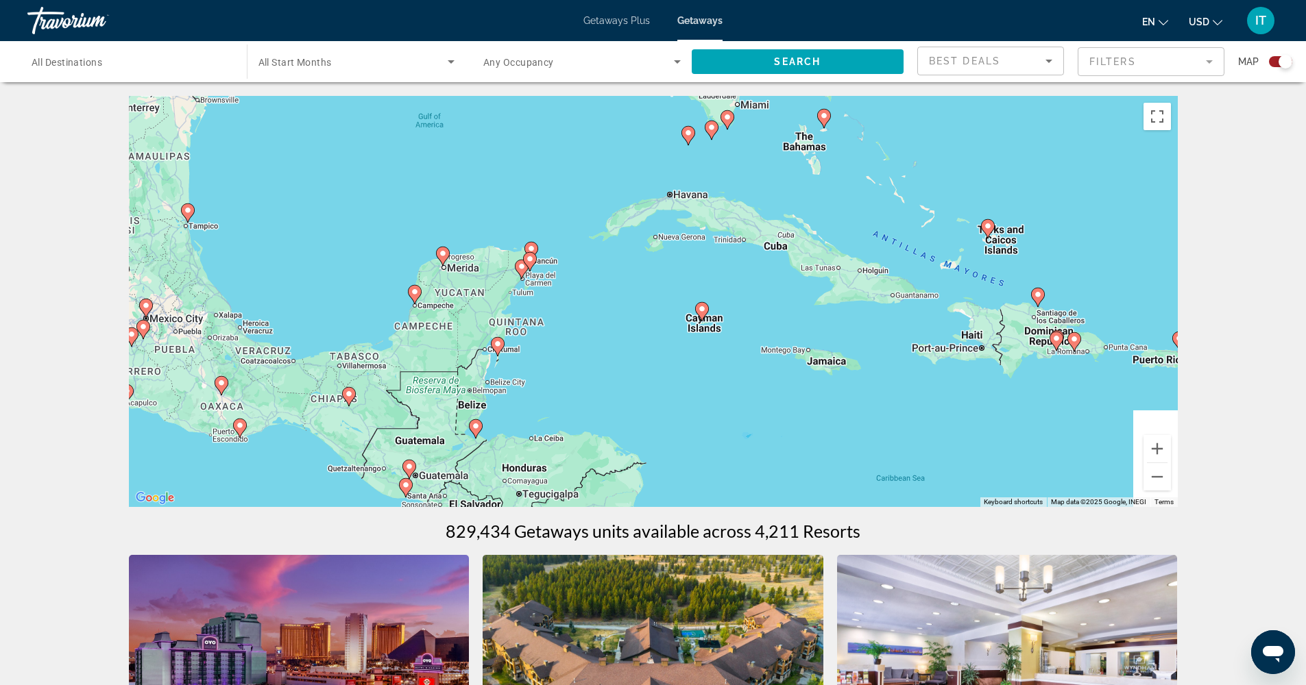
click at [511, 218] on div "To activate drag with keyboard, press Alt + Enter. Once in keyboard drag state,…" at bounding box center [653, 301] width 1049 height 411
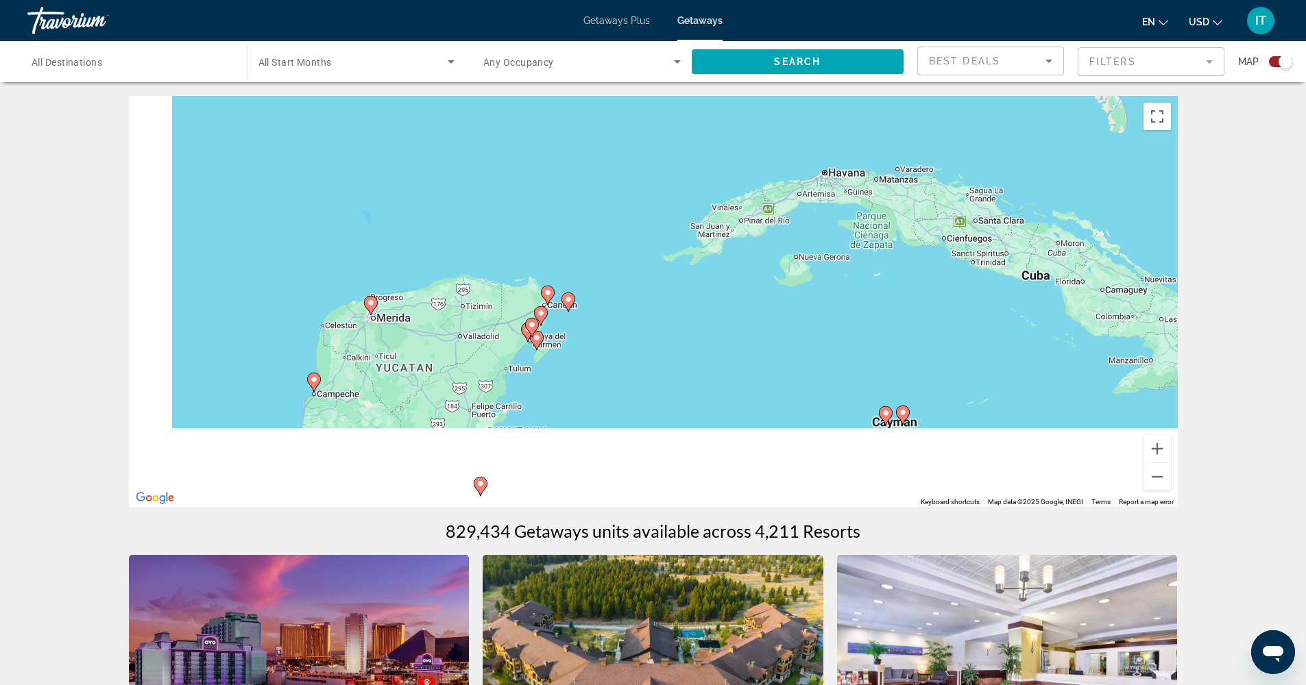
click at [511, 218] on div "To activate drag with keyboard, press Alt + Enter. Once in keyboard drag state,…" at bounding box center [653, 301] width 1049 height 411
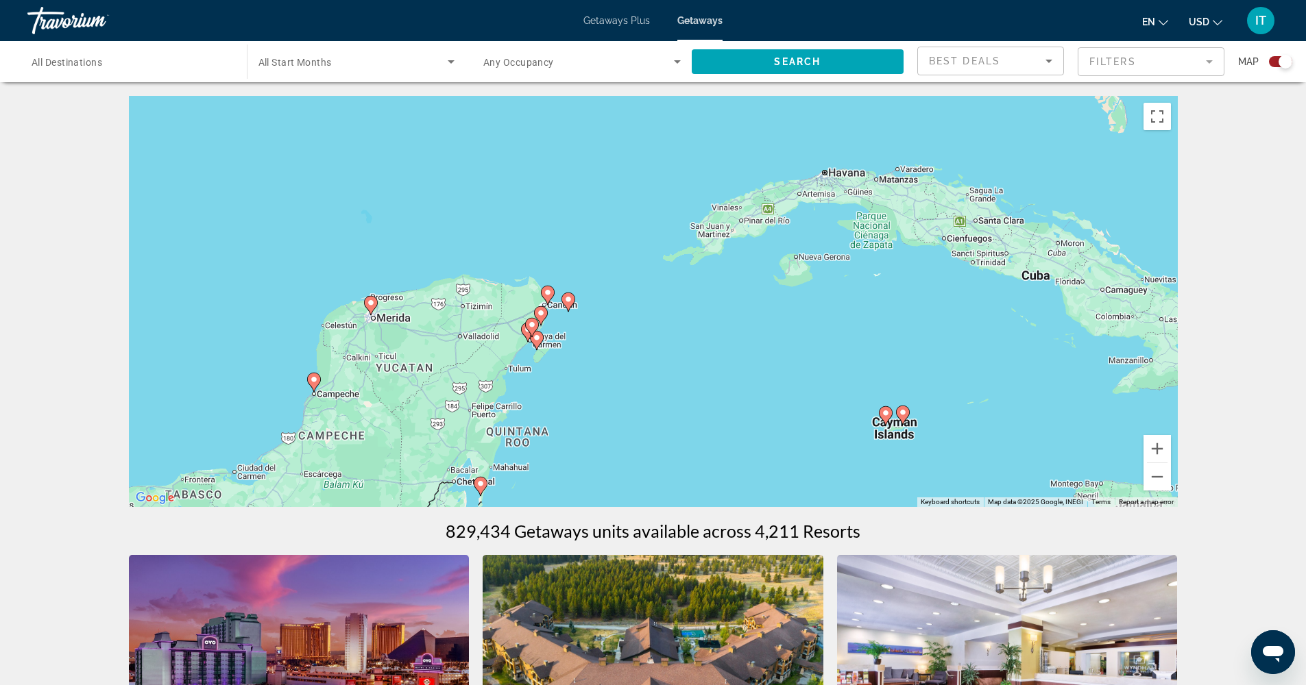
click at [511, 218] on div "To activate drag with keyboard, press Alt + Enter. Once in keyboard drag state,…" at bounding box center [653, 301] width 1049 height 411
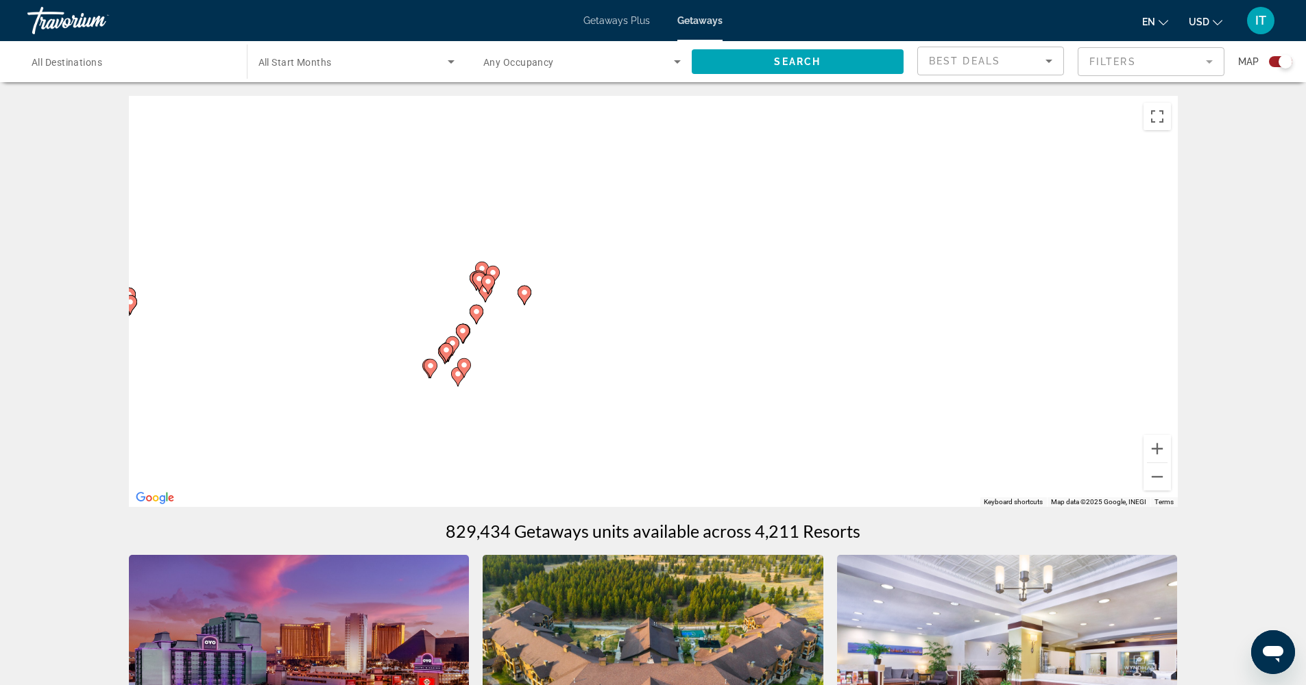
drag, startPoint x: 622, startPoint y: 343, endPoint x: 518, endPoint y: 239, distance: 147.3
click at [518, 239] on div "To activate drag with keyboard, press Alt + Enter. Once in keyboard drag state,…" at bounding box center [653, 301] width 1049 height 411
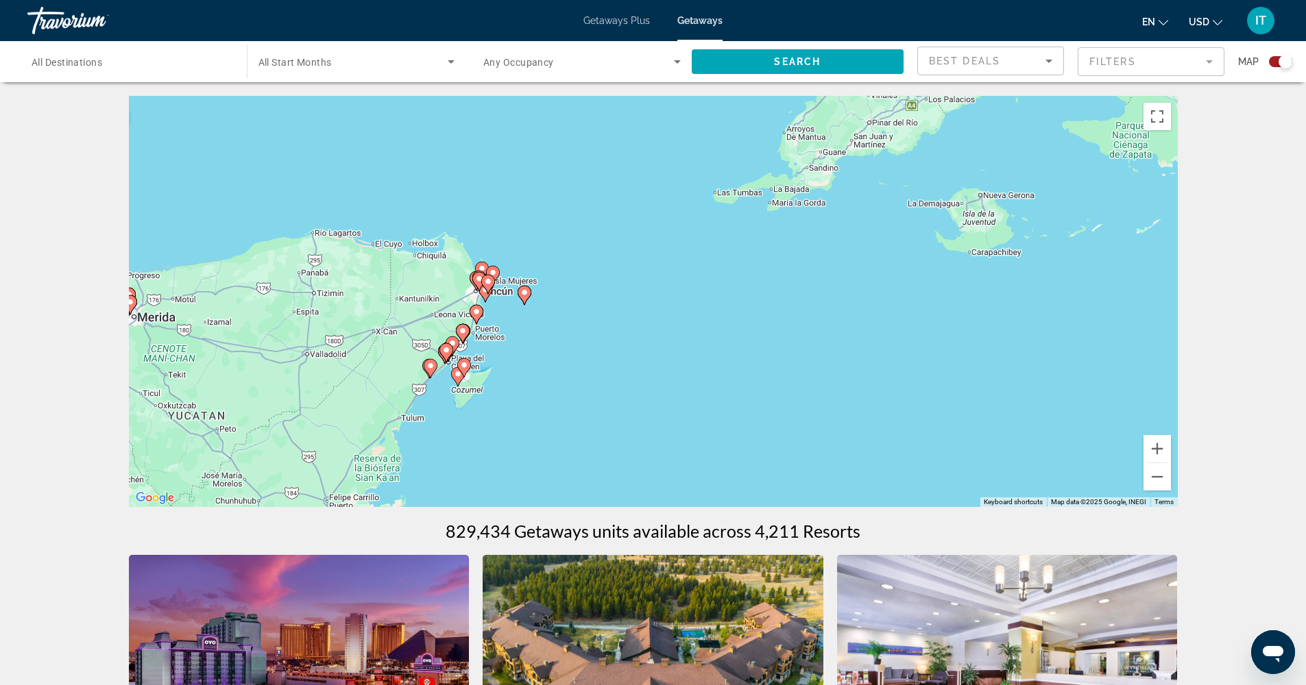
click at [518, 239] on div "To activate drag with keyboard, press Alt + Enter. Once in keyboard drag state,…" at bounding box center [653, 301] width 1049 height 411
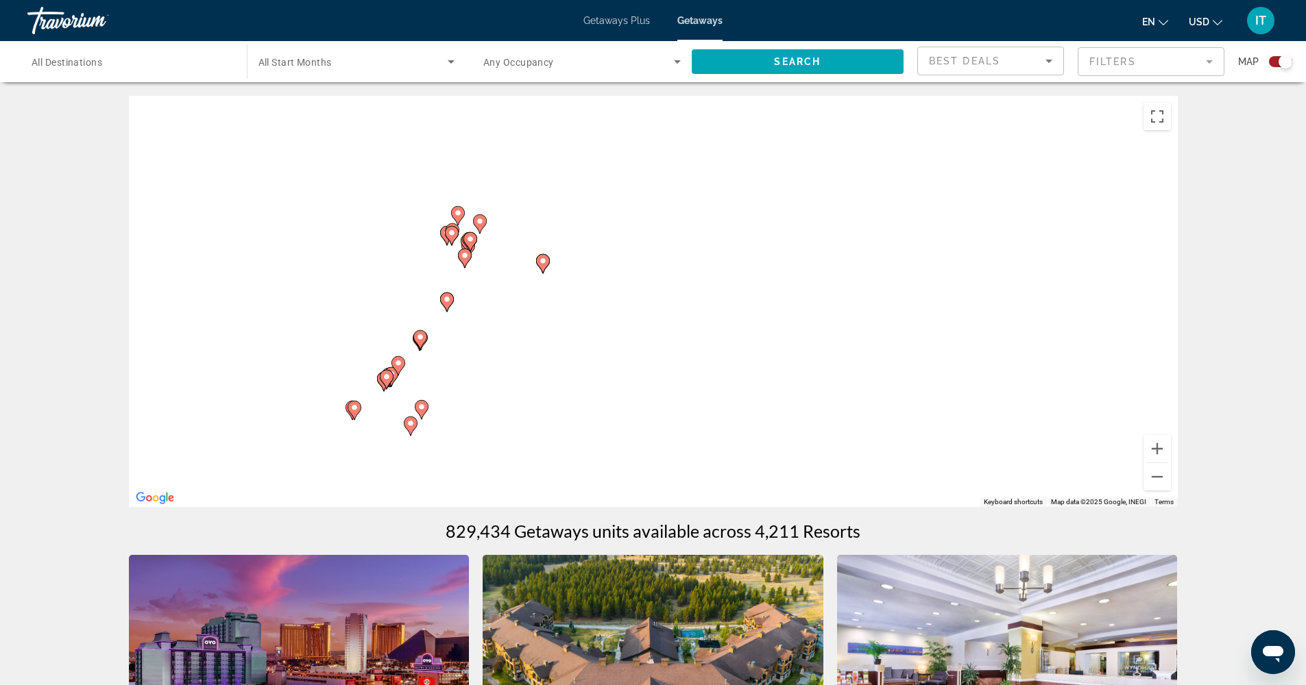
drag, startPoint x: 511, startPoint y: 295, endPoint x: 523, endPoint y: 195, distance: 100.8
click at [523, 194] on div "To activate drag with keyboard, press Alt + Enter. Once in keyboard drag state,…" at bounding box center [653, 301] width 1049 height 411
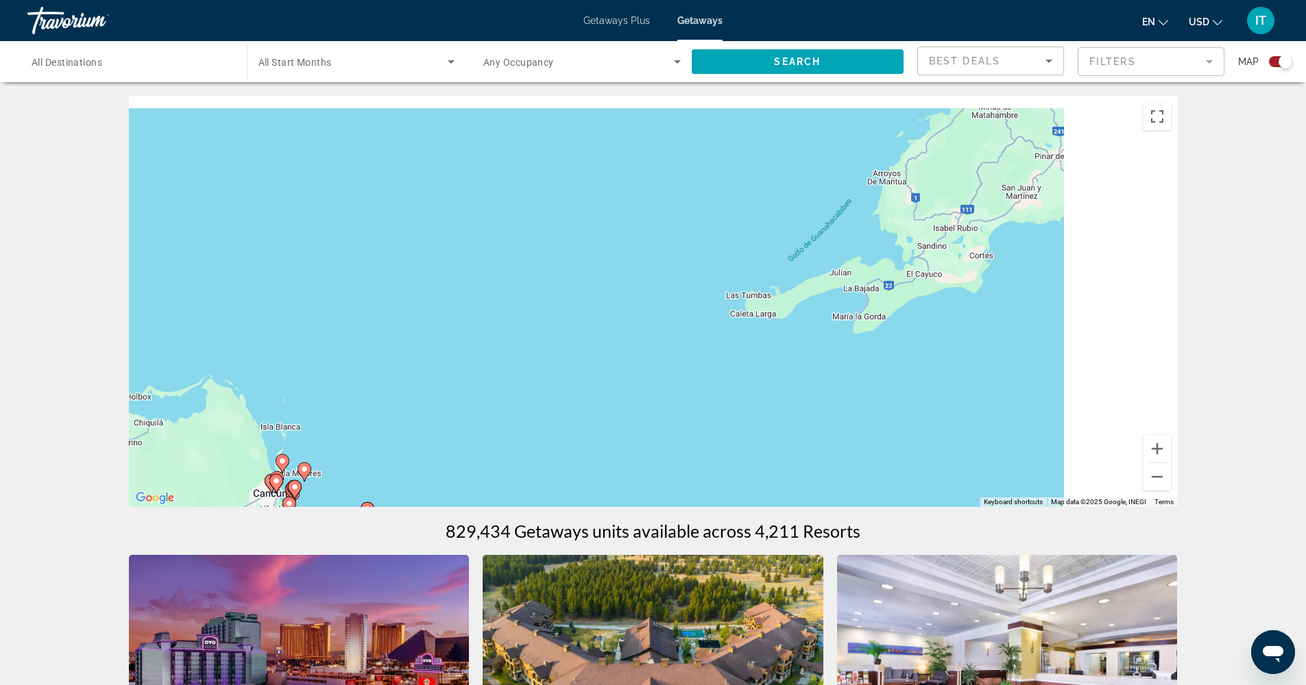
drag, startPoint x: 620, startPoint y: 210, endPoint x: 448, endPoint y: 448, distance: 294.1
click at [448, 448] on div "To activate drag with keyboard, press Alt + Enter. Once in keyboard drag state,…" at bounding box center [653, 301] width 1049 height 411
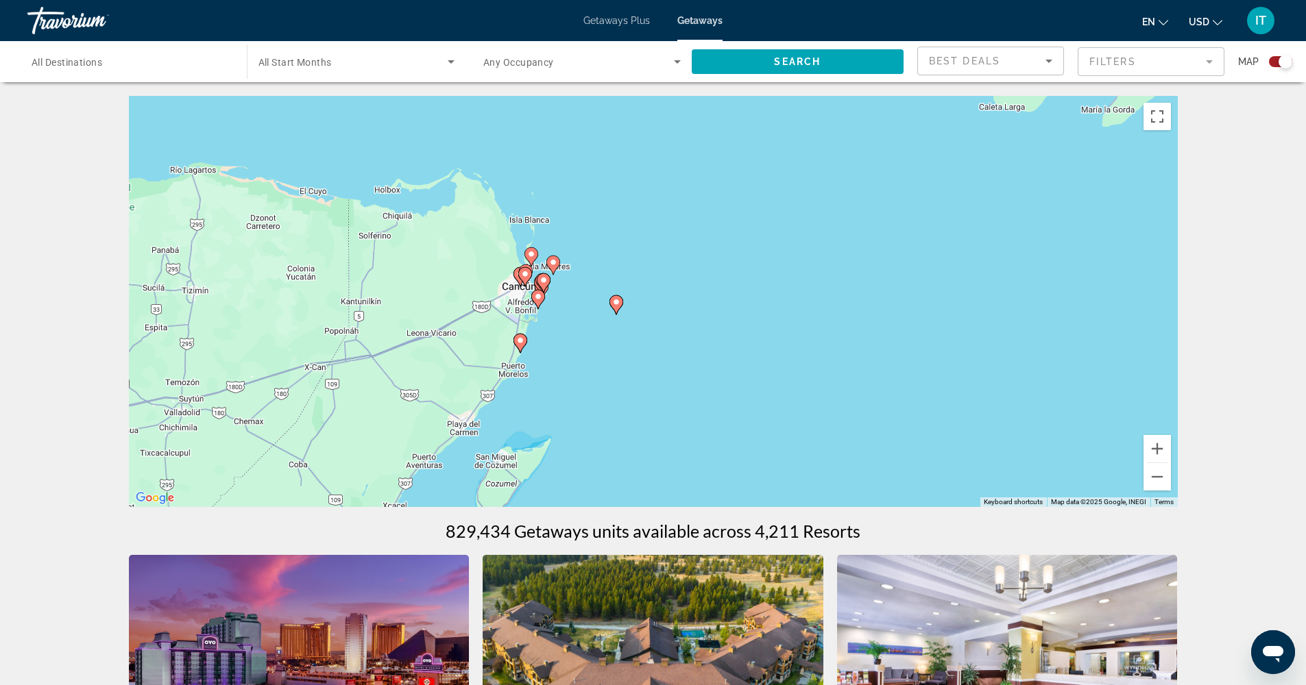
drag, startPoint x: 378, startPoint y: 437, endPoint x: 633, endPoint y: 227, distance: 330.1
click at [633, 227] on div "To activate drag with keyboard, press Alt + Enter. Once in keyboard drag state,…" at bounding box center [653, 301] width 1049 height 411
click at [561, 245] on div "To activate drag with keyboard, press Alt + Enter. Once in keyboard drag state,…" at bounding box center [653, 301] width 1049 height 411
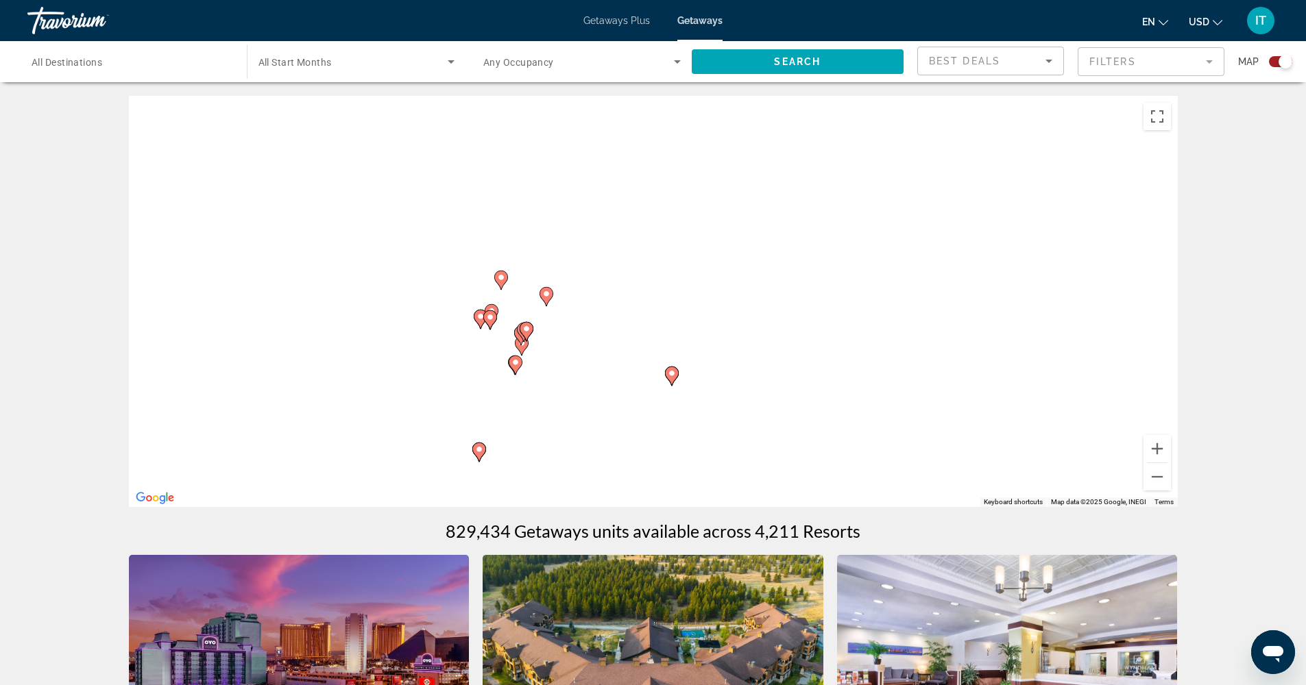
click at [561, 245] on div "To activate drag with keyboard, press Alt + Enter. Once in keyboard drag state,…" at bounding box center [653, 301] width 1049 height 411
drag, startPoint x: 536, startPoint y: 288, endPoint x: 617, endPoint y: 172, distance: 141.3
click at [617, 172] on div "To activate drag with keyboard, press Alt + Enter. Once in keyboard drag state,…" at bounding box center [653, 301] width 1049 height 411
click at [612, 241] on image "Main content" at bounding box center [610, 240] width 8 height 8
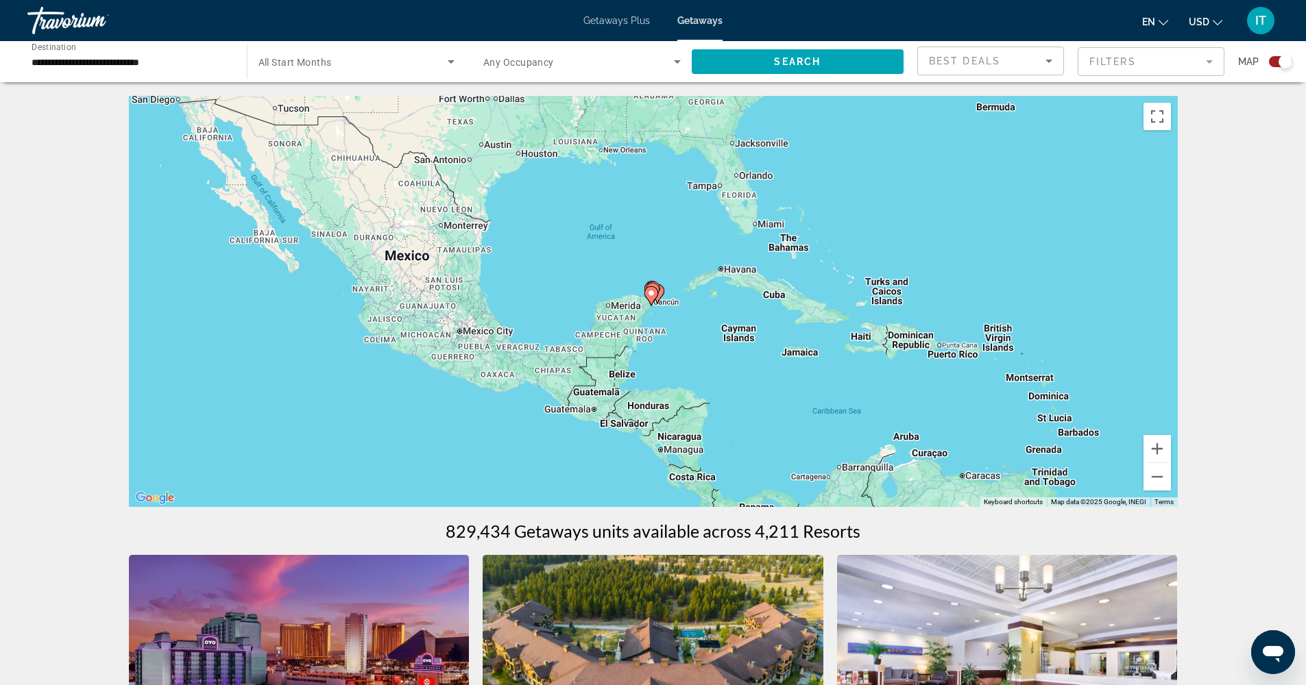
click at [651, 296] on image "Main content" at bounding box center [651, 293] width 8 height 8
type input "**********"
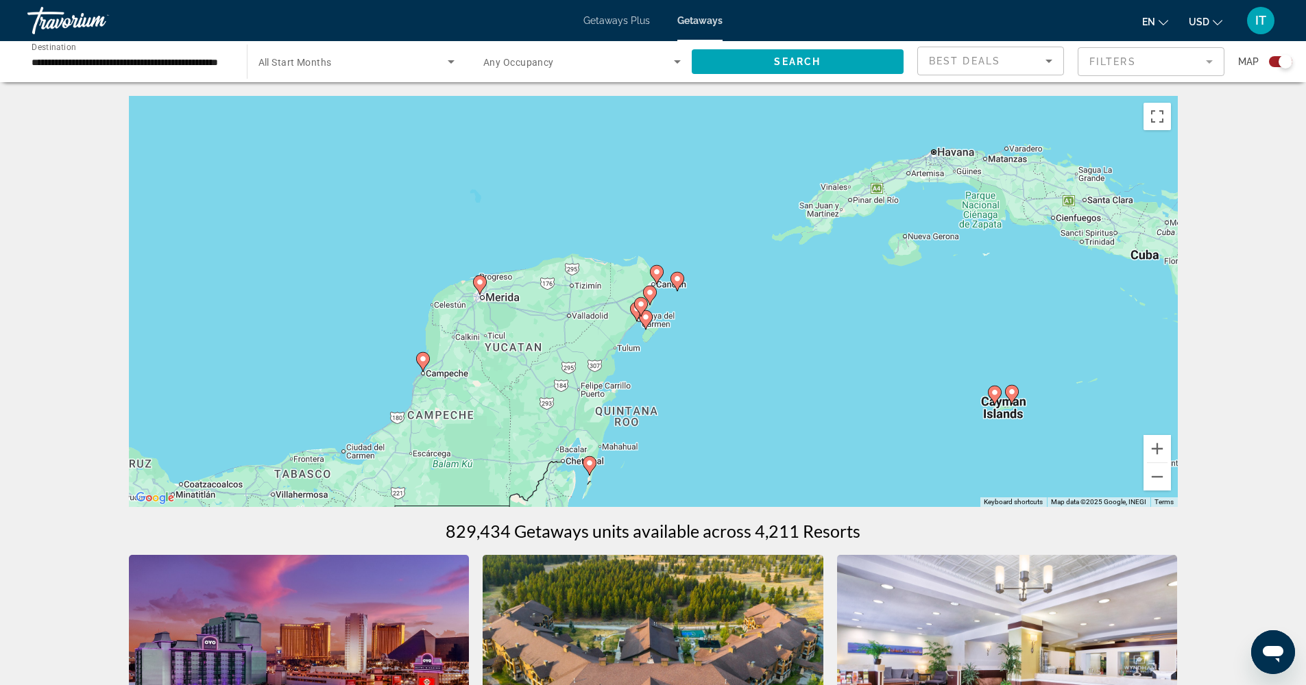
click at [677, 281] on image "Main content" at bounding box center [677, 279] width 8 height 8
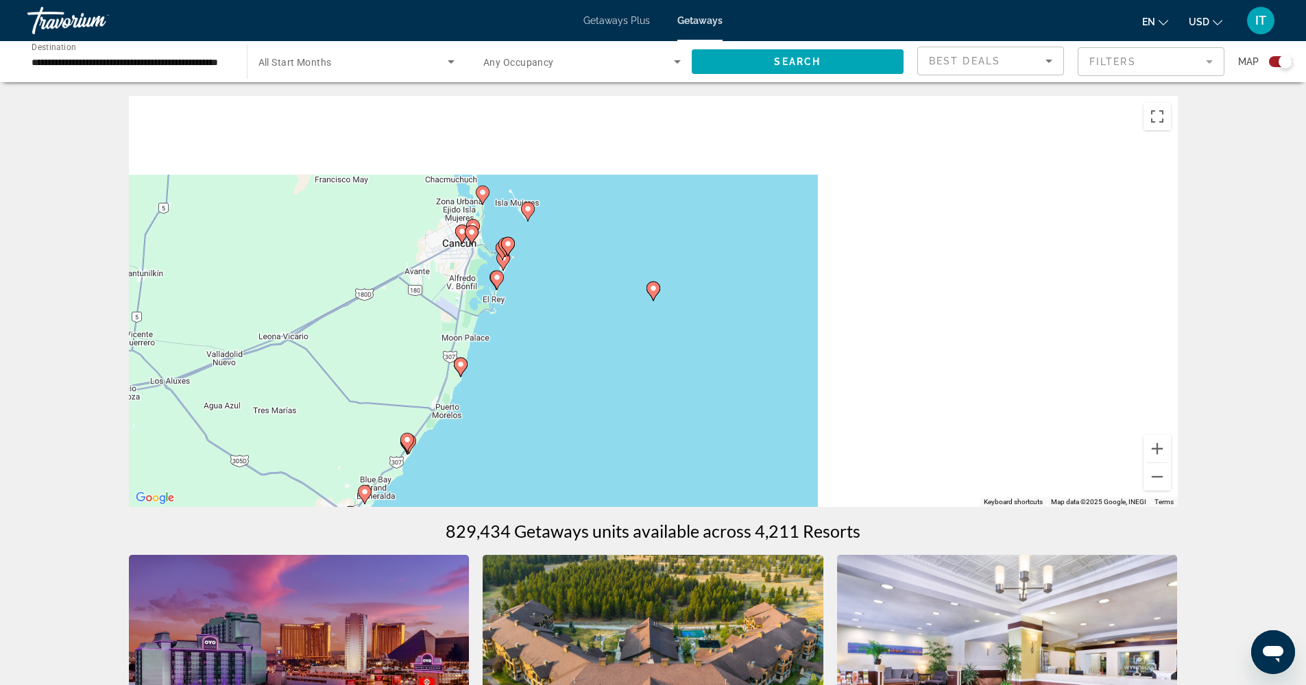
click at [654, 289] on image "Main content" at bounding box center [653, 288] width 8 height 8
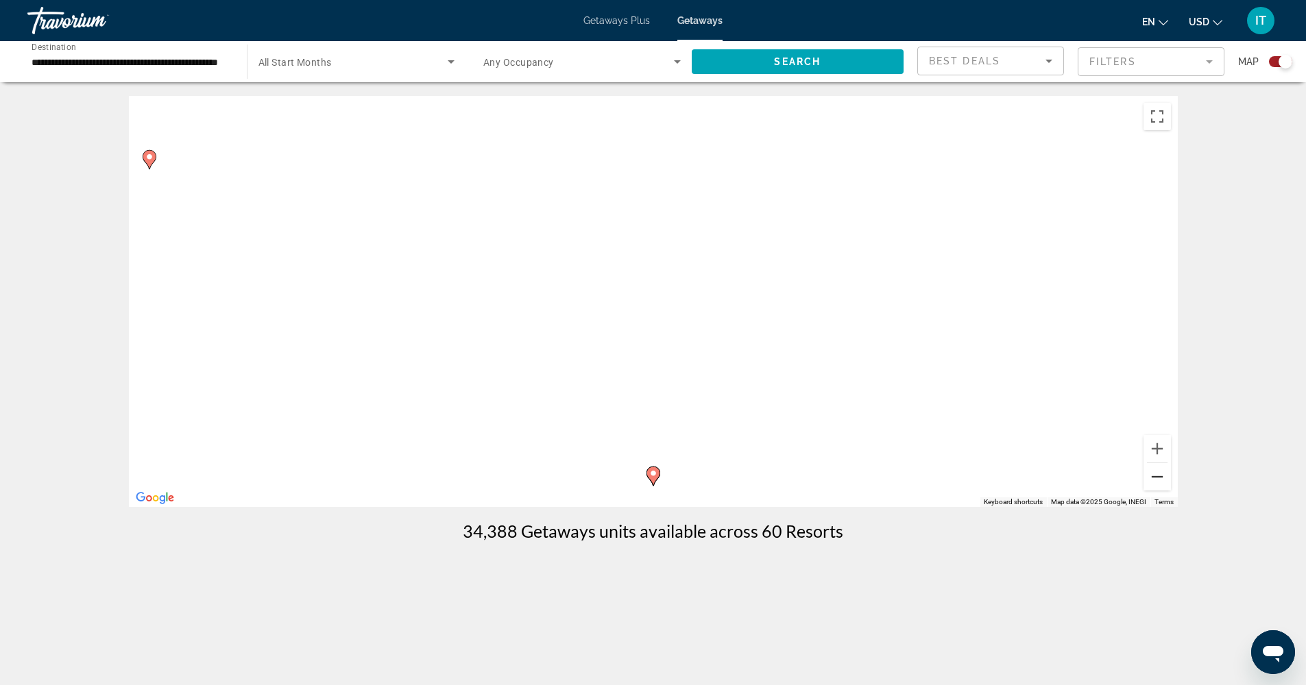
click at [1163, 484] on button "Zoom out" at bounding box center [1156, 476] width 27 height 27
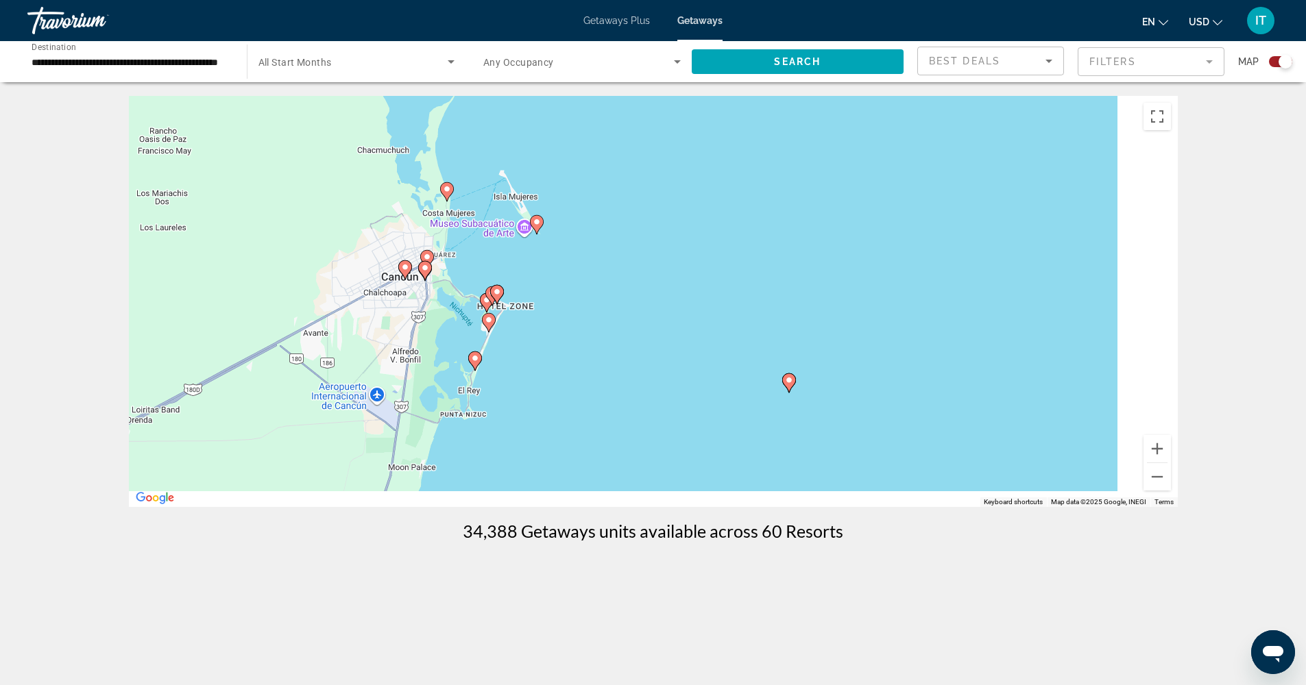
drag, startPoint x: 463, startPoint y: 406, endPoint x: 603, endPoint y: 405, distance: 139.8
click at [604, 405] on div "To activate drag with keyboard, press Alt + Enter. Once in keyboard drag state,…" at bounding box center [653, 301] width 1049 height 411
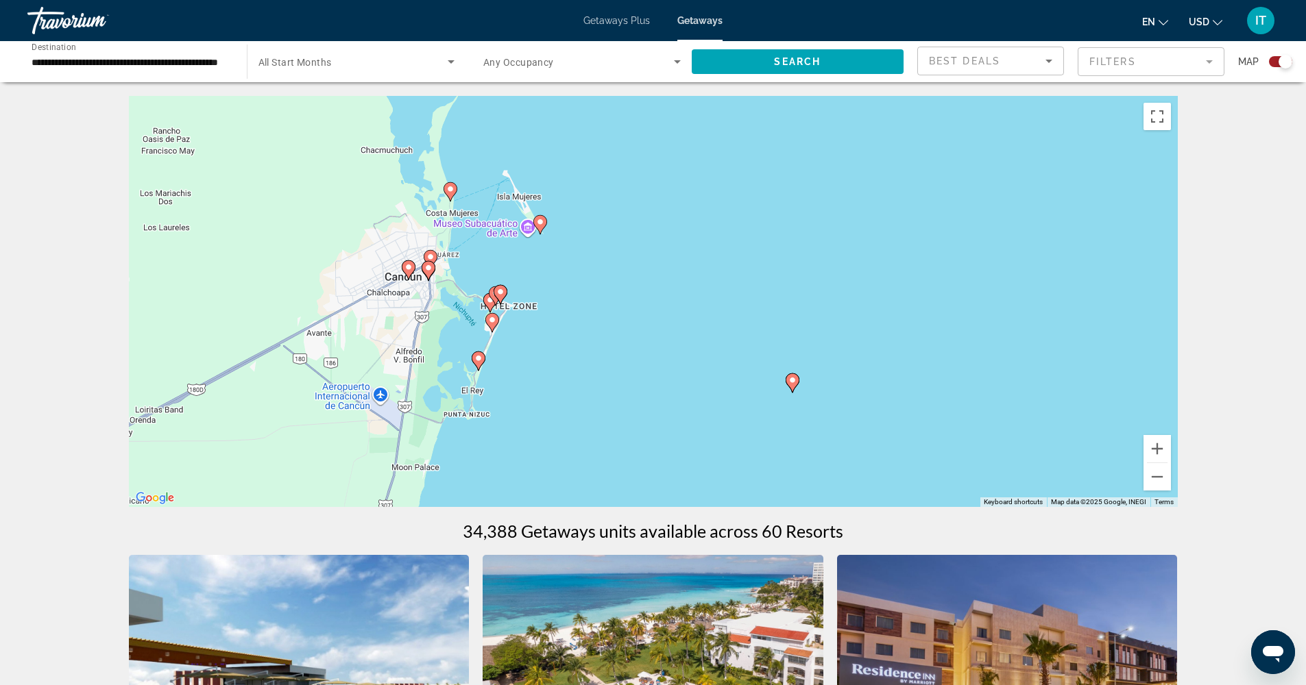
click at [500, 292] on image "Main content" at bounding box center [500, 292] width 8 height 8
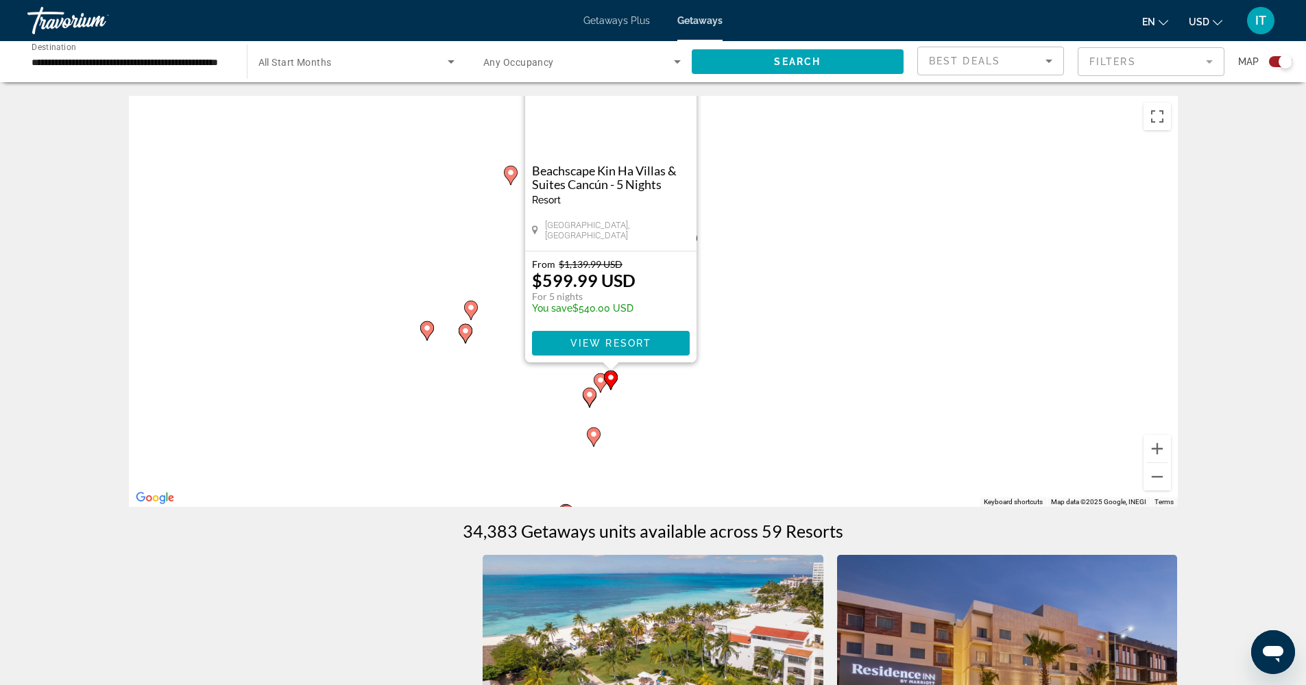
drag, startPoint x: 779, startPoint y: 465, endPoint x: 735, endPoint y: 362, distance: 112.7
click at [735, 362] on div "To activate drag with keyboard, press Alt + Enter. Once in keyboard drag state,…" at bounding box center [653, 301] width 1049 height 411
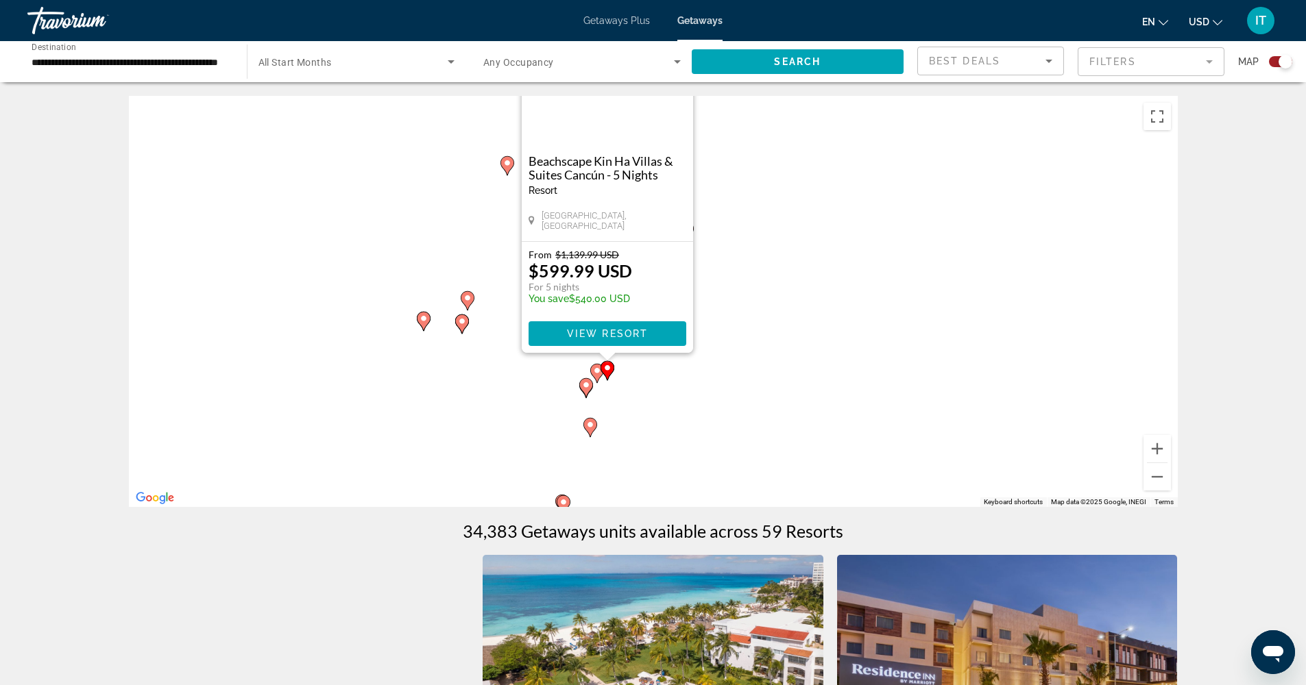
click at [596, 372] on image "Main content" at bounding box center [597, 371] width 8 height 8
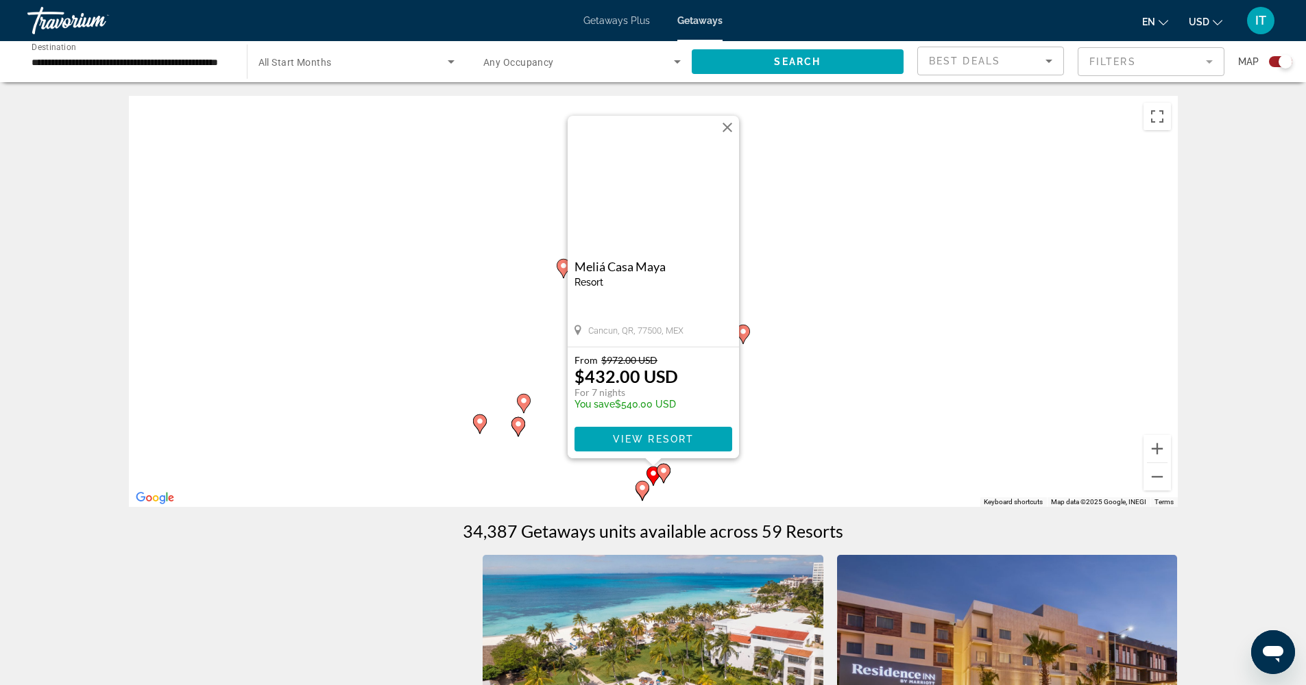
click at [644, 489] on image "Main content" at bounding box center [642, 488] width 8 height 8
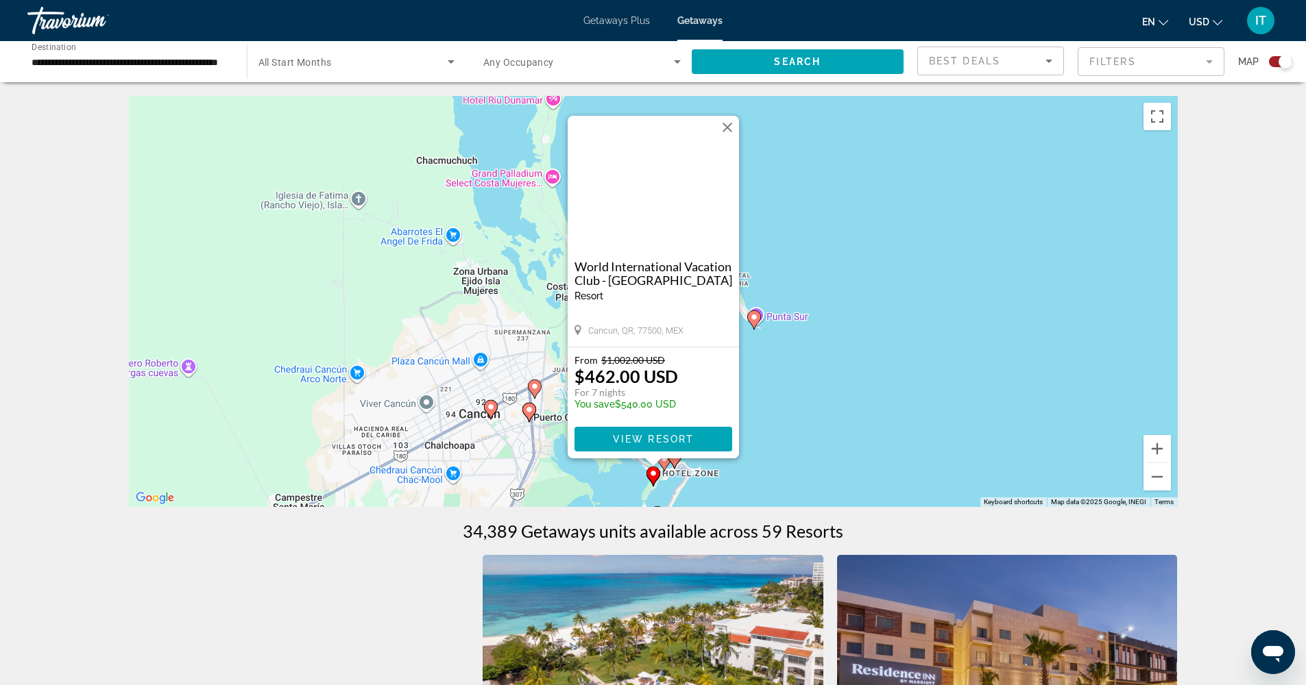
click at [753, 317] on image "Main content" at bounding box center [754, 317] width 8 height 8
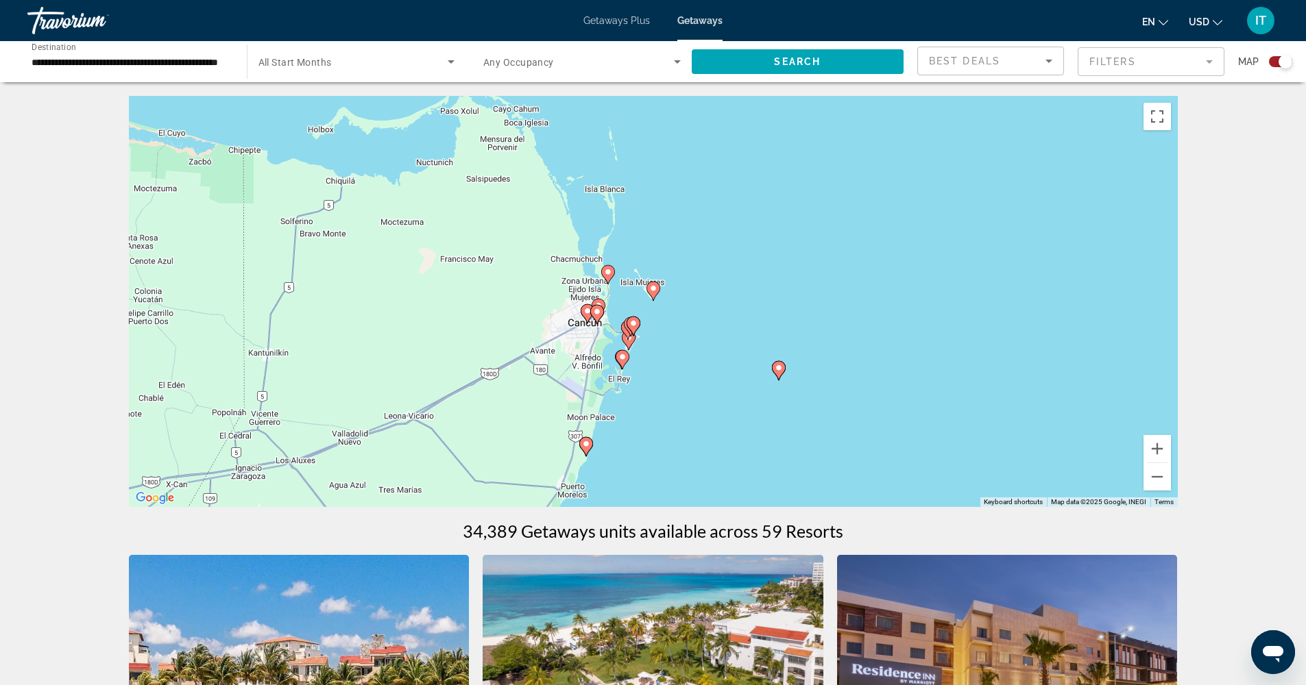
click at [654, 291] on image "Main content" at bounding box center [653, 288] width 8 height 8
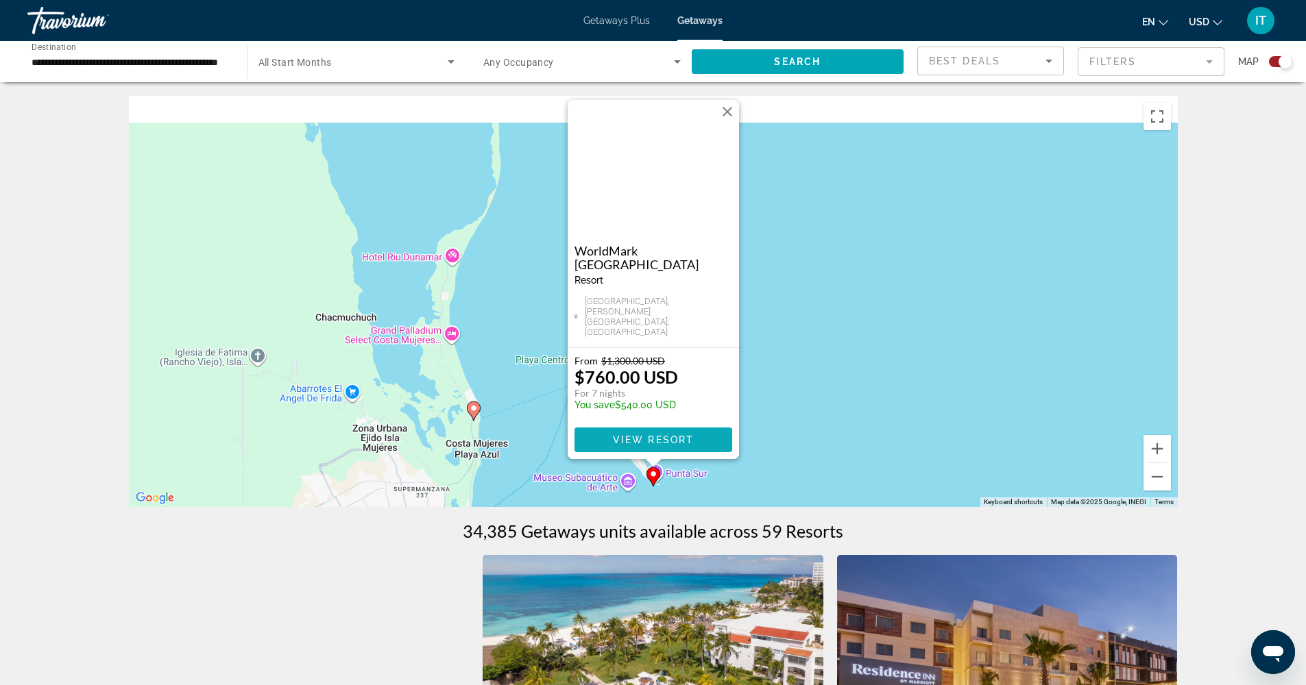
click at [651, 446] on span "Main content" at bounding box center [653, 440] width 158 height 33
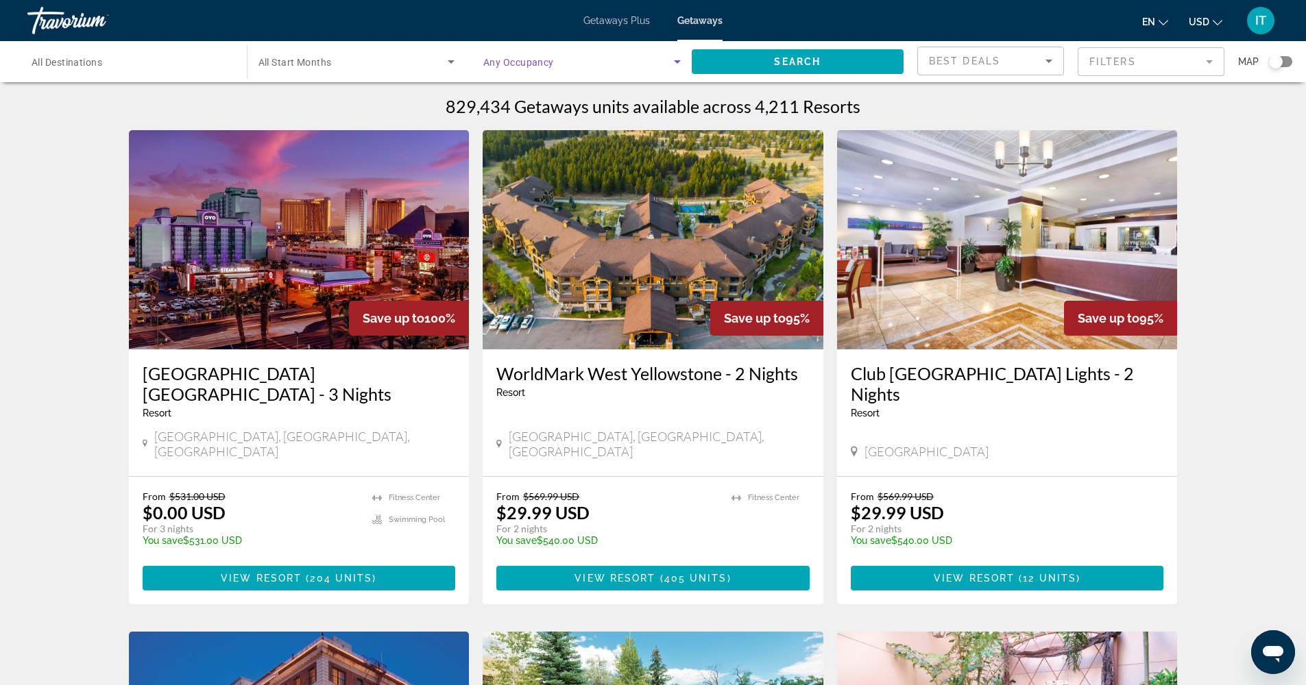
click at [678, 58] on icon "Search widget" at bounding box center [677, 61] width 16 height 16
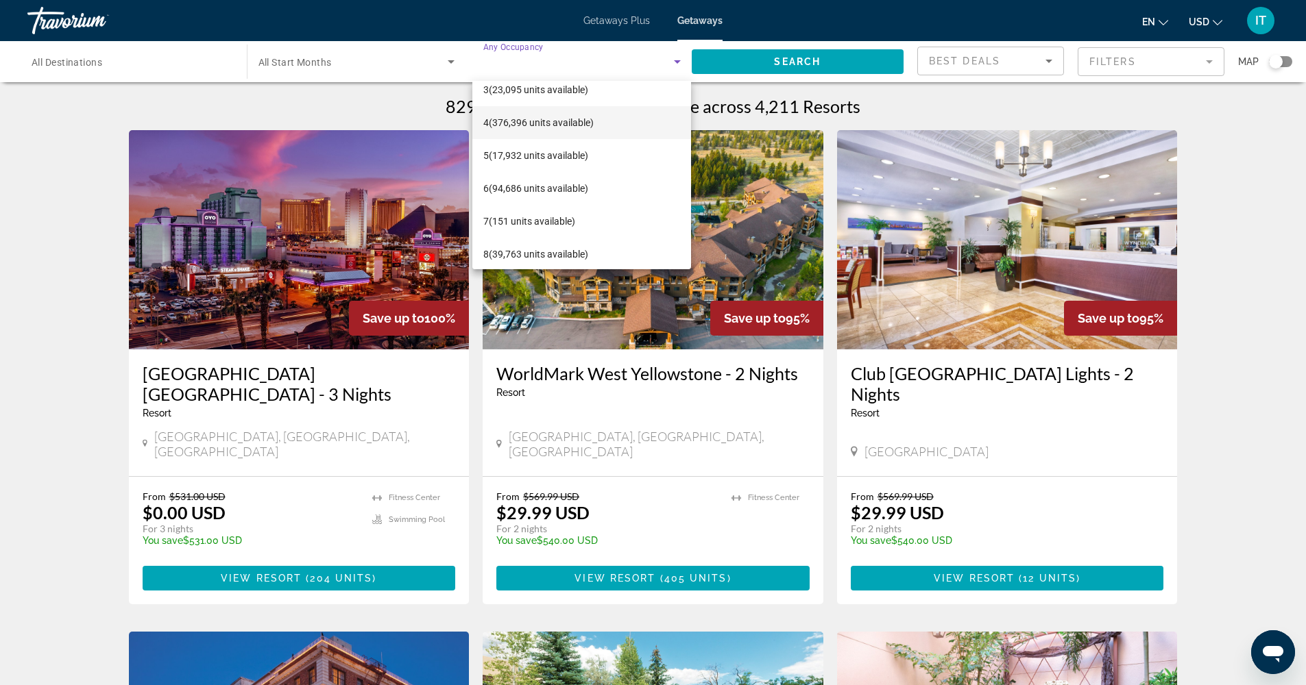
scroll to position [111, 0]
click at [548, 191] on span "7 (151 units available)" at bounding box center [529, 189] width 92 height 16
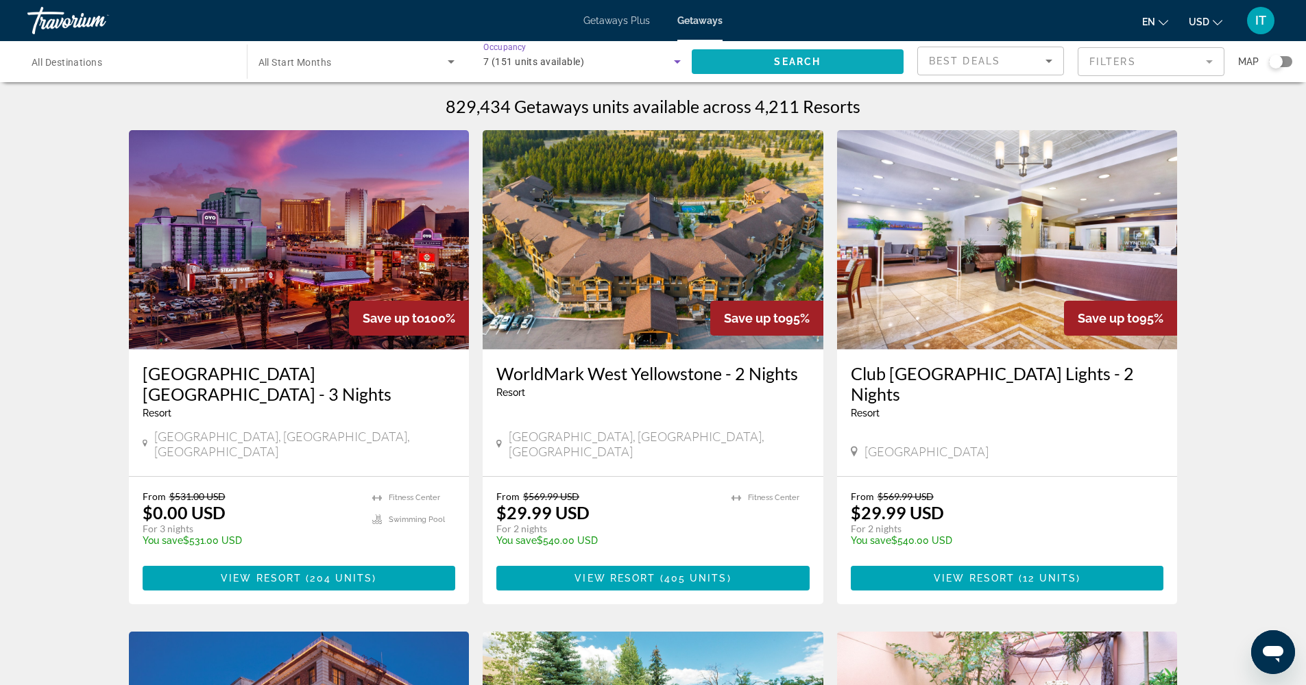
click at [807, 63] on span "Search" at bounding box center [797, 61] width 47 height 11
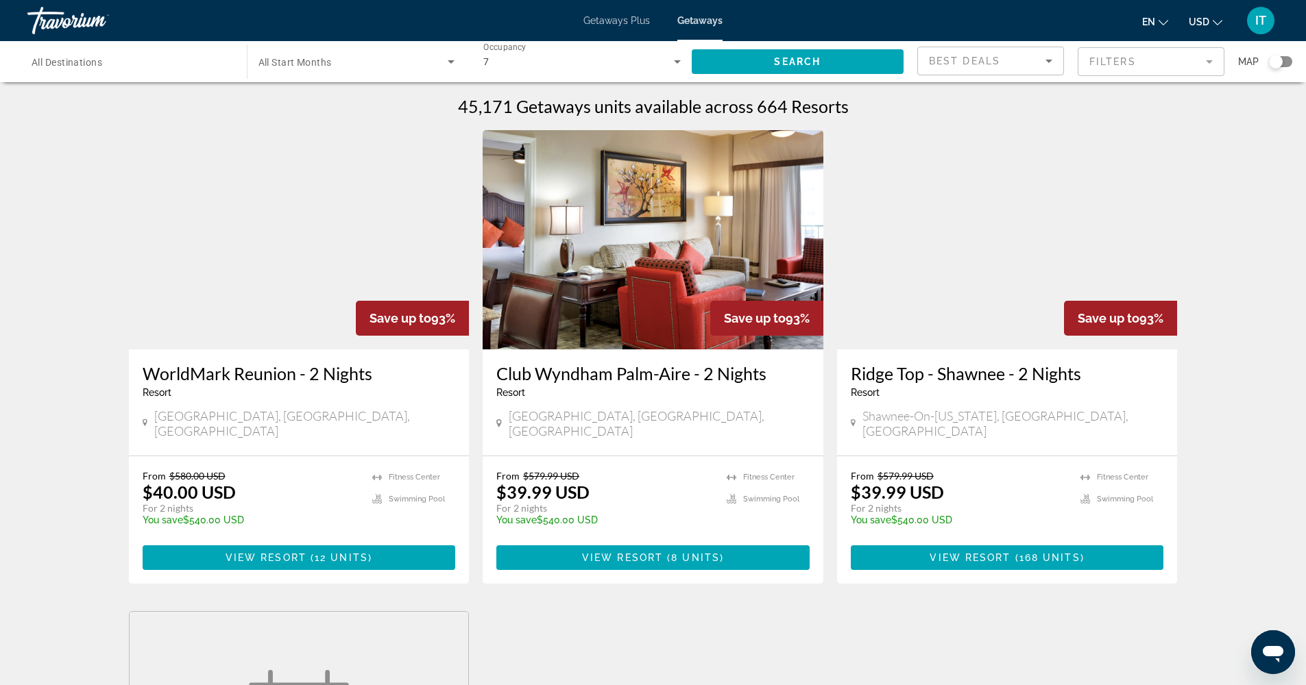
click at [1277, 60] on div "Search widget" at bounding box center [1276, 62] width 14 height 14
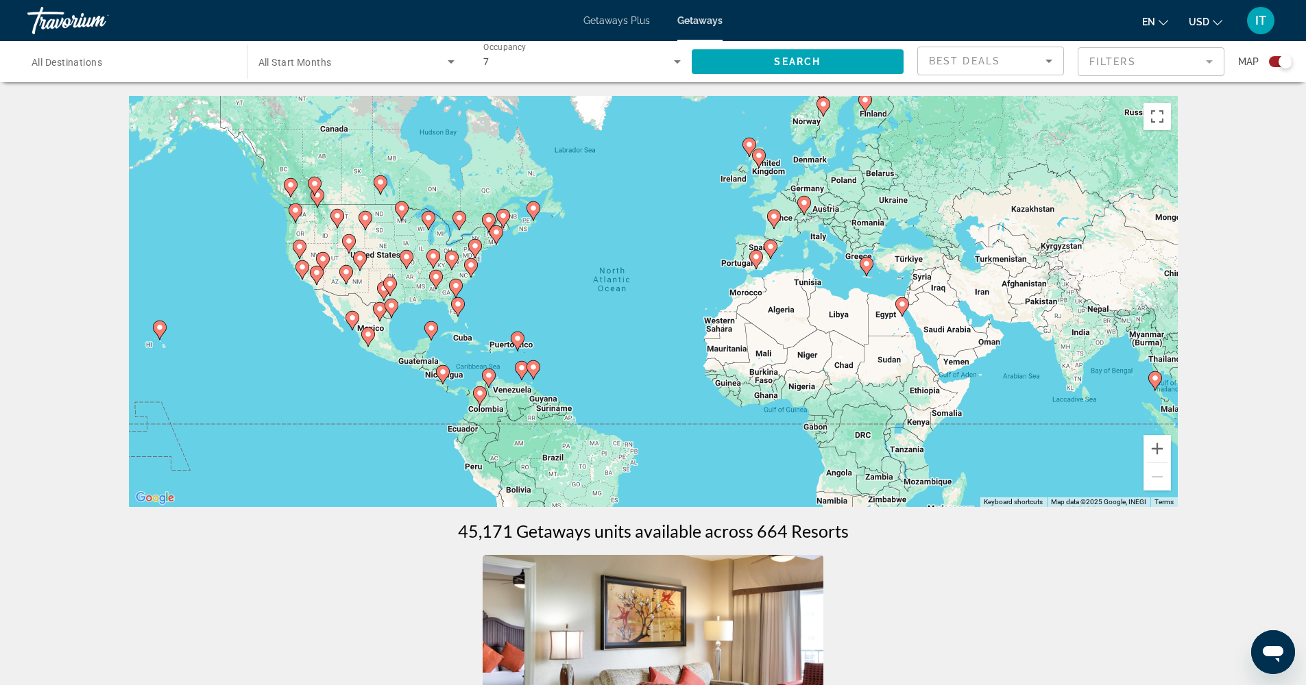
click at [431, 332] on image "Main content" at bounding box center [431, 328] width 8 height 8
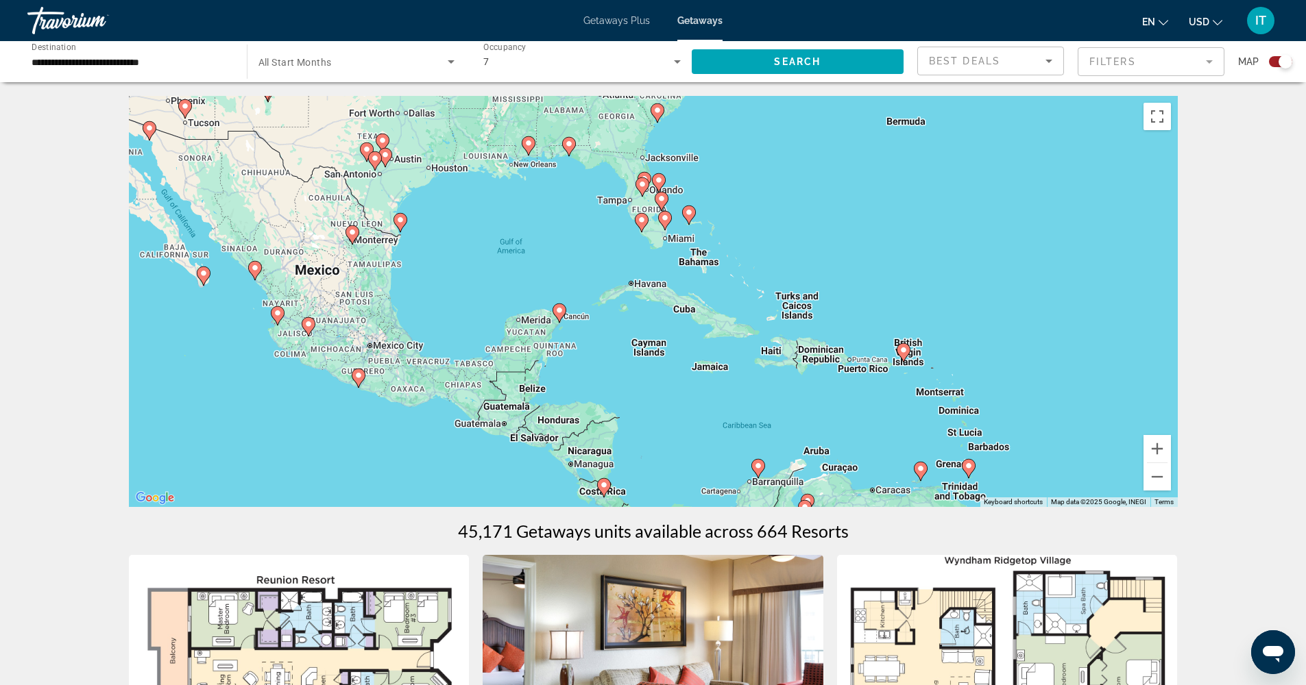
drag, startPoint x: 668, startPoint y: 341, endPoint x: 573, endPoint y: 365, distance: 98.1
click at [573, 365] on div "To navigate, press the arrow keys. To activate drag with keyboard, press Alt + …" at bounding box center [653, 301] width 1049 height 411
click at [560, 309] on image "Main content" at bounding box center [559, 310] width 8 height 8
type input "**********"
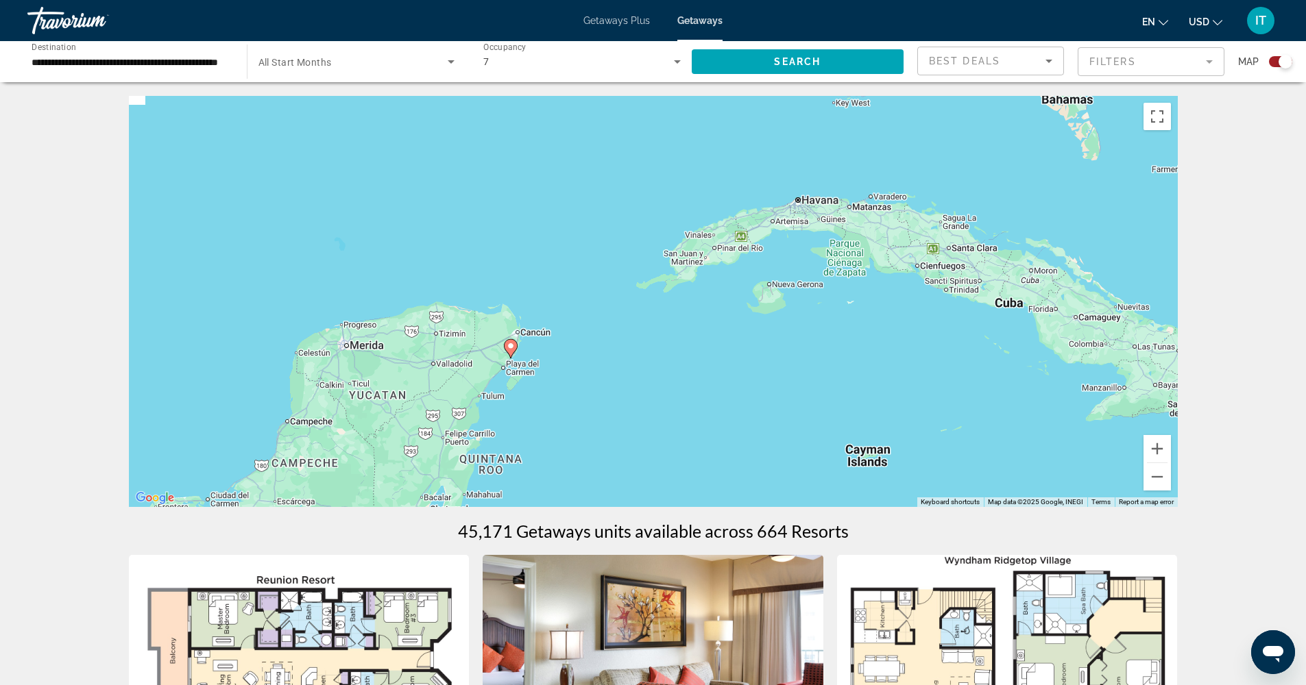
drag, startPoint x: 354, startPoint y: 387, endPoint x: 559, endPoint y: 356, distance: 206.6
click at [589, 357] on div "To navigate, press the arrow keys. To activate drag with keyboard, press Alt + …" at bounding box center [653, 301] width 1049 height 411
click at [511, 352] on icon "Main content" at bounding box center [510, 349] width 12 height 18
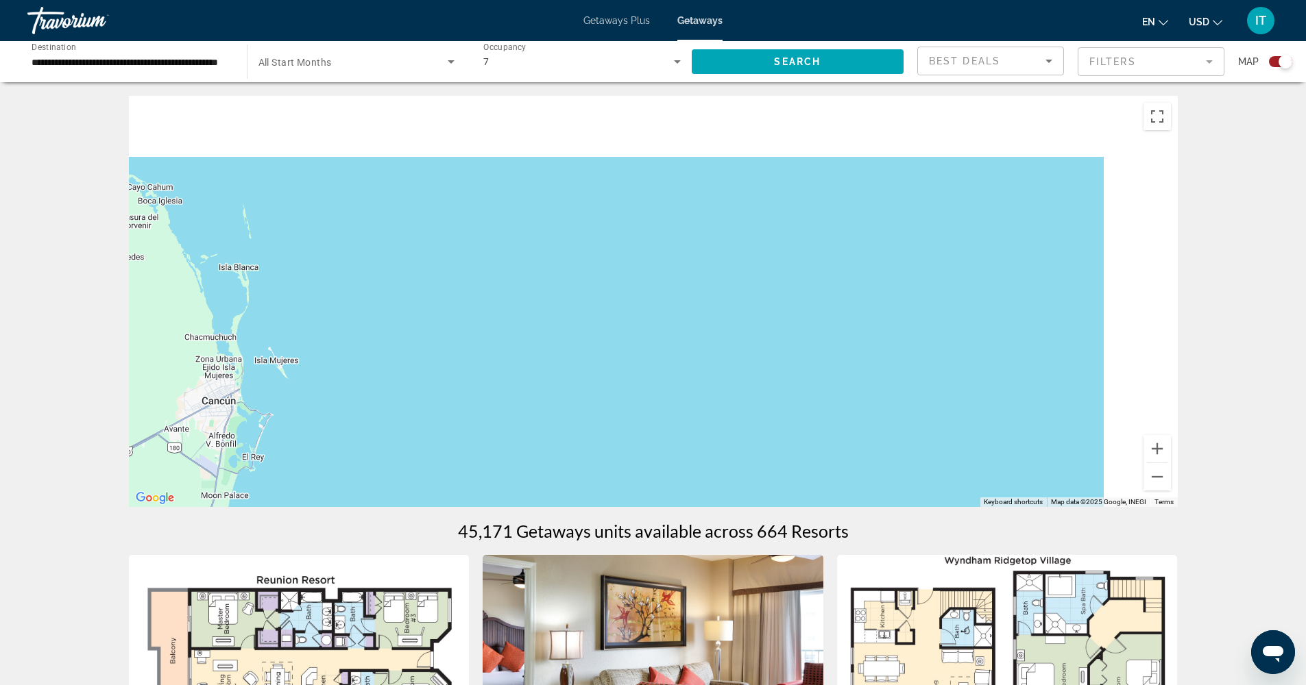
drag, startPoint x: 350, startPoint y: 413, endPoint x: 998, endPoint y: 263, distance: 665.0
click at [998, 263] on div "To navigate, press the arrow keys." at bounding box center [653, 301] width 1049 height 411
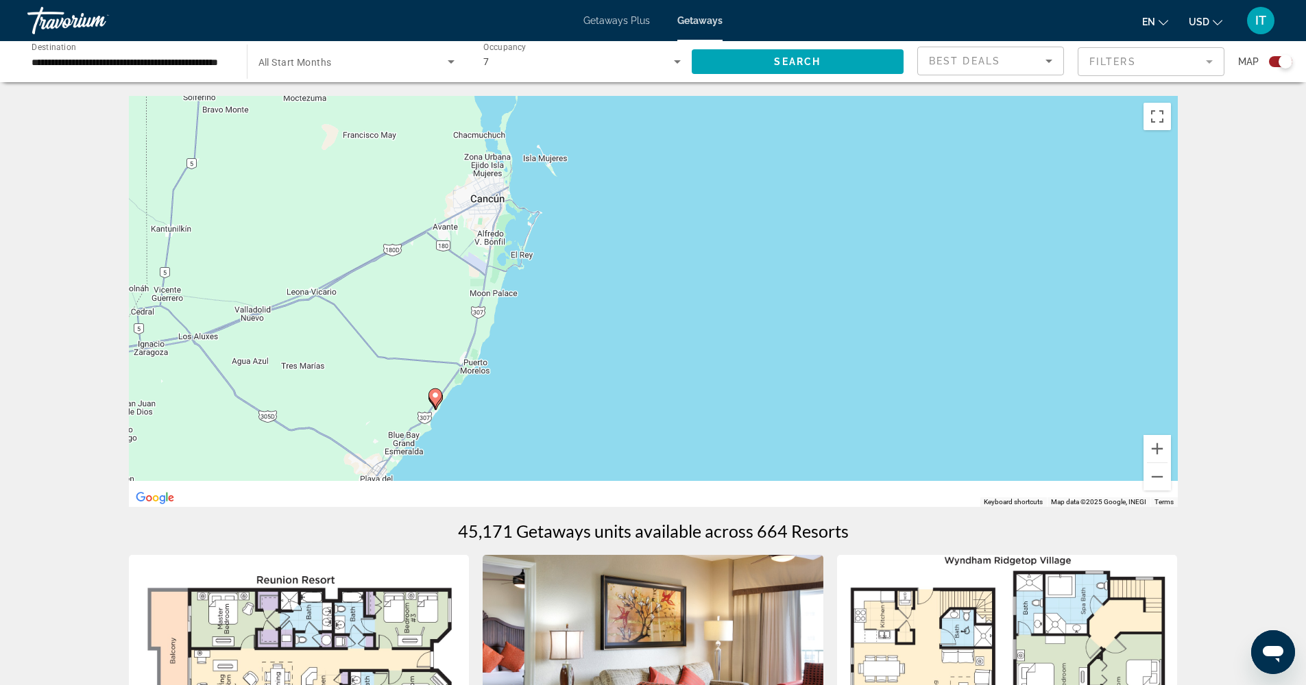
drag, startPoint x: 562, startPoint y: 395, endPoint x: 833, endPoint y: 190, distance: 339.6
click at [833, 190] on div "To navigate, press the arrow keys. To activate drag with keyboard, press Alt + …" at bounding box center [653, 301] width 1049 height 411
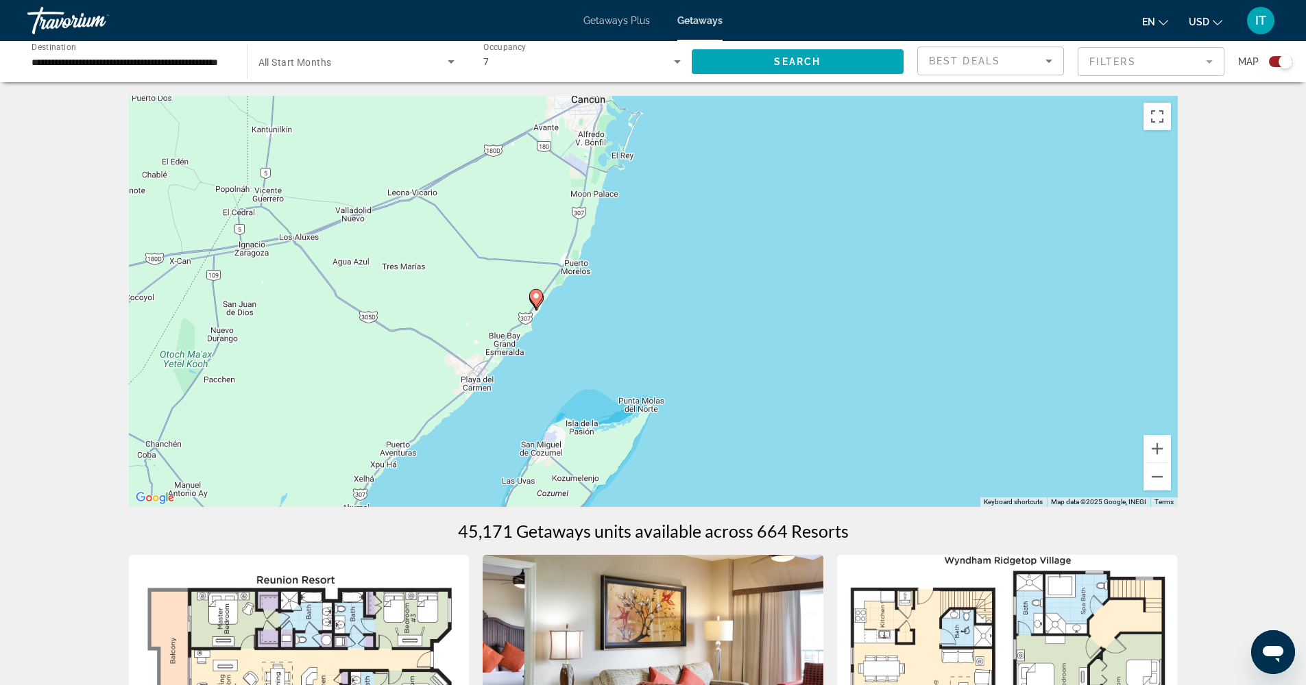
drag, startPoint x: 492, startPoint y: 380, endPoint x: 575, endPoint y: 303, distance: 113.0
click at [575, 303] on div "To navigate, press the arrow keys. To activate drag with keyboard, press Alt + …" at bounding box center [653, 301] width 1049 height 411
click at [537, 295] on image "Main content" at bounding box center [537, 295] width 8 height 8
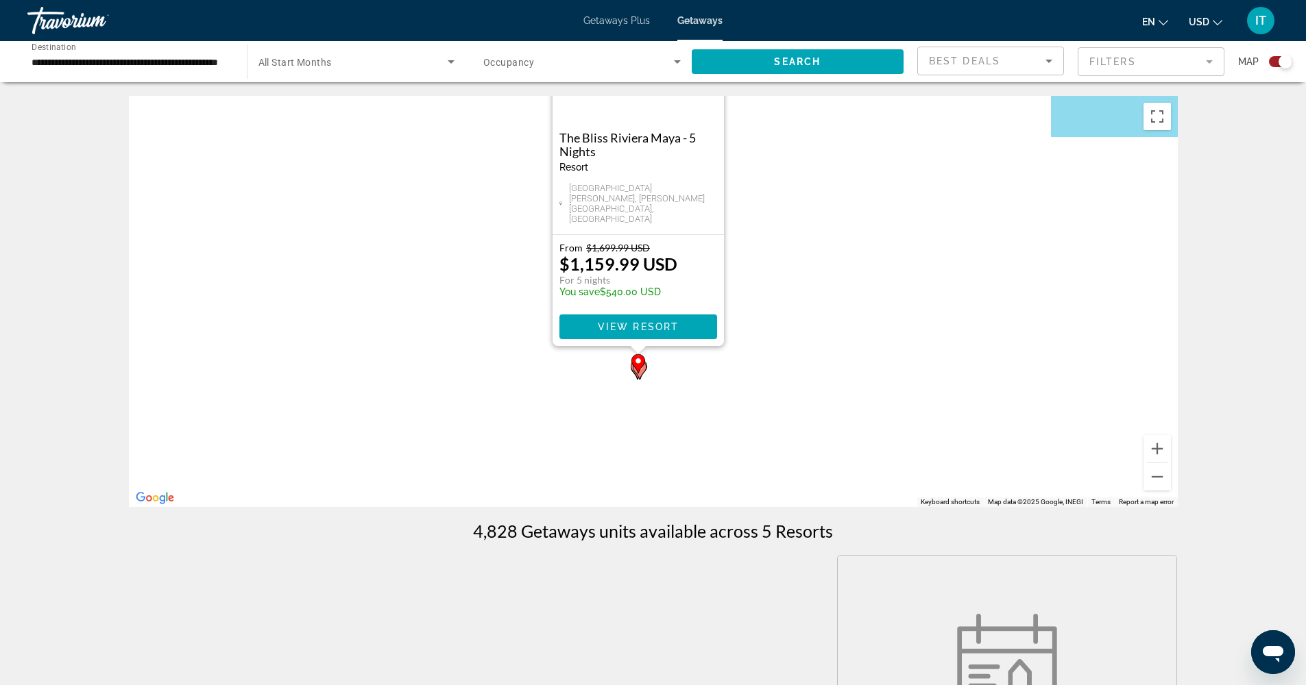
drag, startPoint x: 687, startPoint y: 487, endPoint x: 672, endPoint y: 372, distance: 116.1
click at [672, 372] on div "To activate drag with keyboard, press Alt + Enter. Once in keyboard drag state,…" at bounding box center [653, 301] width 1049 height 411
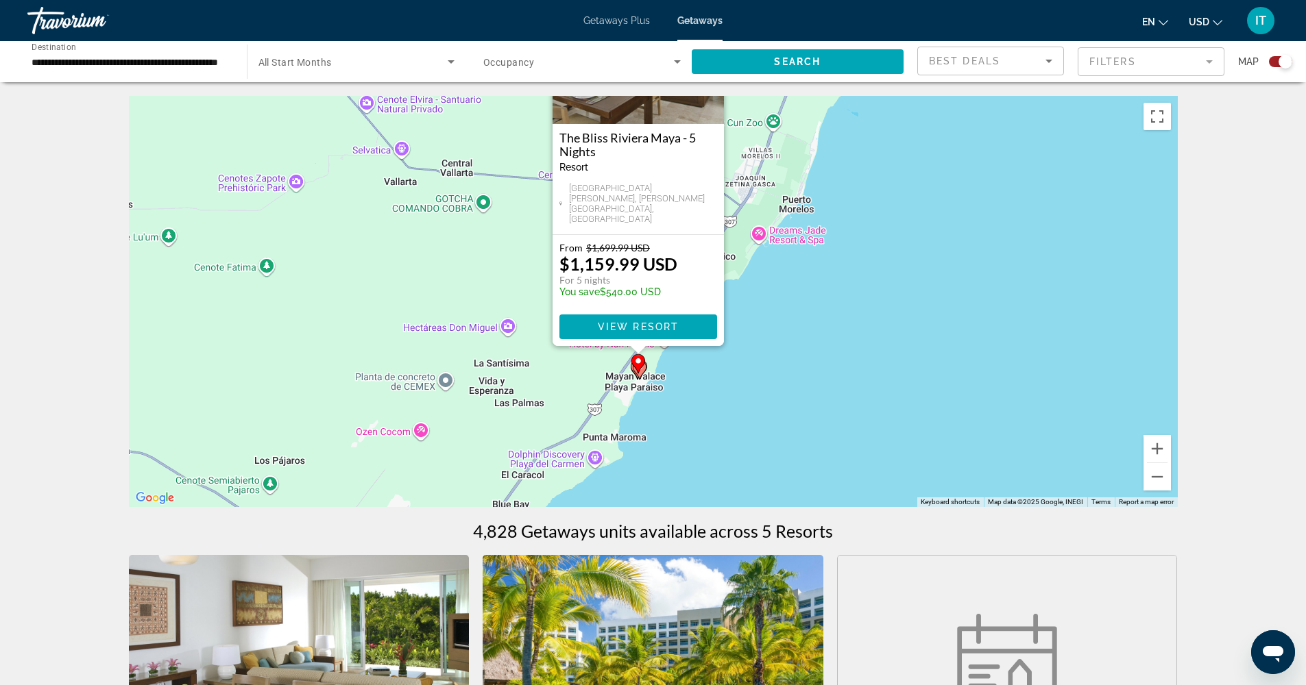
click at [639, 376] on icon "Main content" at bounding box center [639, 370] width 12 height 18
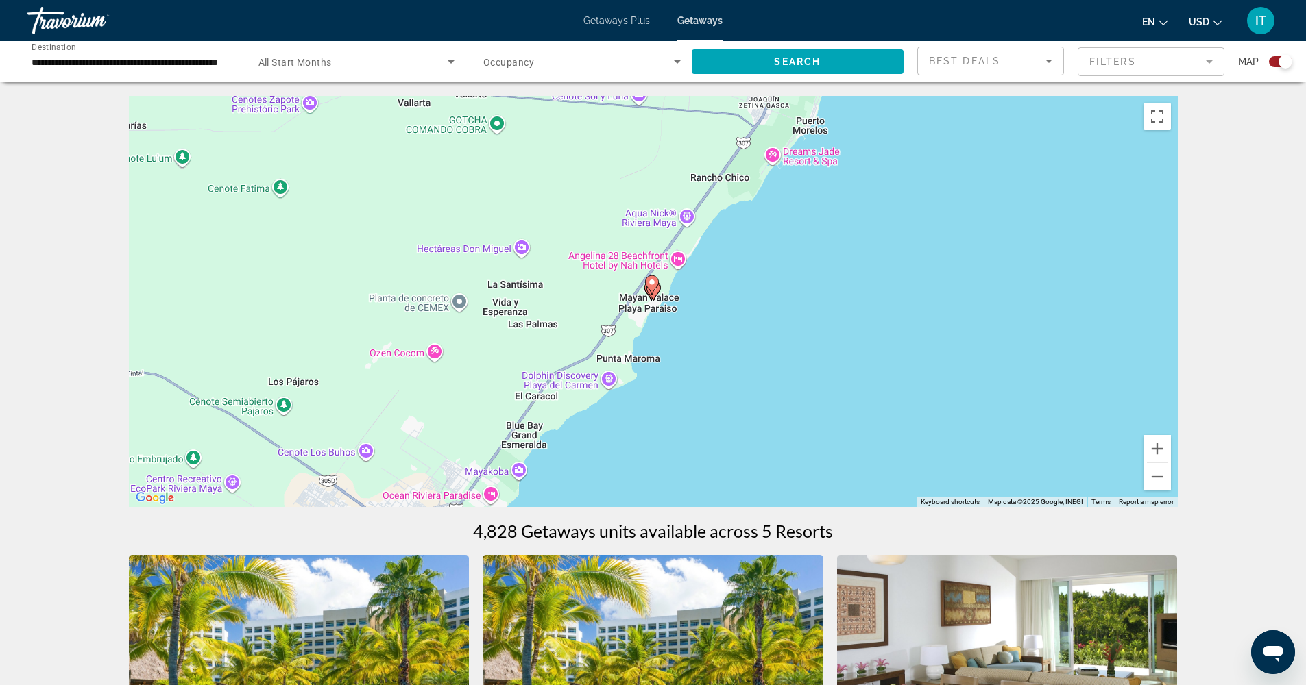
click at [668, 326] on div "To navigate, press the arrow keys. To activate drag with keyboard, press Alt + …" at bounding box center [653, 301] width 1049 height 411
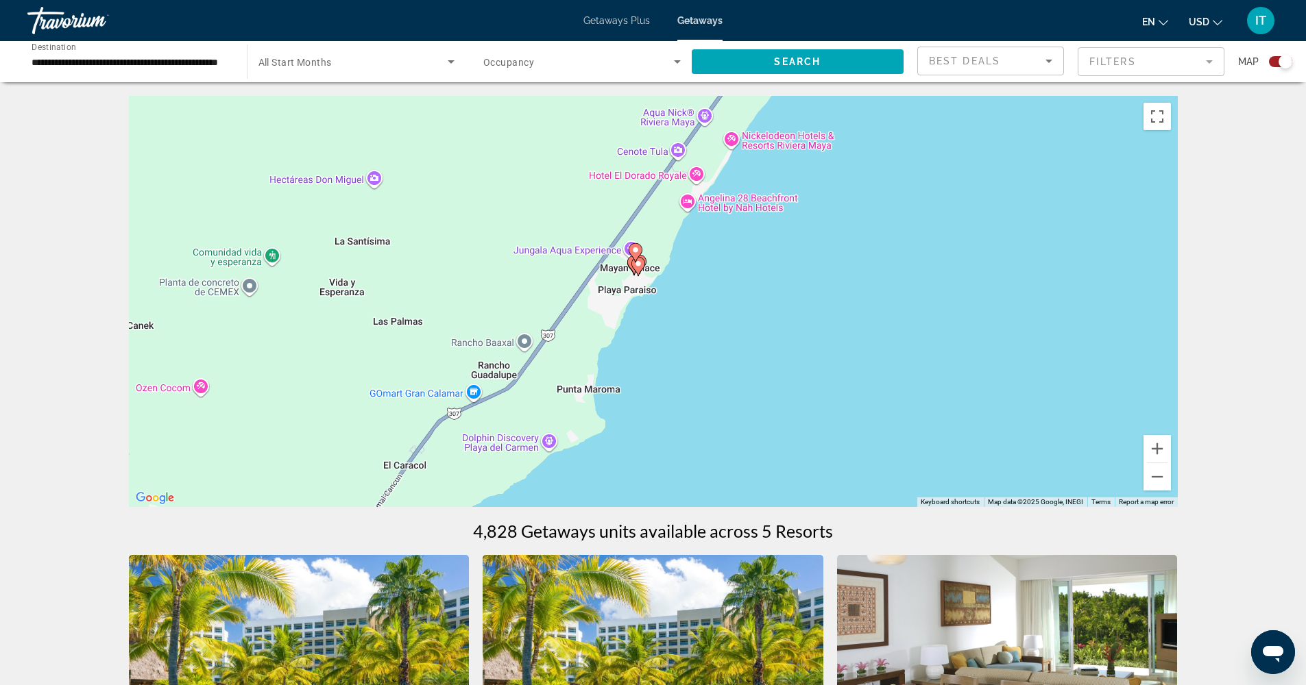
click at [664, 321] on div "To navigate, press the arrow keys. To activate drag with keyboard, press Alt + …" at bounding box center [653, 301] width 1049 height 411
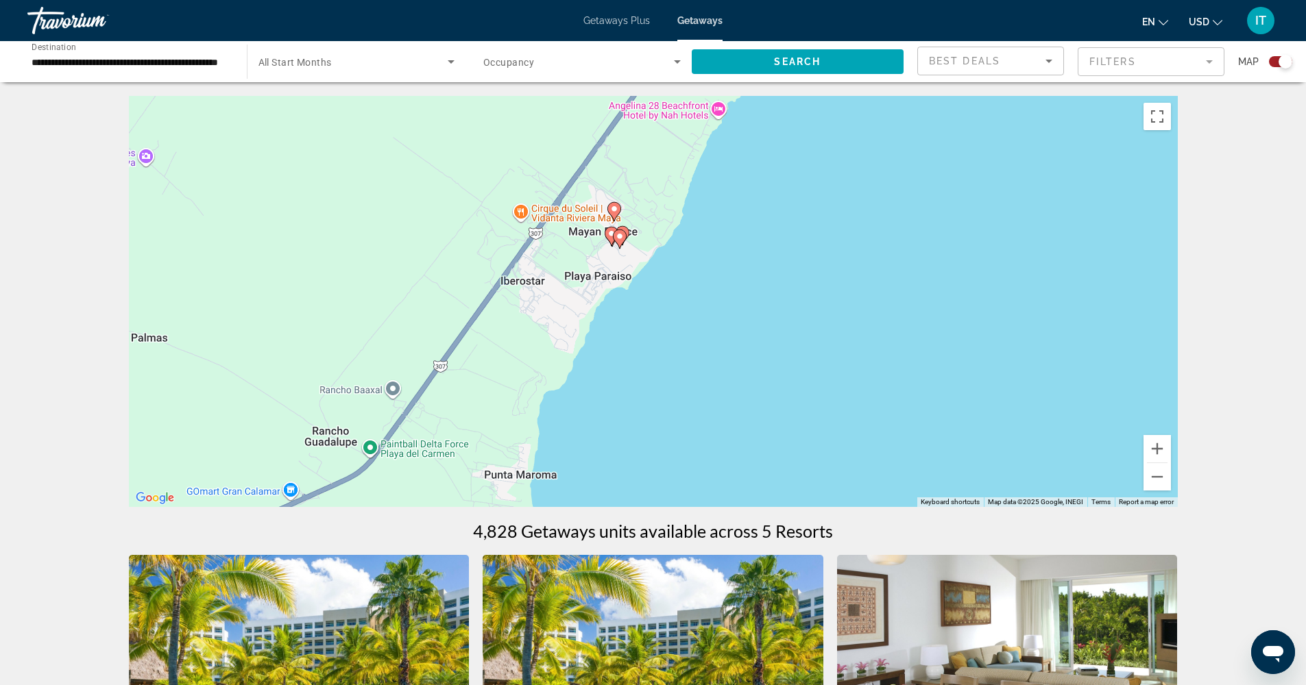
drag, startPoint x: 657, startPoint y: 307, endPoint x: 675, endPoint y: 352, distance: 48.0
click at [675, 352] on div "To navigate, press the arrow keys. To activate drag with keyboard, press Alt + …" at bounding box center [653, 301] width 1049 height 411
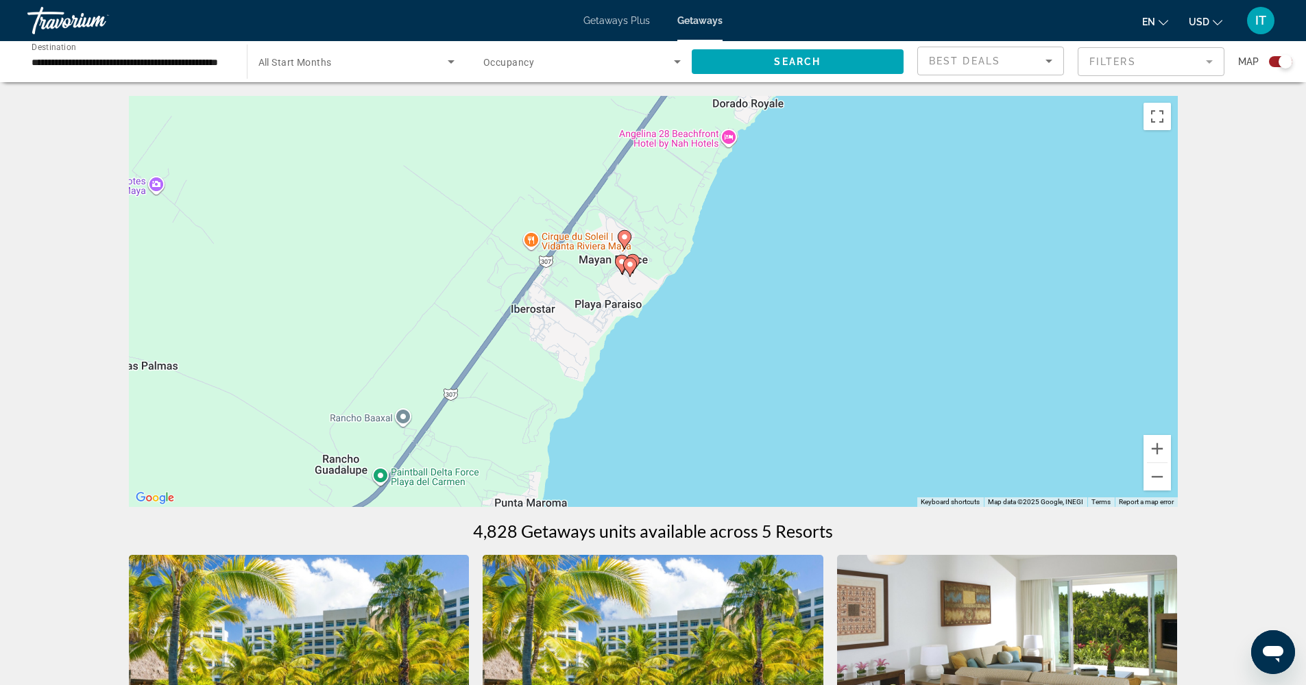
click at [670, 323] on div "To navigate, press the arrow keys. To activate drag with keyboard, press Alt + …" at bounding box center [653, 301] width 1049 height 411
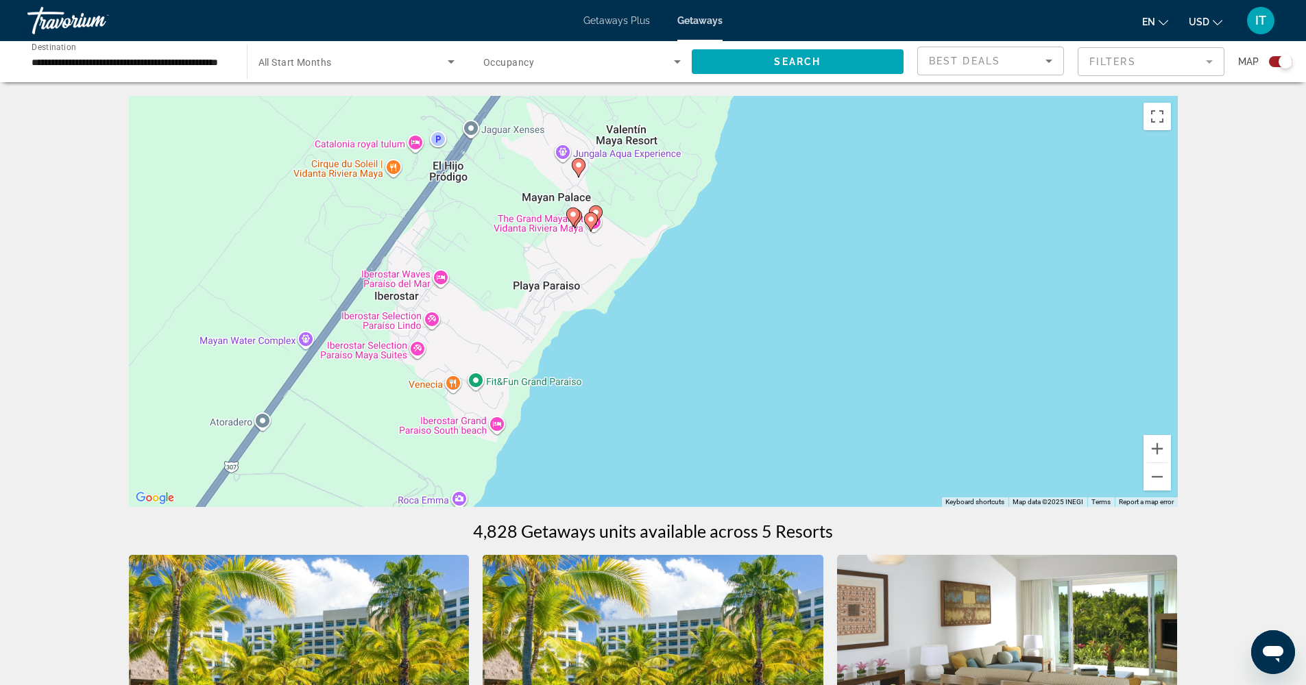
click at [669, 321] on div "To navigate, press the arrow keys. To activate drag with keyboard, press Alt + …" at bounding box center [653, 301] width 1049 height 411
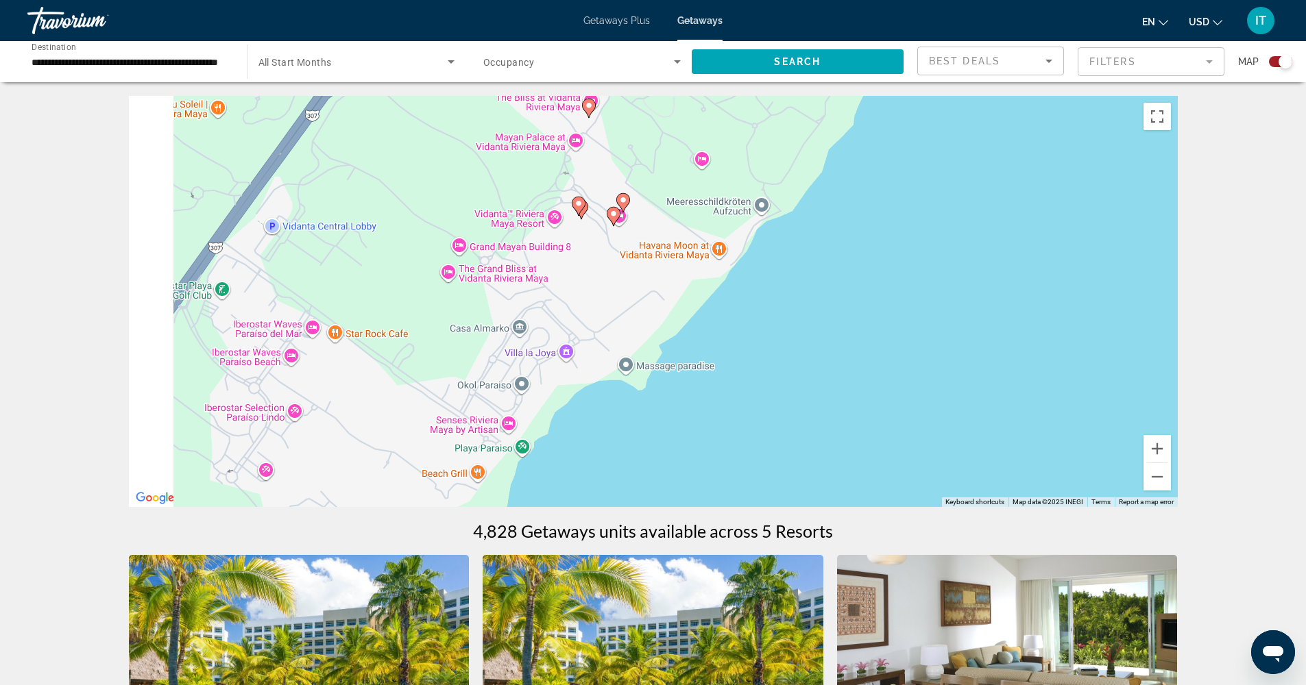
drag, startPoint x: 661, startPoint y: 306, endPoint x: 829, endPoint y: 435, distance: 212.2
click at [830, 437] on div "To navigate, press the arrow keys. To activate drag with keyboard, press Alt + …" at bounding box center [653, 301] width 1049 height 411
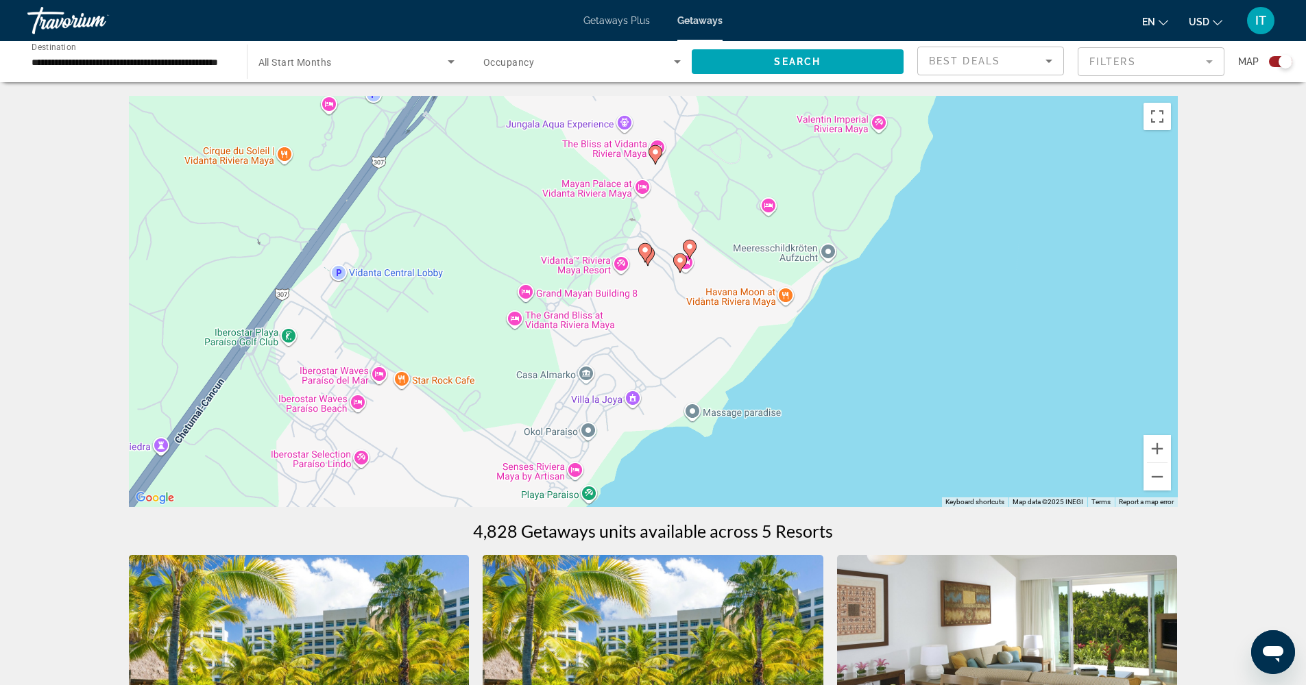
click at [688, 248] on image "Main content" at bounding box center [689, 247] width 8 height 8
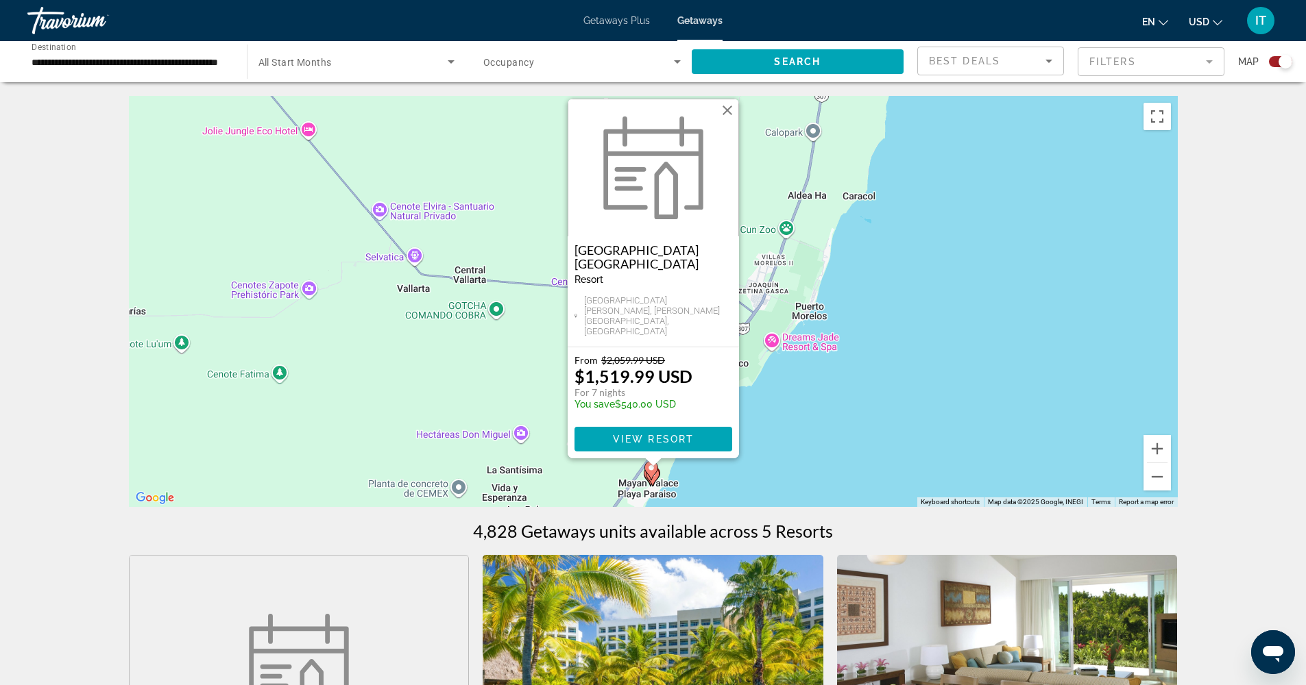
click at [692, 448] on span "Main content" at bounding box center [653, 439] width 158 height 33
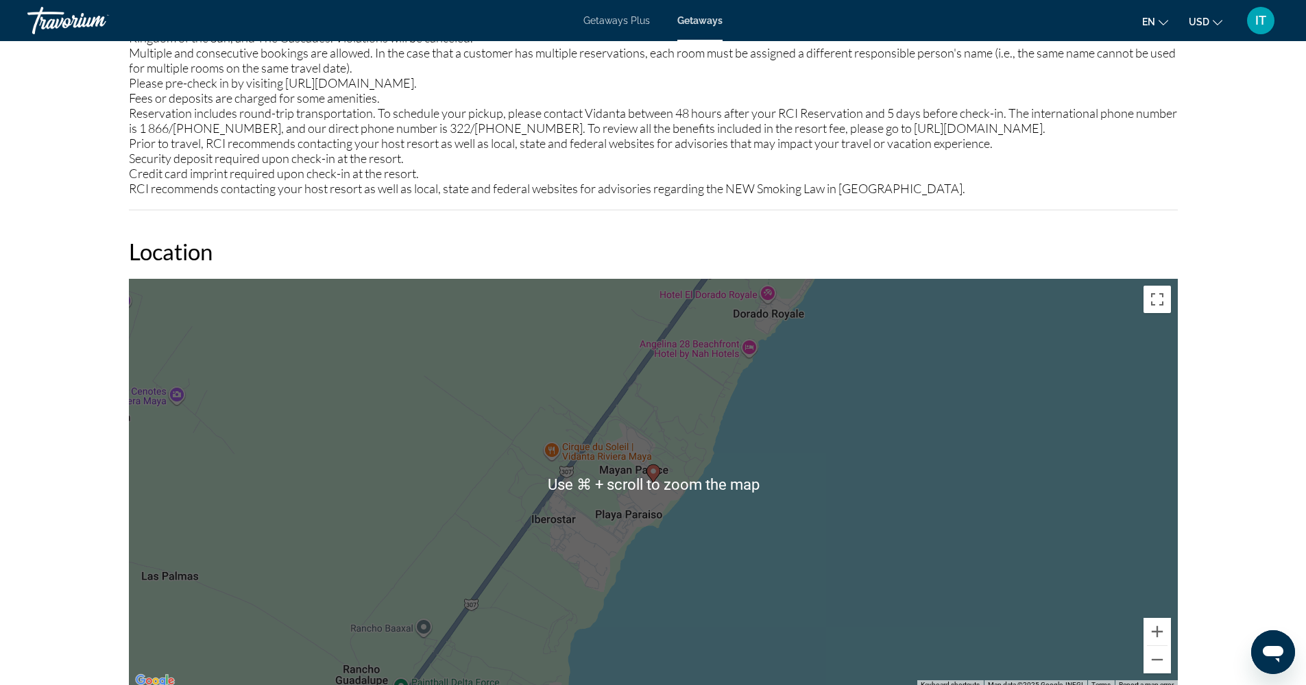
scroll to position [836, 0]
